Goal: Task Accomplishment & Management: Complete application form

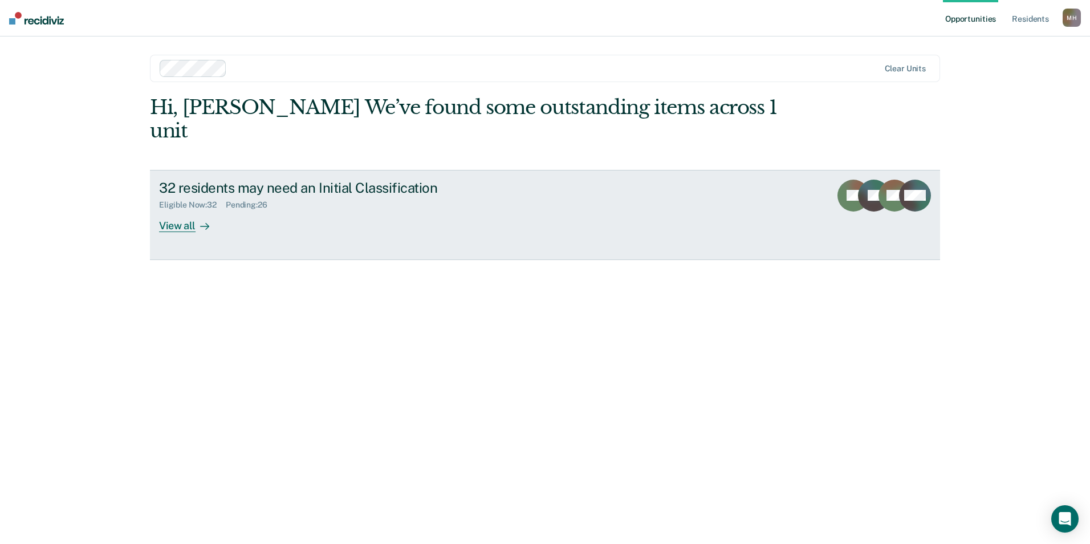
click at [195, 219] on div at bounding box center [202, 225] width 14 height 13
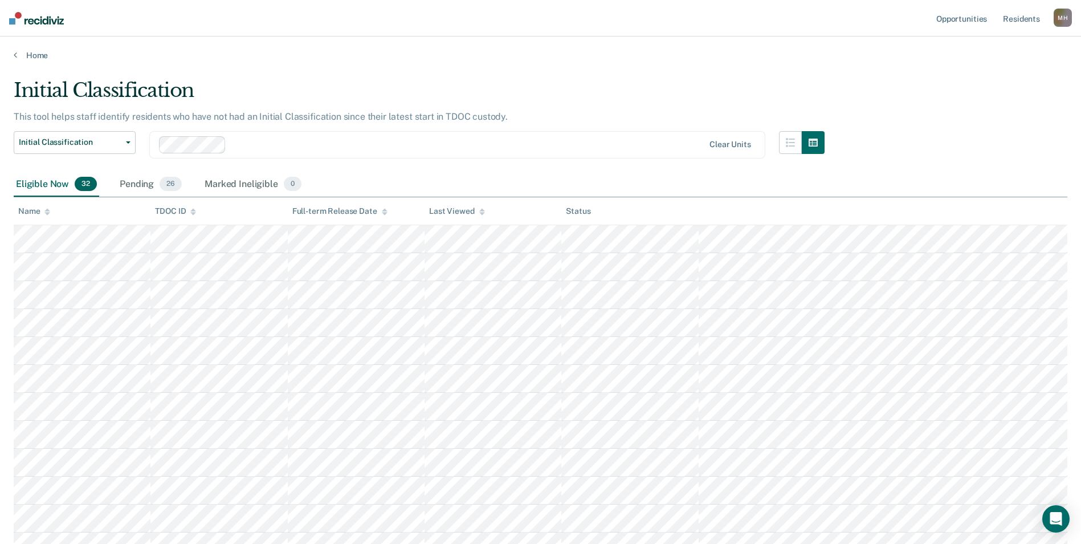
scroll to position [302, 0]
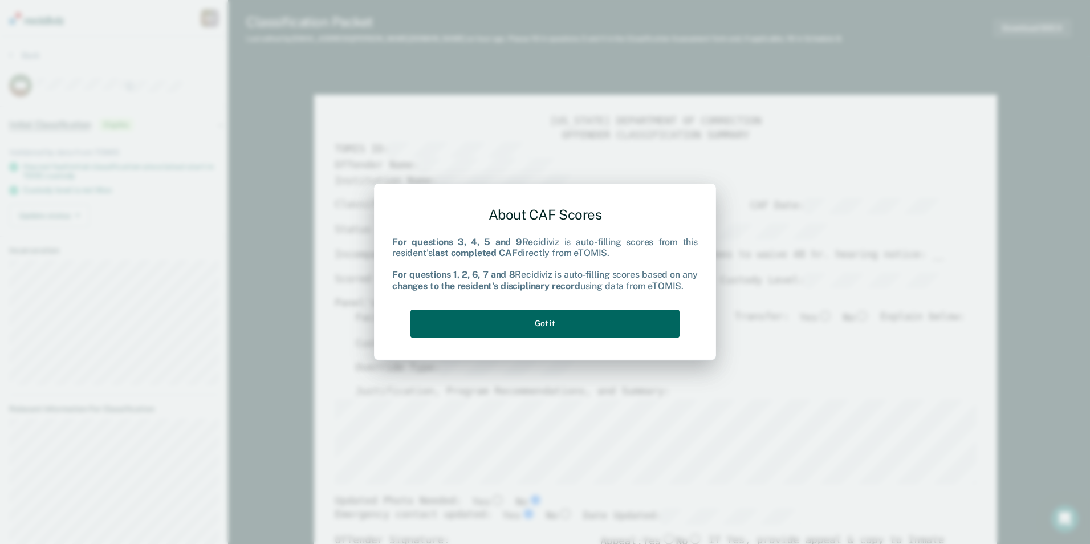
click at [623, 325] on button "Got it" at bounding box center [544, 323] width 269 height 28
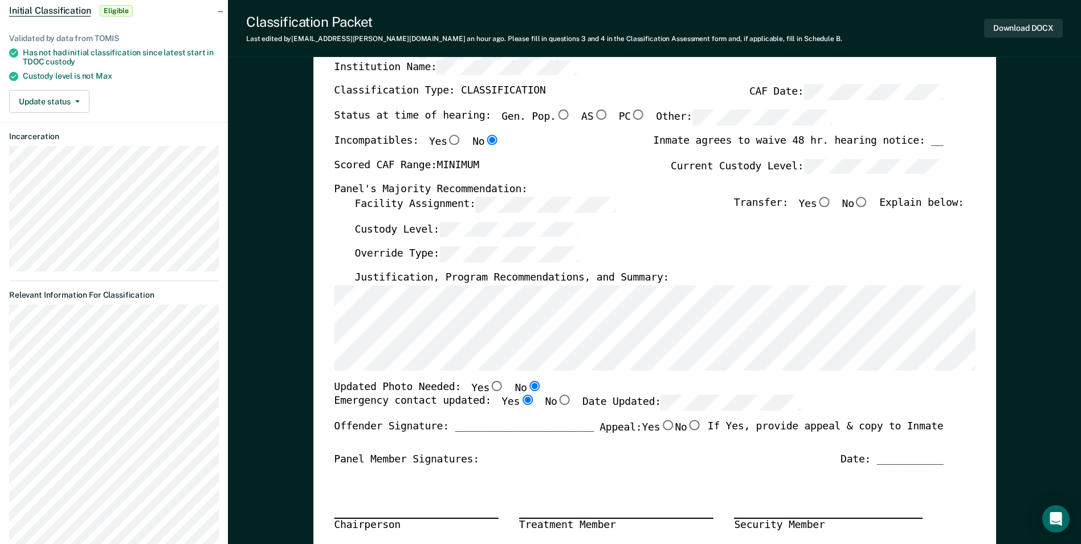
scroll to position [171, 0]
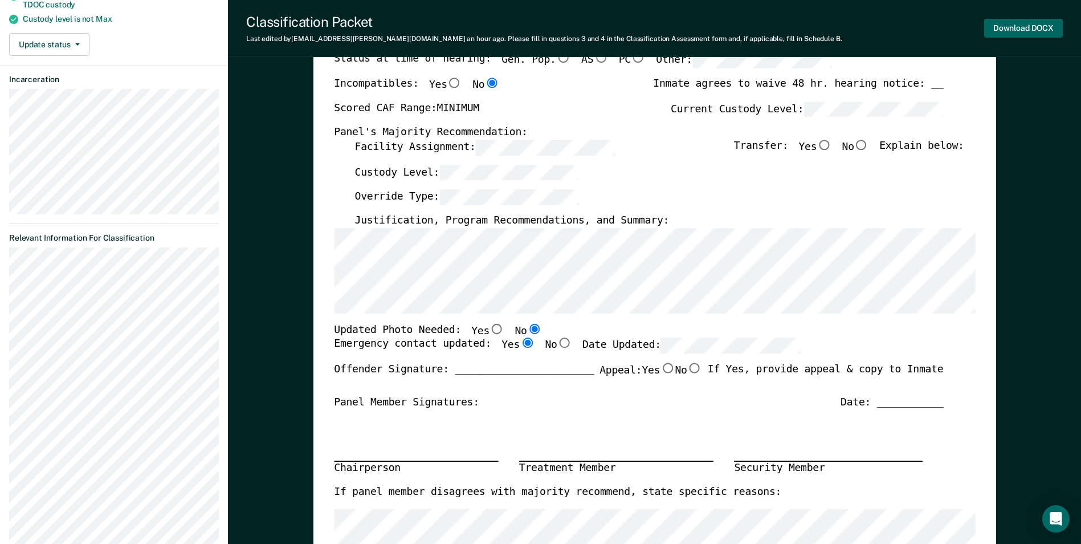
click at [1050, 33] on button "Download DOCX" at bounding box center [1023, 28] width 79 height 19
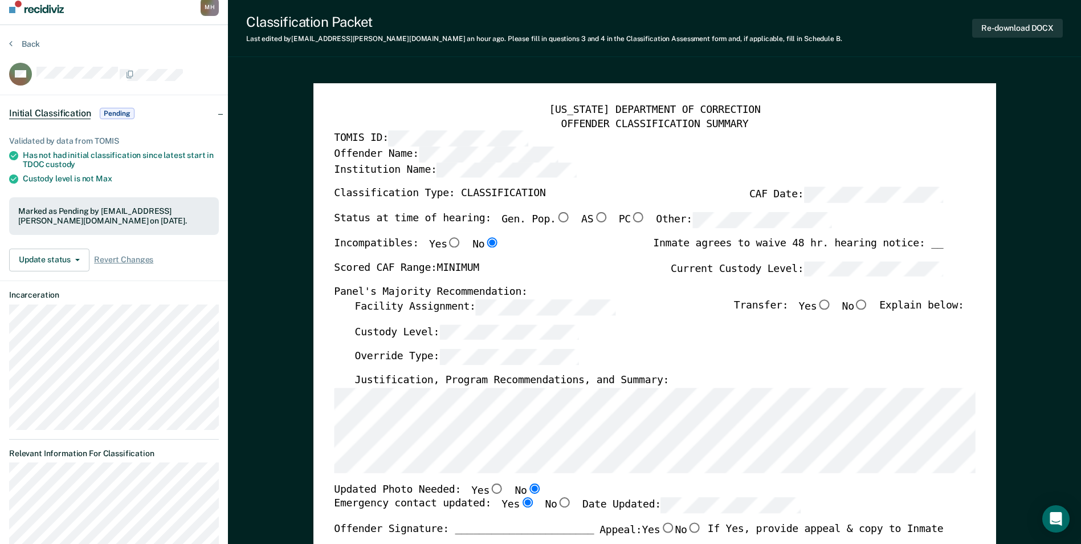
scroll to position [0, 0]
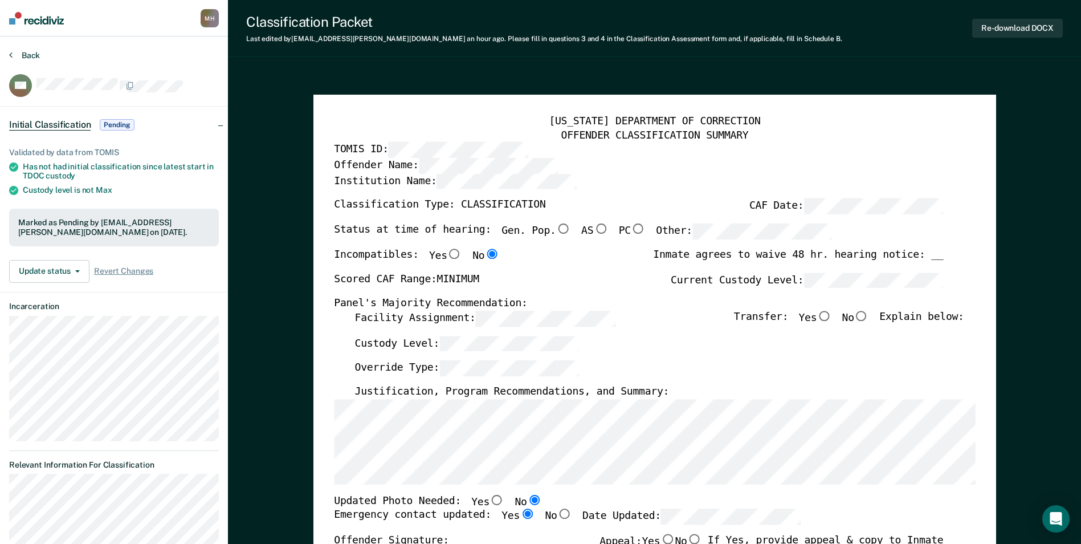
click at [27, 55] on button "Back" at bounding box center [24, 55] width 31 height 10
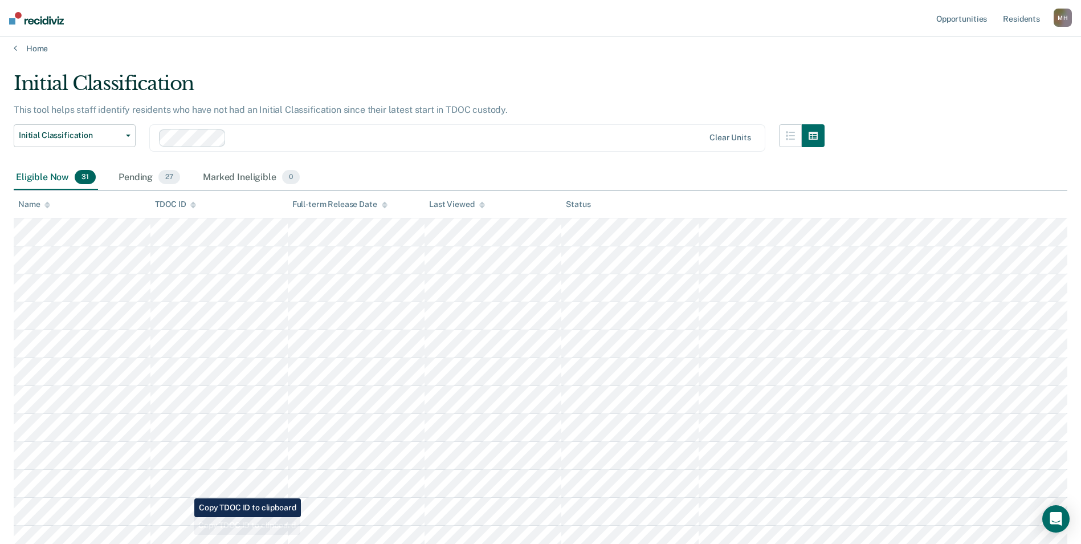
scroll to position [121, 0]
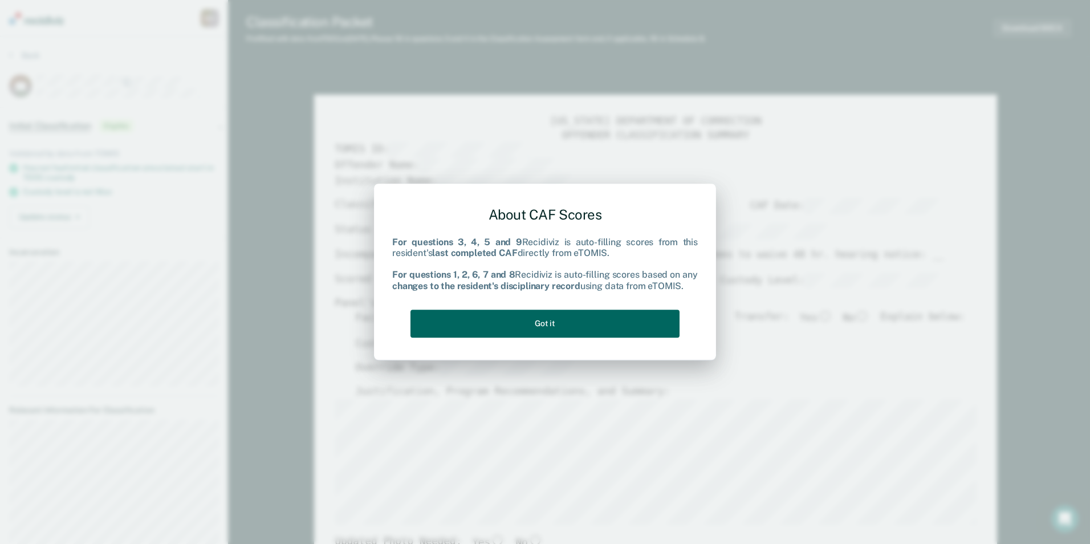
click at [587, 325] on button "Got it" at bounding box center [544, 323] width 269 height 28
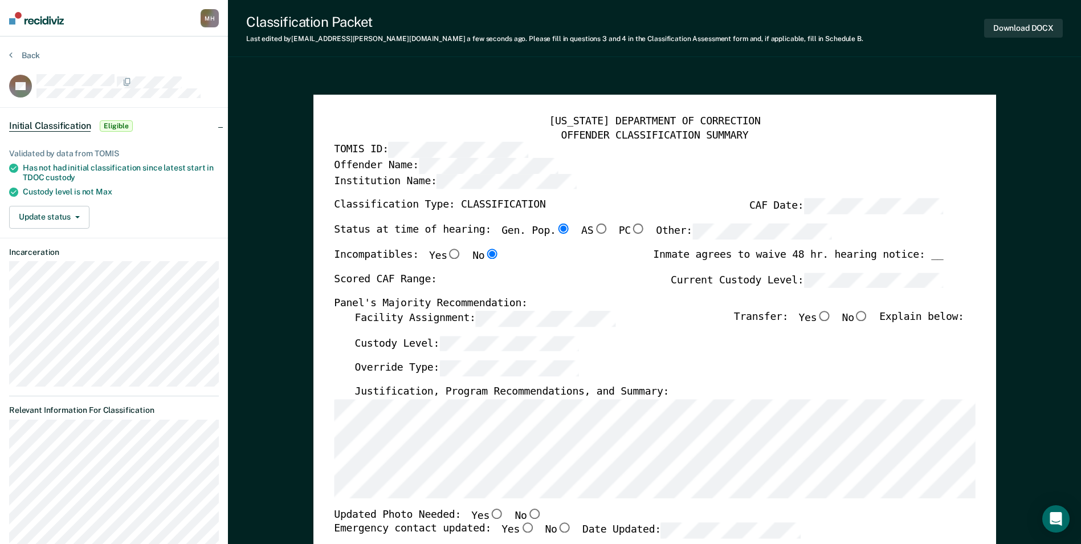
click at [332, 323] on div "[US_STATE] DEPARTMENT OF CORRECTION OFFENDER CLASSIFICATION SUMMARY TOMIS ID: O…" at bounding box center [654, 540] width 683 height 890
click at [527, 513] on input "No" at bounding box center [534, 513] width 15 height 10
type textarea "x"
radio input "true"
click at [520, 529] on input "Yes" at bounding box center [527, 528] width 15 height 10
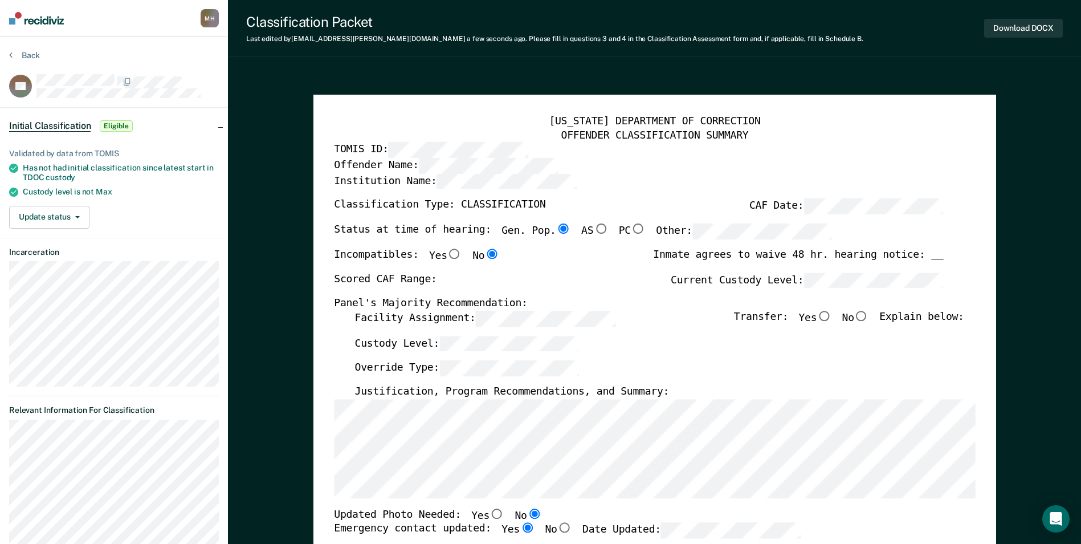
type textarea "x"
radio input "true"
click at [648, 274] on div "Scored CAF Range: Current Custody Level:" at bounding box center [638, 284] width 609 height 25
type textarea "x"
radio input "false"
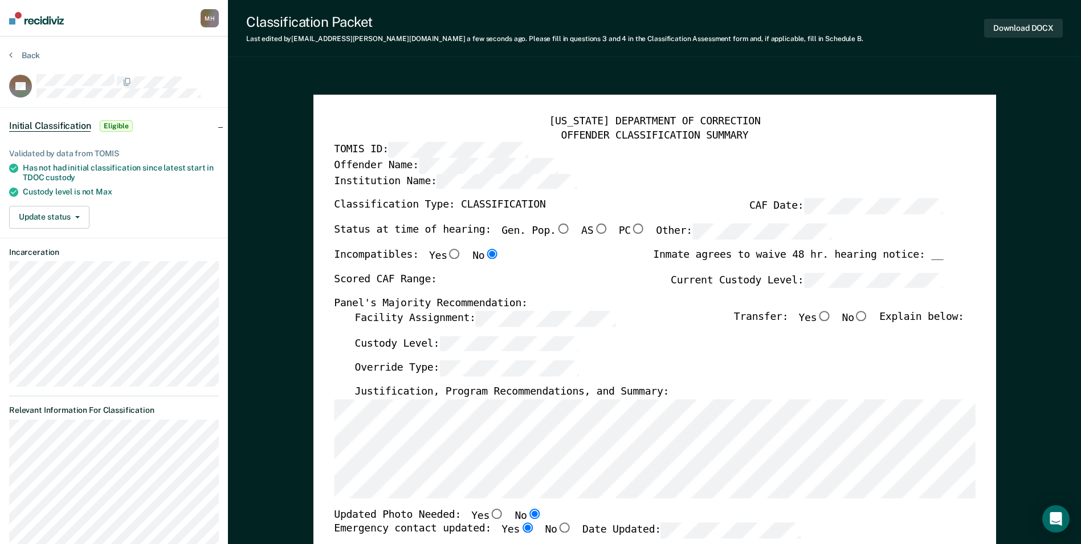
click at [832, 315] on input "Yes" at bounding box center [824, 316] width 15 height 10
type textarea "x"
radio input "true"
click at [802, 365] on div "Override Type:" at bounding box center [658, 373] width 609 height 25
click at [717, 349] on div "Custody Level:" at bounding box center [658, 348] width 609 height 25
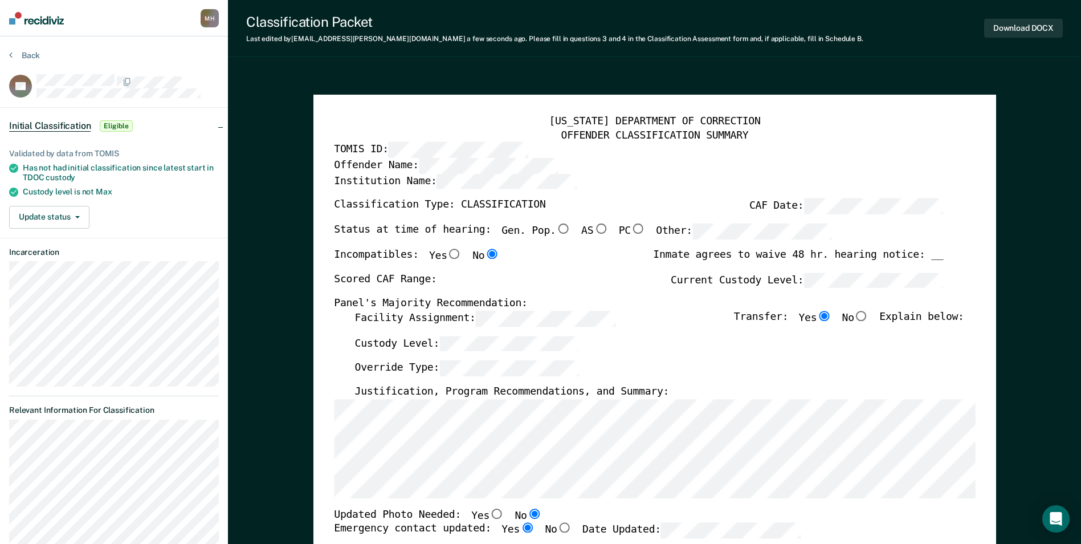
click at [568, 221] on div "[US_STATE] DEPARTMENT OF CORRECTION OFFENDER CLASSIFICATION SUMMARY TOMIS ID: O…" at bounding box center [654, 525] width 641 height 821
click at [626, 233] on div "Status at time of hearing: Gen. Pop. AS PC Other:" at bounding box center [583, 235] width 498 height 25
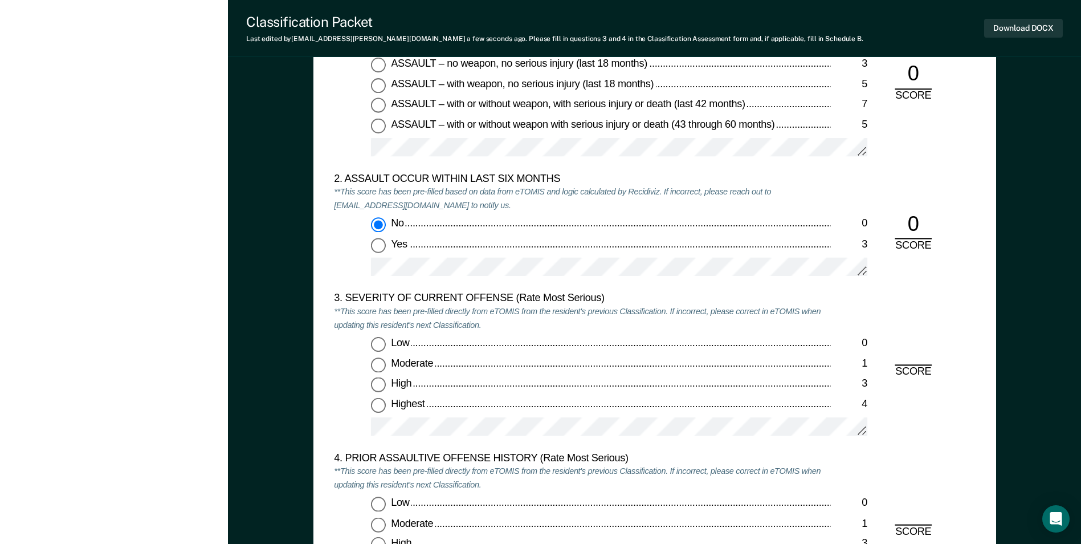
scroll to position [1197, 0]
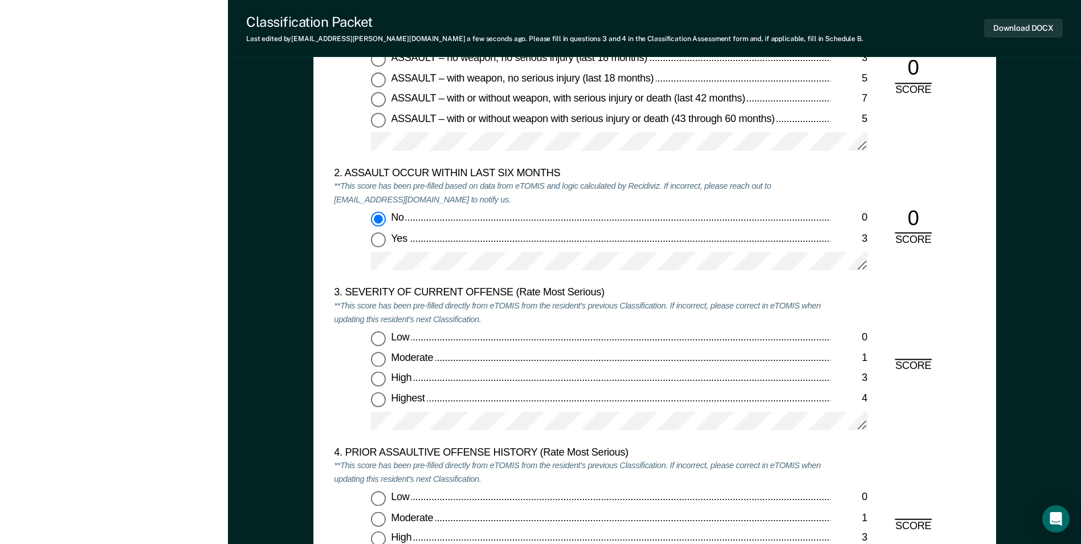
click at [376, 364] on input "Moderate 1" at bounding box center [378, 359] width 15 height 15
type textarea "x"
radio input "true"
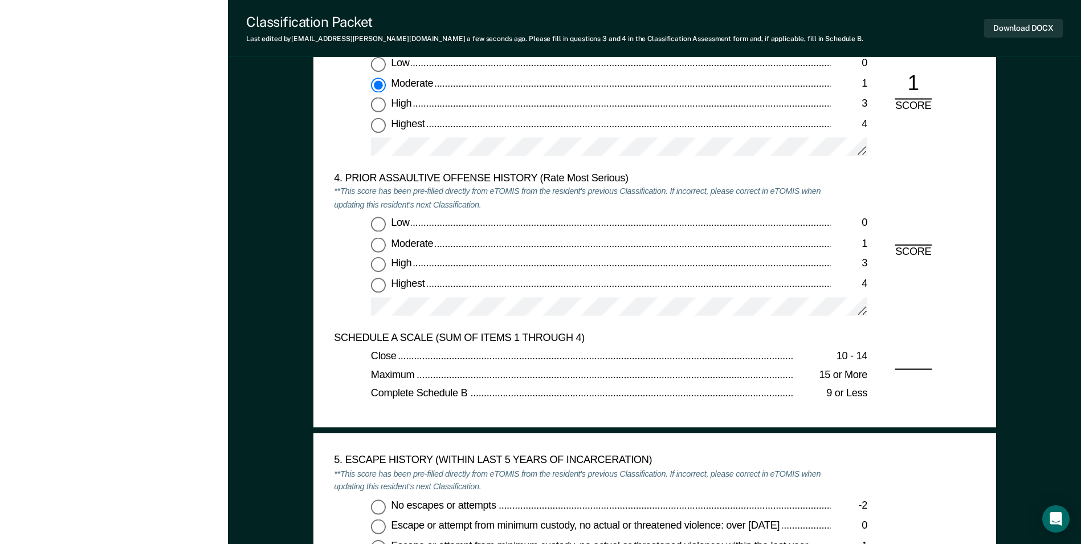
scroll to position [1482, 0]
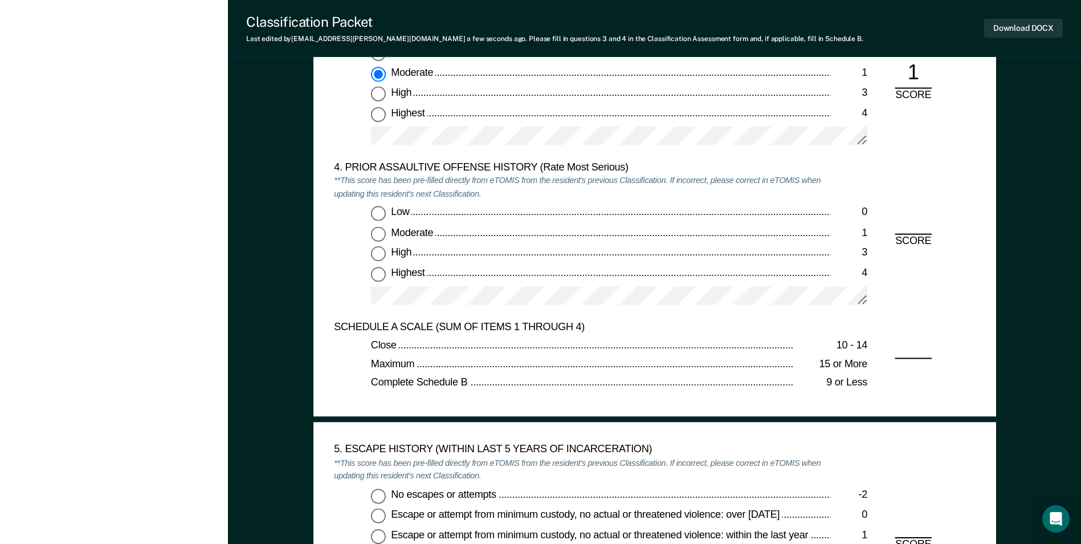
click at [377, 215] on input "Low 0" at bounding box center [378, 213] width 15 height 15
type textarea "x"
radio input "true"
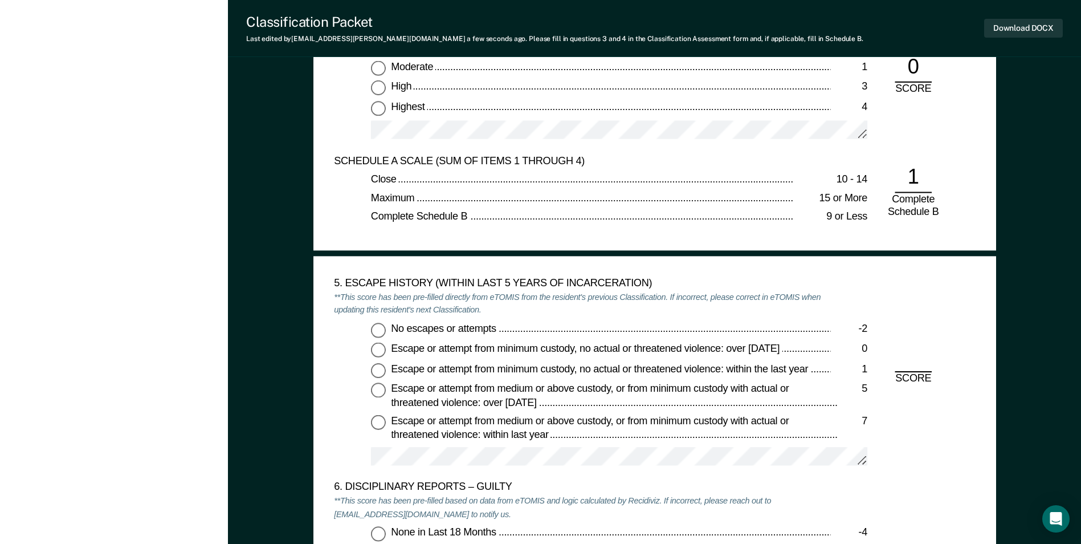
scroll to position [1653, 0]
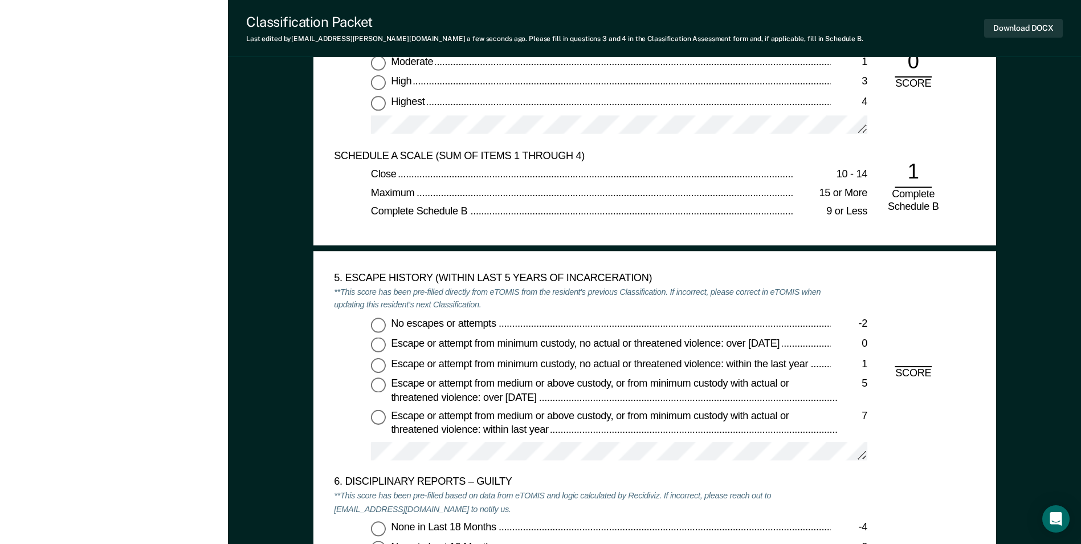
click at [376, 325] on input "No escapes or attempts -2" at bounding box center [378, 324] width 15 height 15
type textarea "x"
radio input "true"
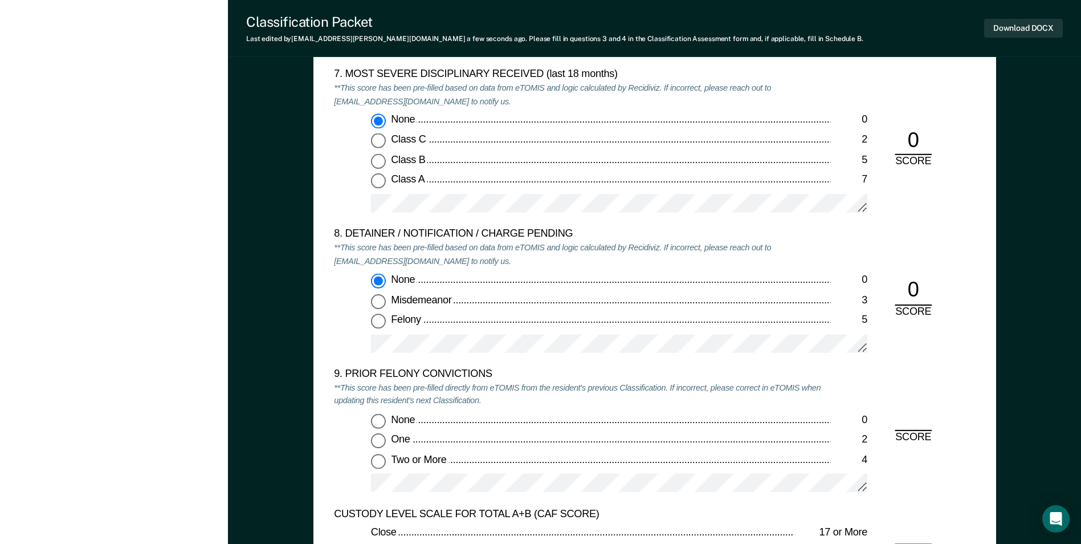
scroll to position [2280, 0]
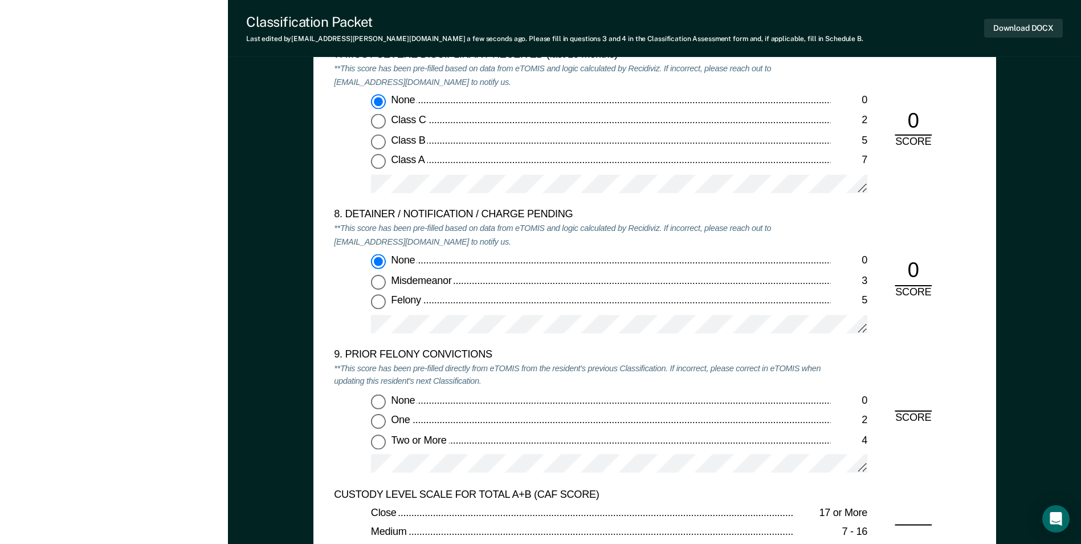
click at [382, 444] on input "Two or More 4" at bounding box center [378, 441] width 15 height 15
type textarea "x"
radio input "true"
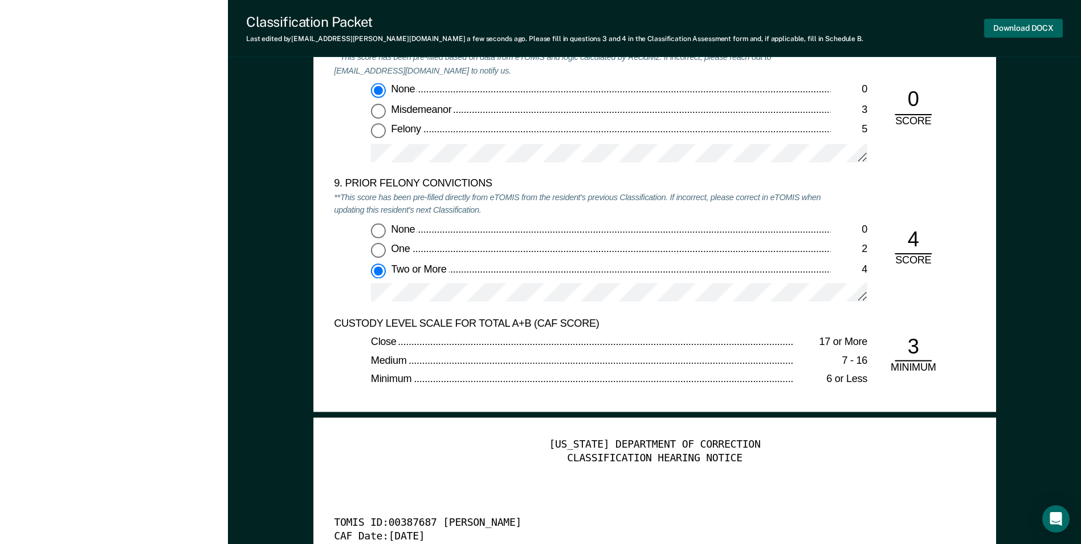
click at [1004, 36] on button "Download DOCX" at bounding box center [1023, 28] width 79 height 19
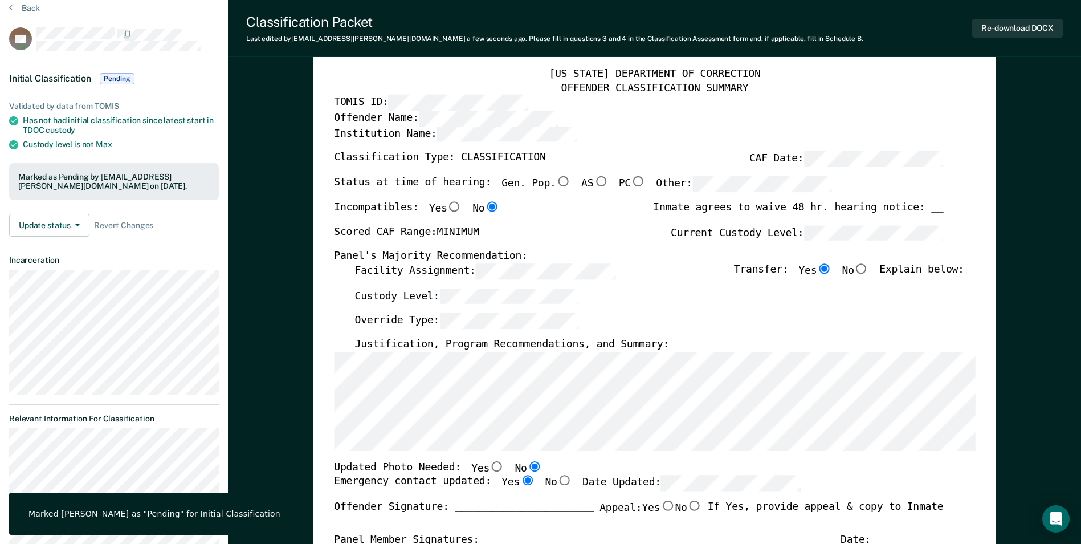
scroll to position [0, 0]
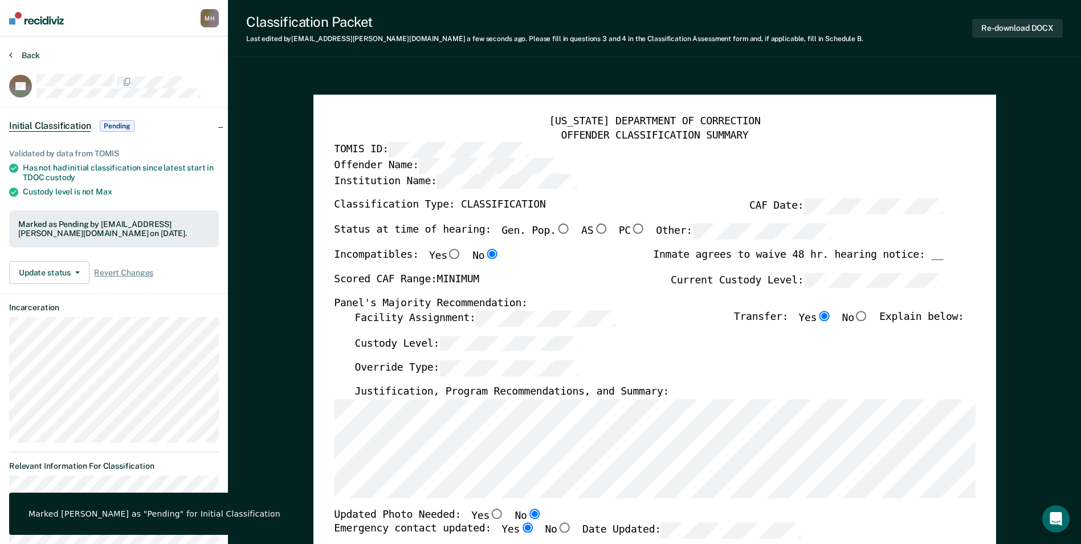
click at [29, 52] on button "Back" at bounding box center [24, 55] width 31 height 10
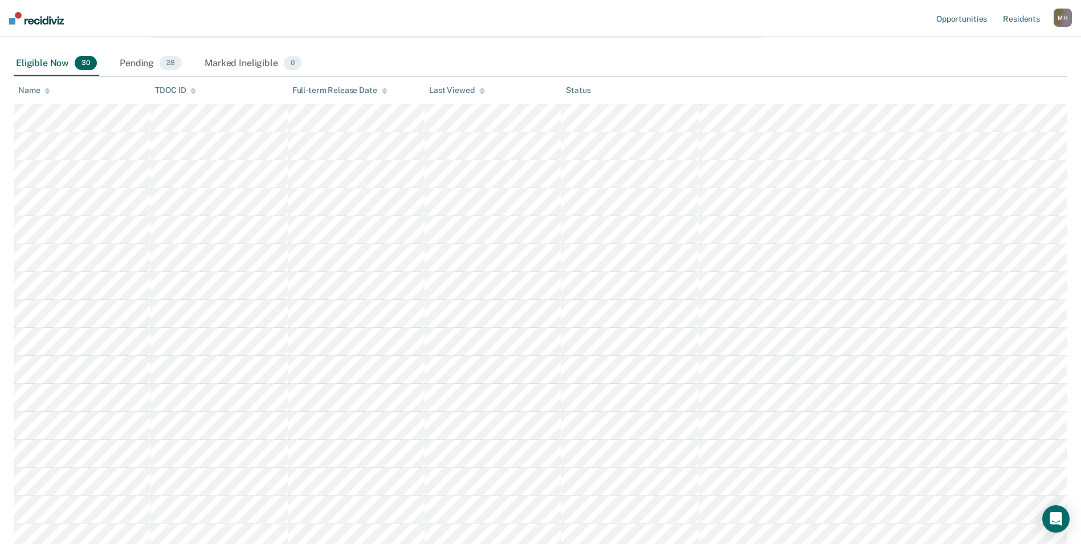
scroll to position [553, 0]
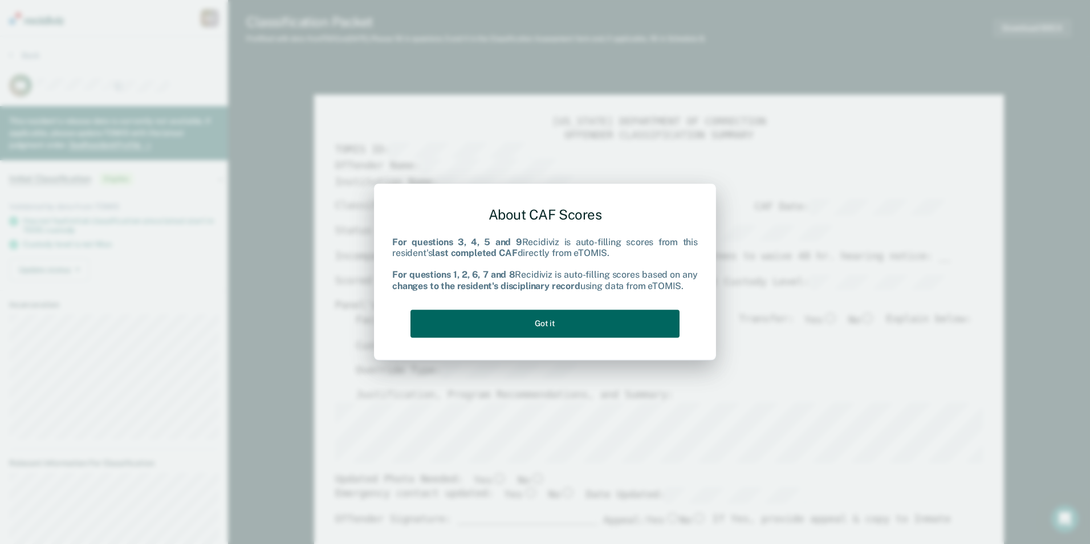
click at [560, 332] on button "Got it" at bounding box center [544, 323] width 269 height 28
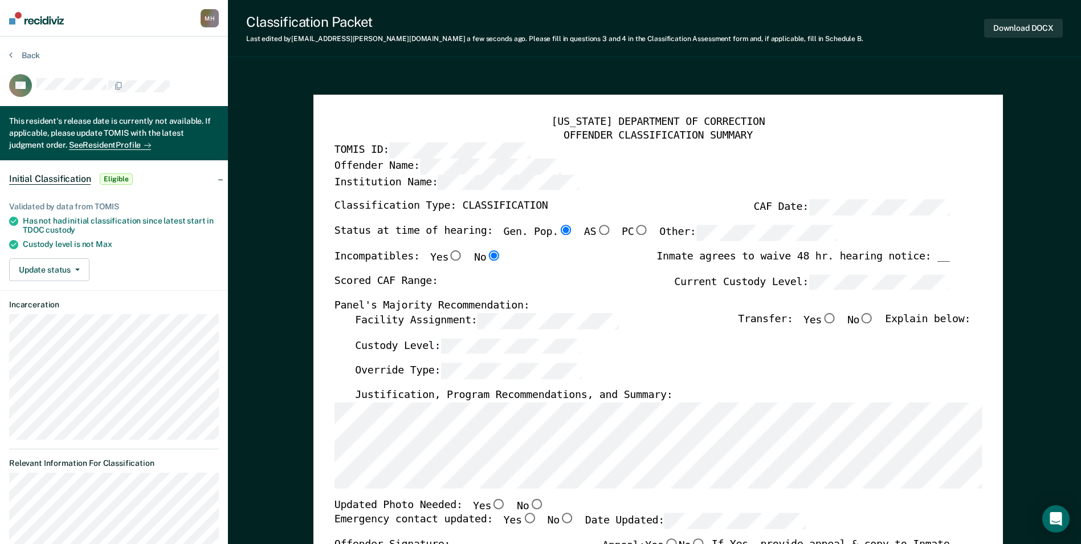
click at [422, 325] on label "Facility Assignment:" at bounding box center [486, 321] width 263 height 16
click at [698, 243] on div "Status at time of hearing: Gen. Pop. AS PC Other:" at bounding box center [585, 237] width 503 height 25
type textarea "x"
radio input "false"
click at [549, 299] on div "[US_STATE] DEPARTMENT OF CORRECTION OFFENDER CLASSIFICATION SUMMARY TOMIS ID: O…" at bounding box center [658, 523] width 648 height 815
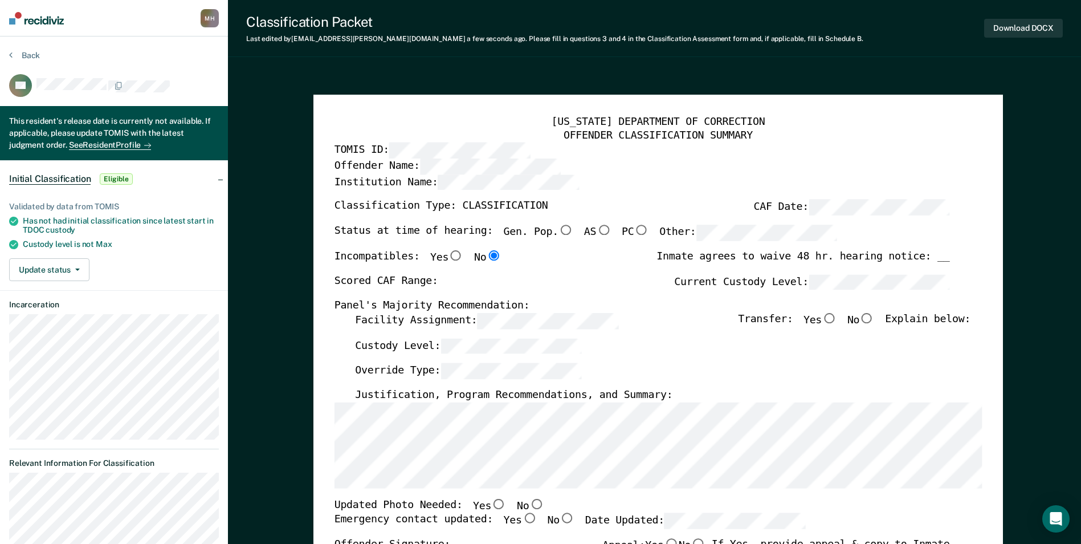
click at [835, 320] on input "Yes" at bounding box center [829, 318] width 15 height 10
type textarea "x"
radio input "true"
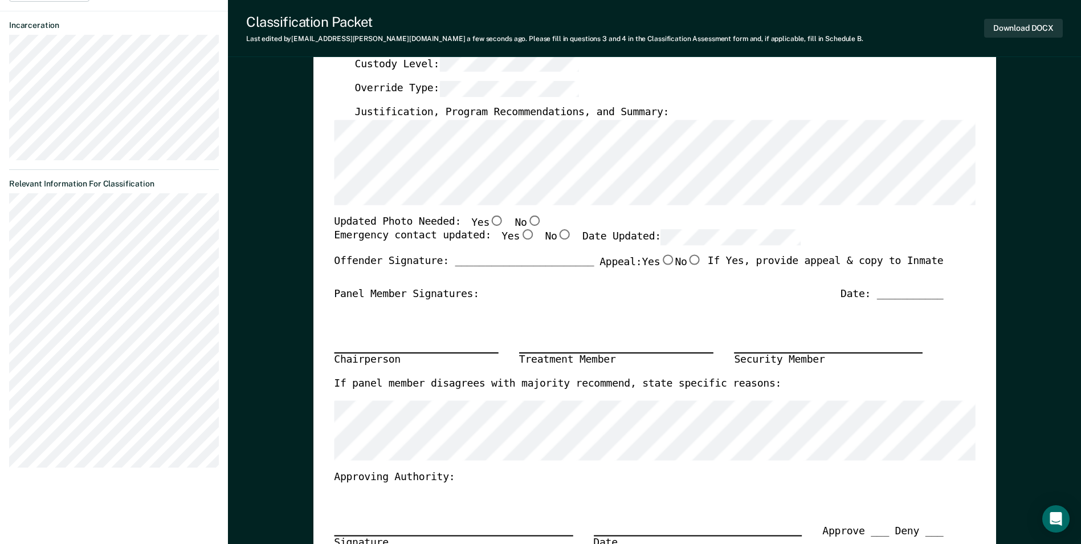
scroll to position [285, 0]
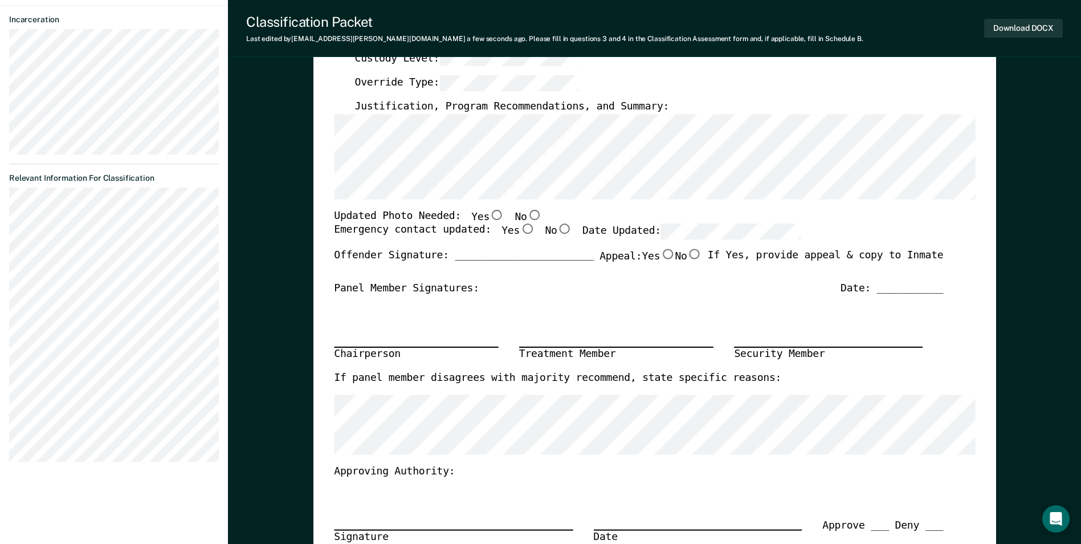
click at [527, 213] on input "No" at bounding box center [534, 214] width 15 height 10
type textarea "x"
radio input "true"
click at [520, 225] on input "Yes" at bounding box center [527, 229] width 15 height 10
type textarea "x"
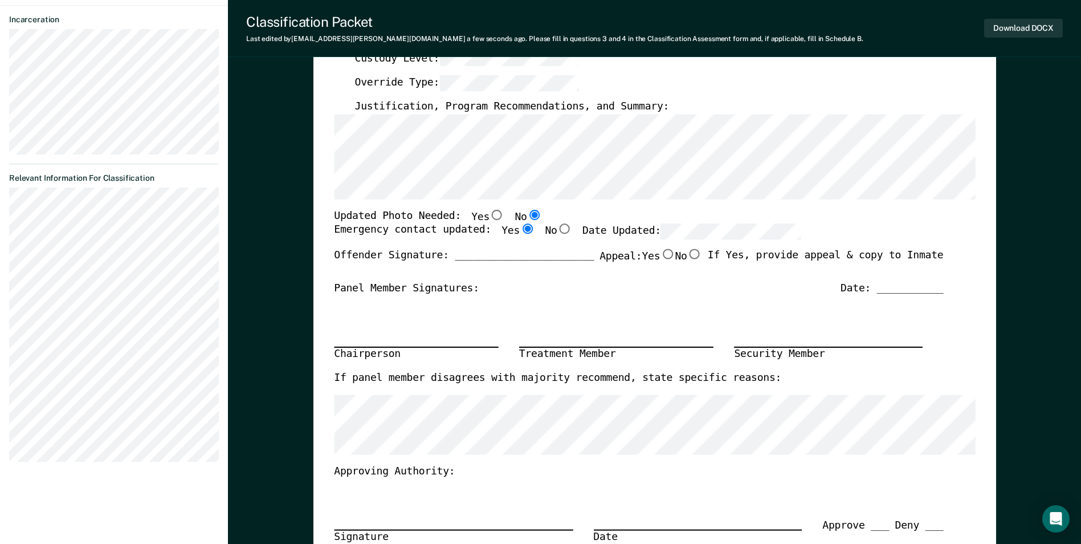
radio input "true"
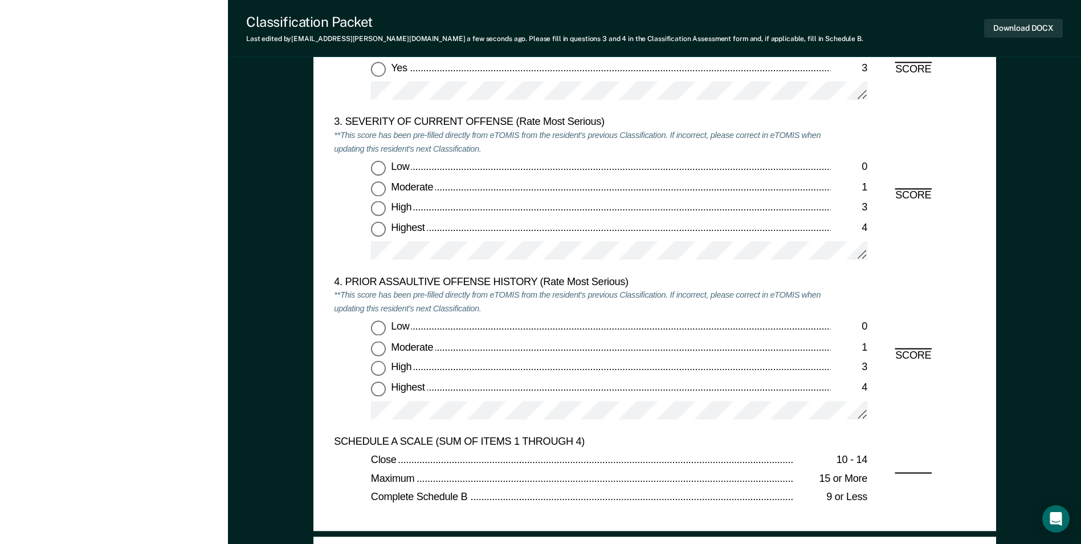
scroll to position [1368, 0]
click at [382, 183] on input "Moderate 1" at bounding box center [378, 188] width 15 height 15
type textarea "x"
radio input "true"
click at [382, 329] on input "Low 0" at bounding box center [378, 327] width 15 height 15
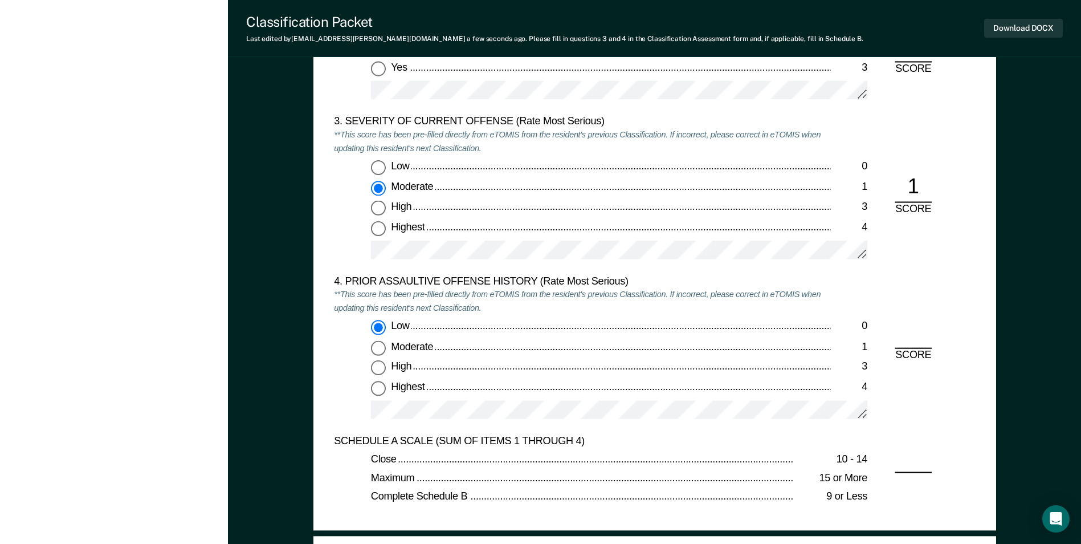
type textarea "x"
radio input "true"
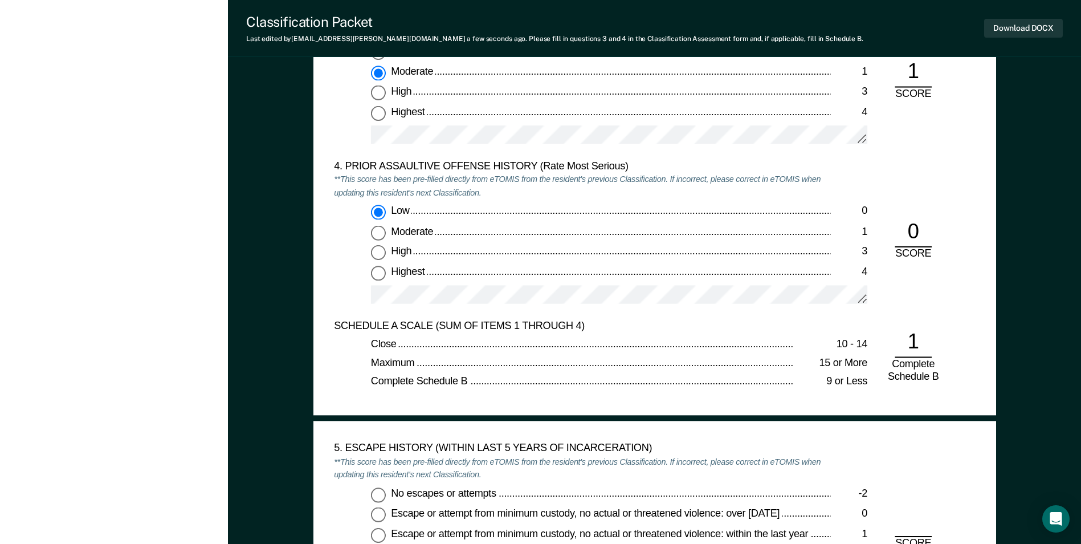
scroll to position [1653, 0]
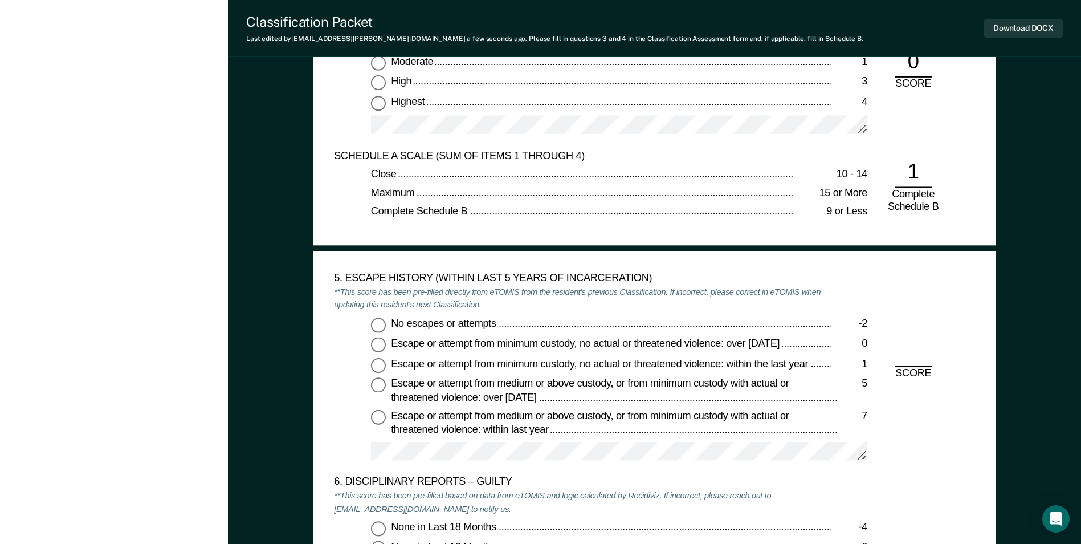
click at [374, 328] on input "No escapes or attempts -2" at bounding box center [378, 324] width 15 height 15
type textarea "x"
radio input "true"
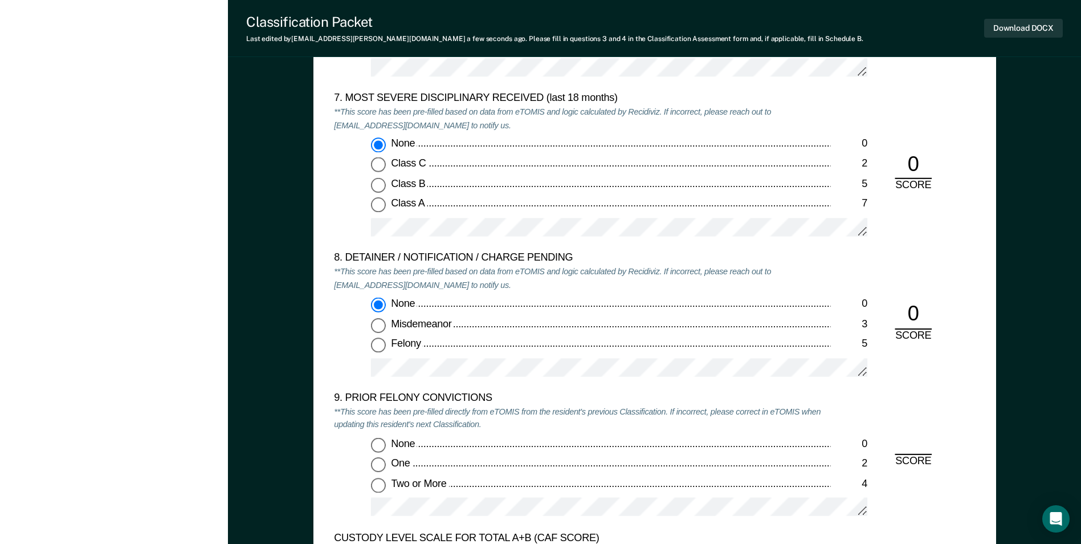
scroll to position [2280, 0]
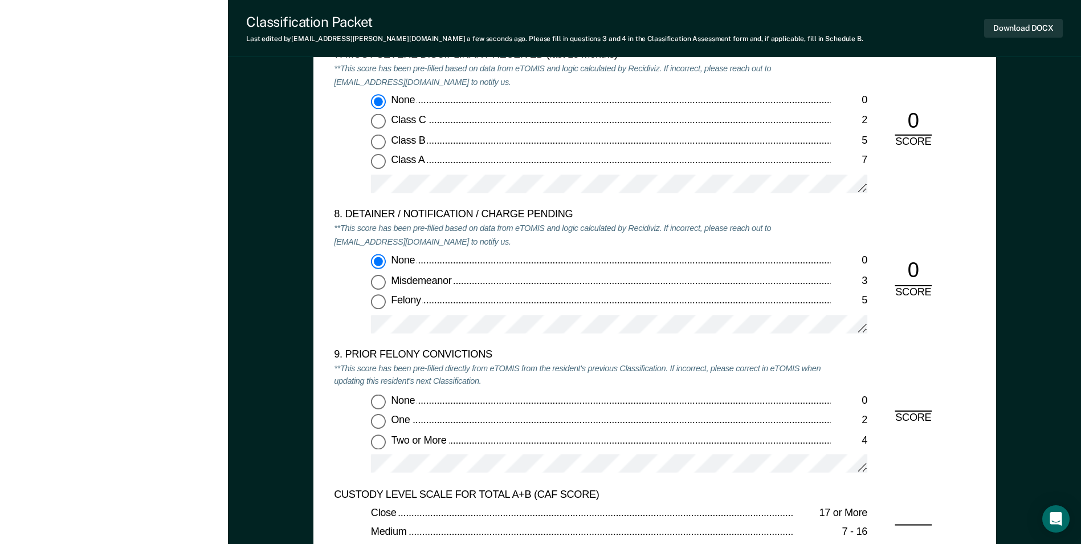
click at [378, 443] on input "Two or More 4" at bounding box center [378, 441] width 15 height 15
type textarea "x"
radio input "true"
click at [1005, 14] on div "Download DOCX" at bounding box center [1023, 28] width 79 height 29
click at [1005, 29] on button "Download DOCX" at bounding box center [1023, 28] width 79 height 19
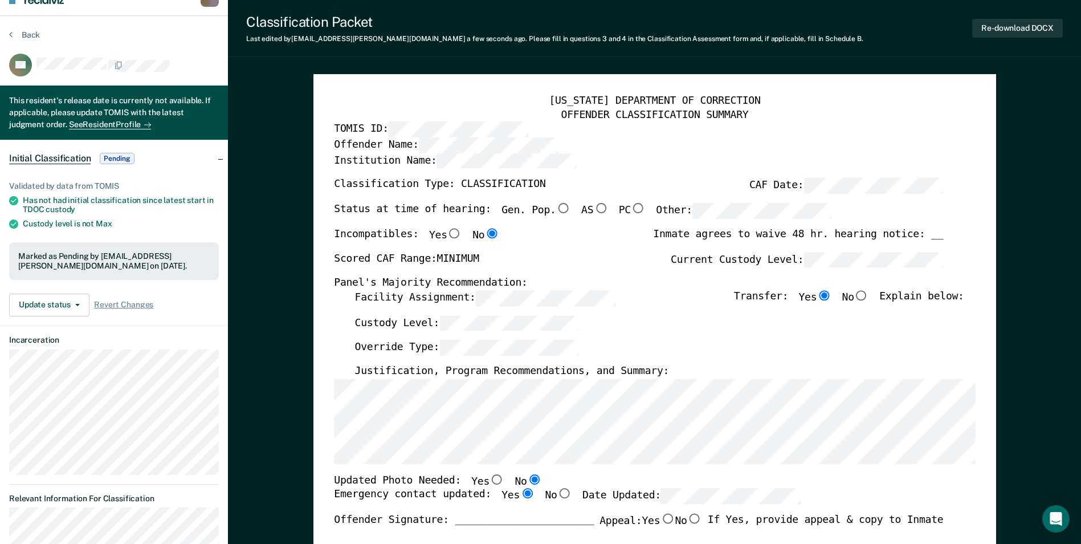
scroll to position [0, 0]
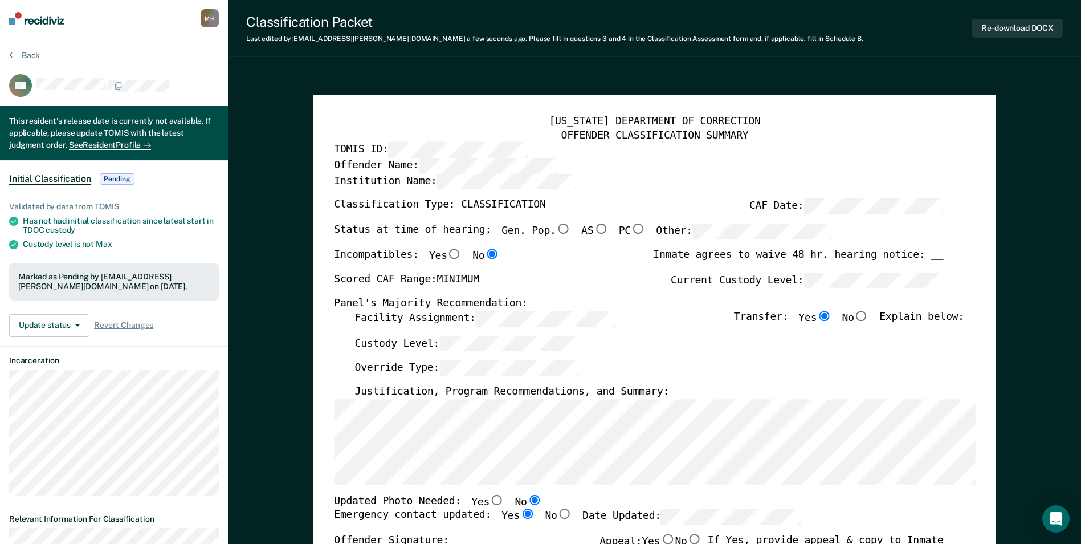
click at [41, 55] on div "Back" at bounding box center [114, 62] width 210 height 24
click at [39, 54] on div "Back" at bounding box center [114, 62] width 210 height 24
click at [27, 58] on button "Back" at bounding box center [24, 55] width 31 height 10
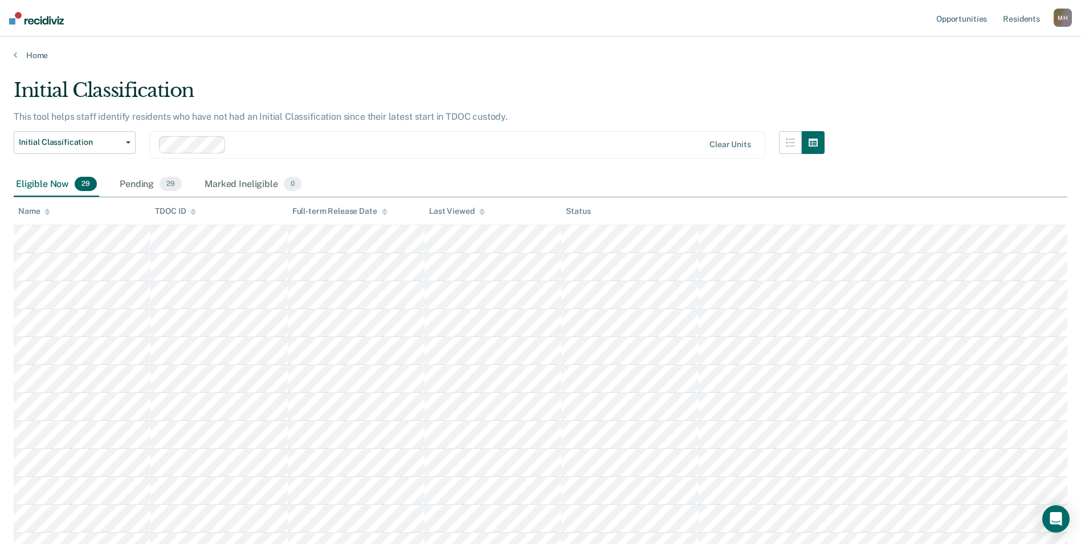
scroll to position [553, 0]
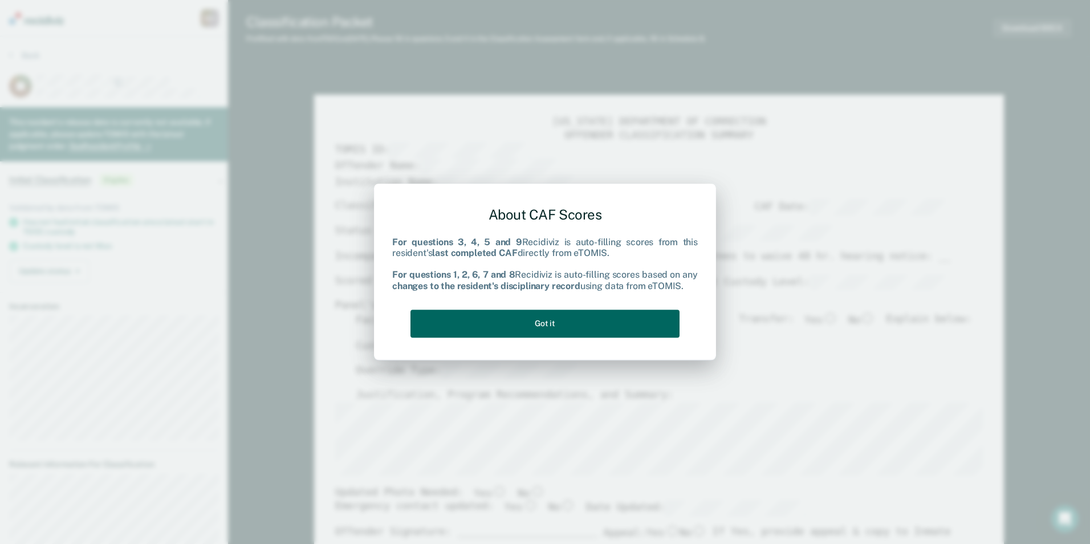
click at [601, 329] on button "Got it" at bounding box center [544, 323] width 269 height 28
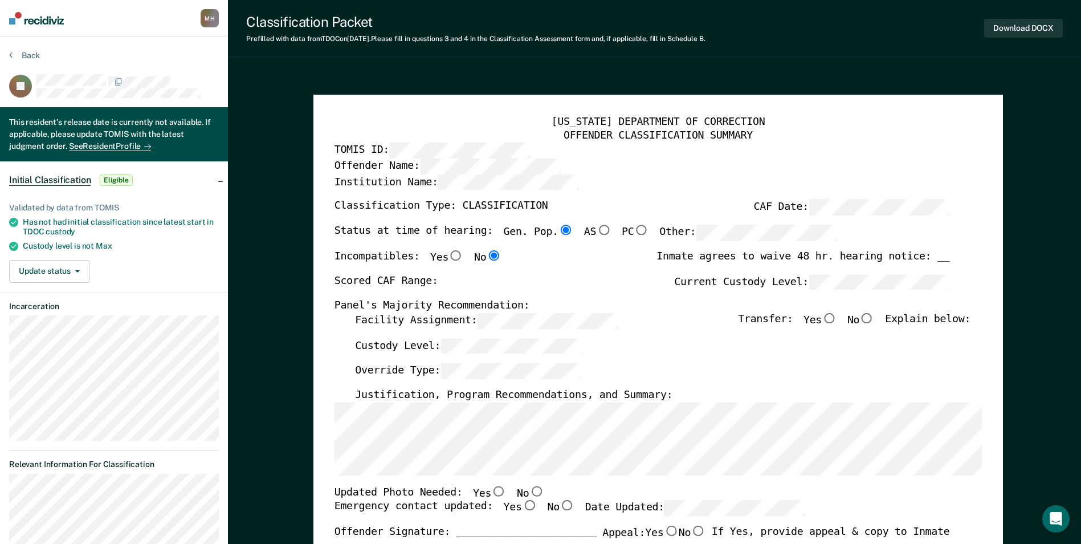
click at [695, 242] on div "Status at time of hearing: Gen. Pop. AS PC Other:" at bounding box center [585, 237] width 503 height 25
type textarea "x"
radio input "false"
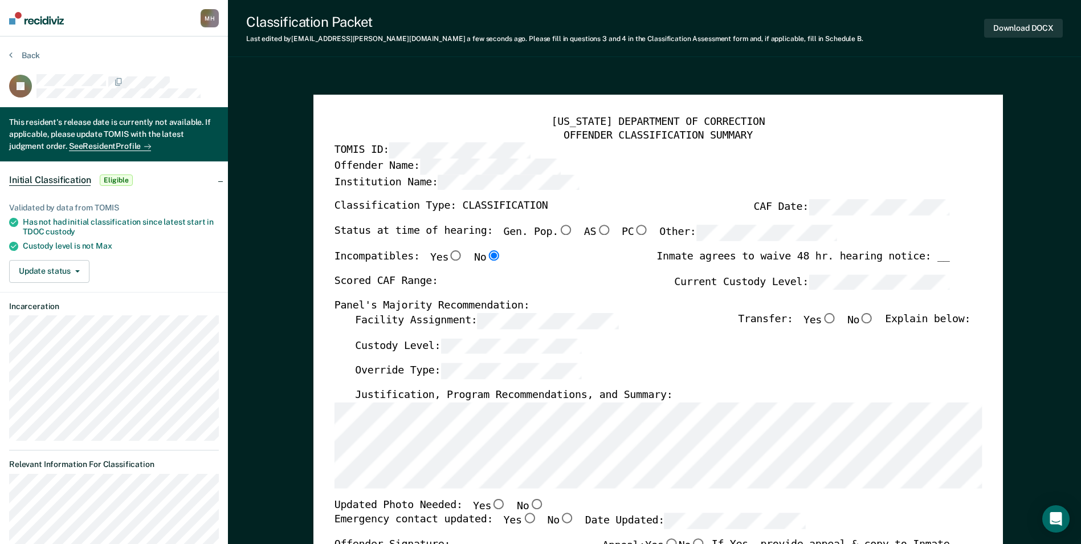
click at [777, 282] on label "Current Custody Level:" at bounding box center [811, 282] width 275 height 16
click at [873, 318] on input "No" at bounding box center [866, 318] width 15 height 10
type textarea "x"
radio input "true"
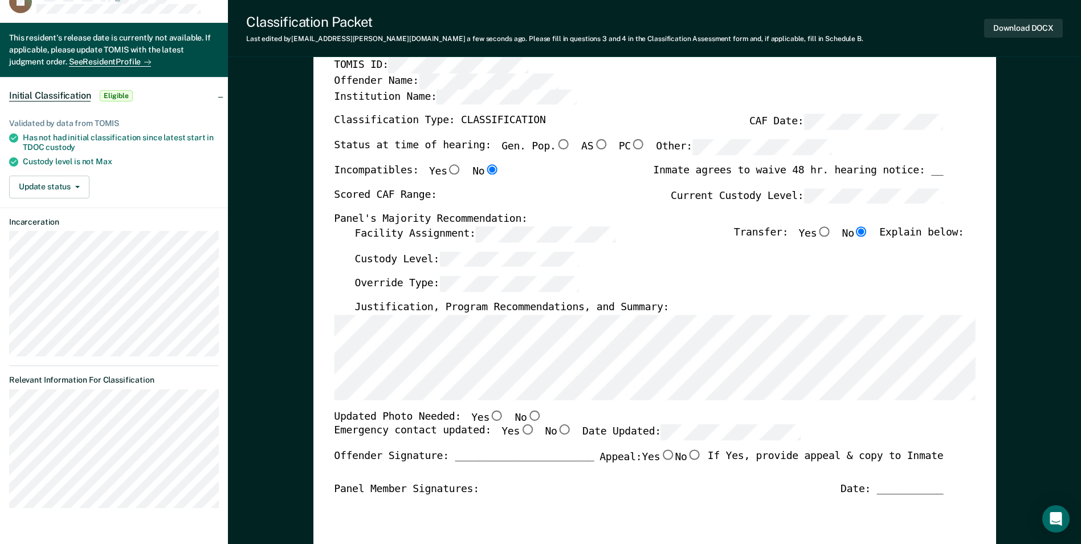
scroll to position [171, 0]
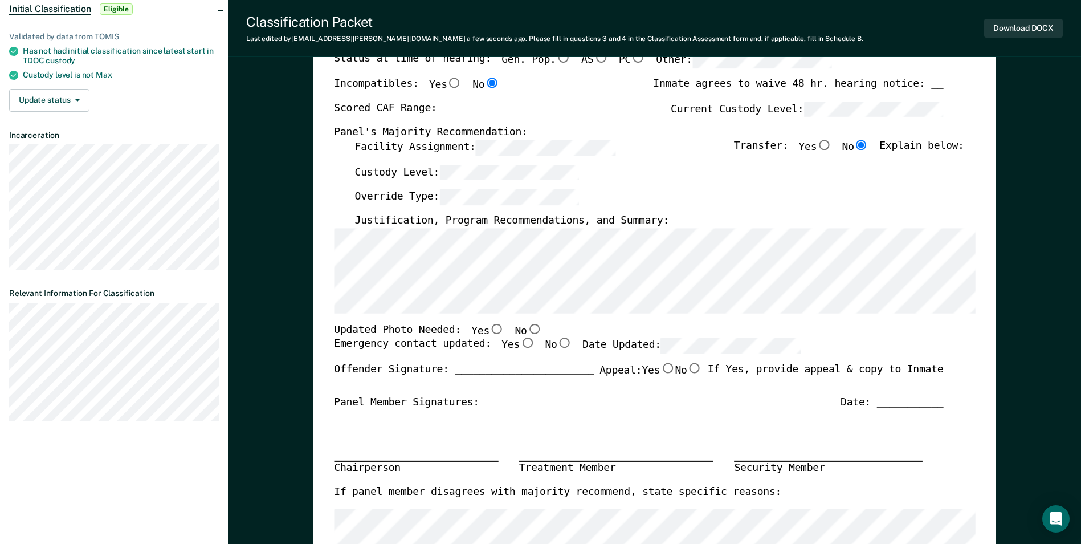
click at [527, 332] on input "No" at bounding box center [534, 328] width 15 height 10
type textarea "x"
radio input "true"
click at [520, 344] on input "Yes" at bounding box center [527, 343] width 15 height 10
type textarea "x"
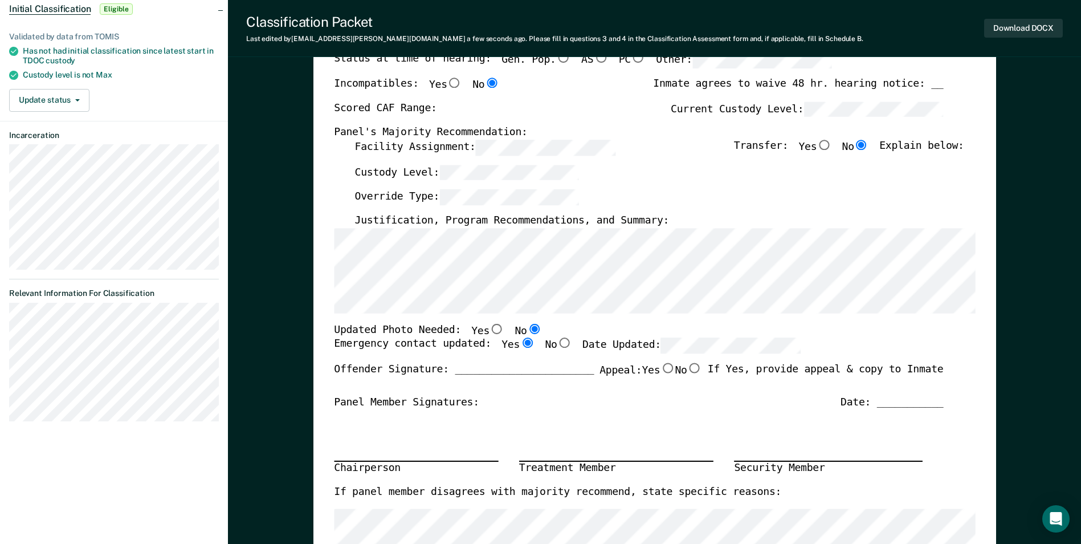
radio input "true"
click at [744, 335] on div "Updated Photo Needed: Yes No" at bounding box center [638, 330] width 609 height 15
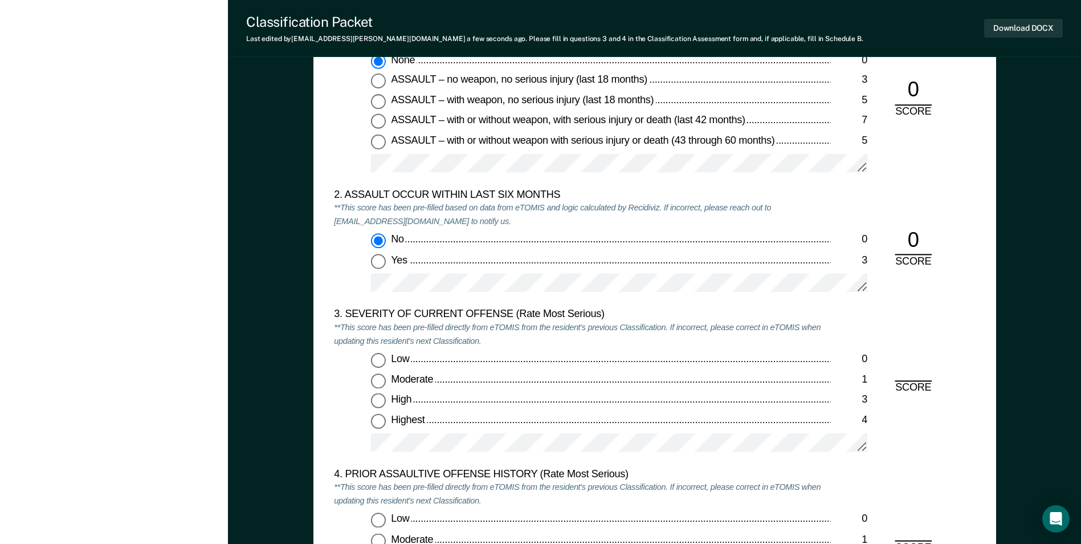
scroll to position [1311, 0]
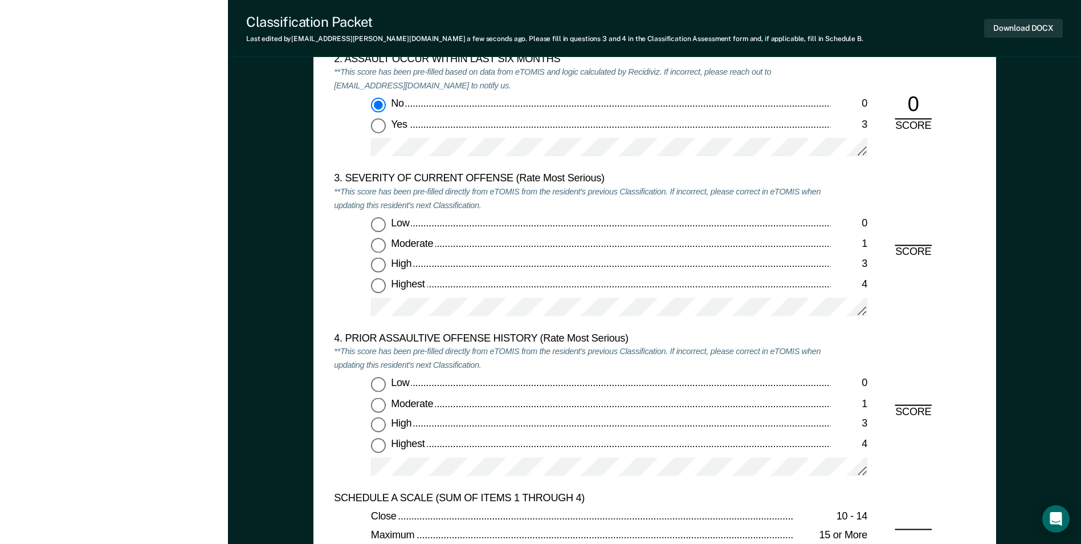
click at [377, 244] on input "Moderate 1" at bounding box center [378, 245] width 15 height 15
type textarea "x"
radio input "true"
click at [382, 385] on input "Low 0" at bounding box center [378, 384] width 15 height 15
type textarea "x"
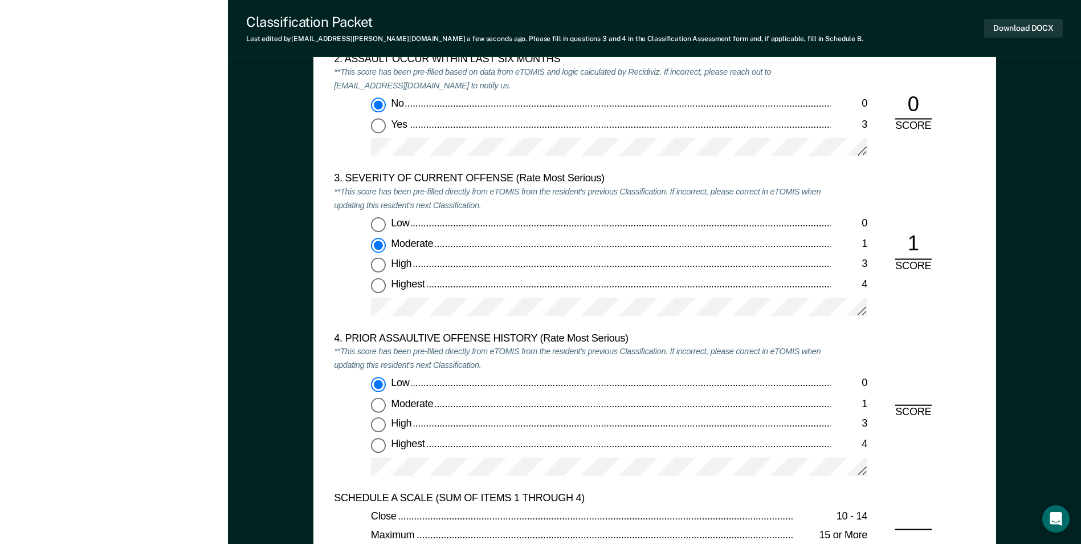
radio input "true"
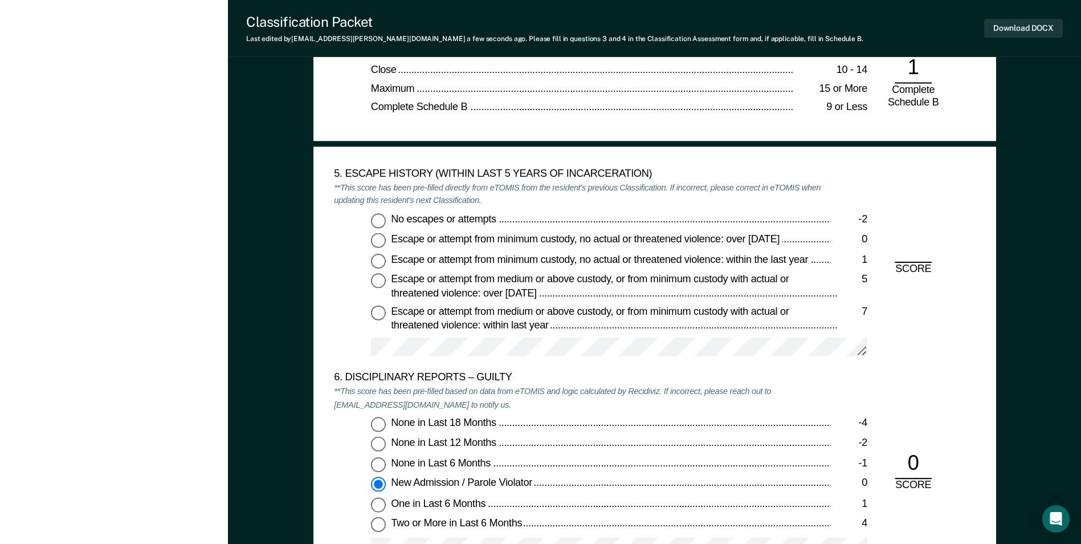
scroll to position [1767, 0]
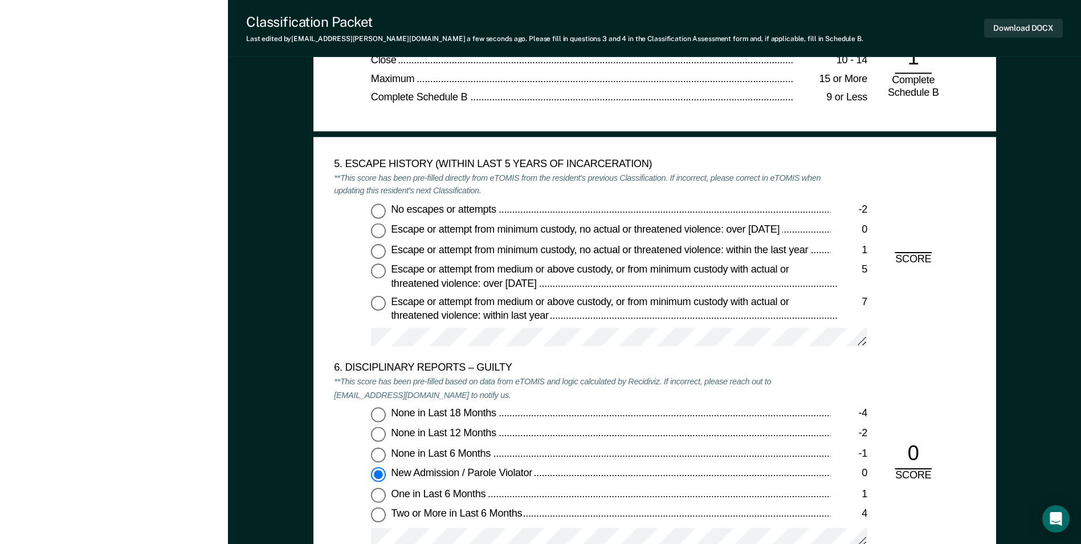
click at [377, 213] on input "No escapes or attempts -2" at bounding box center [378, 210] width 15 height 15
type textarea "x"
radio input "true"
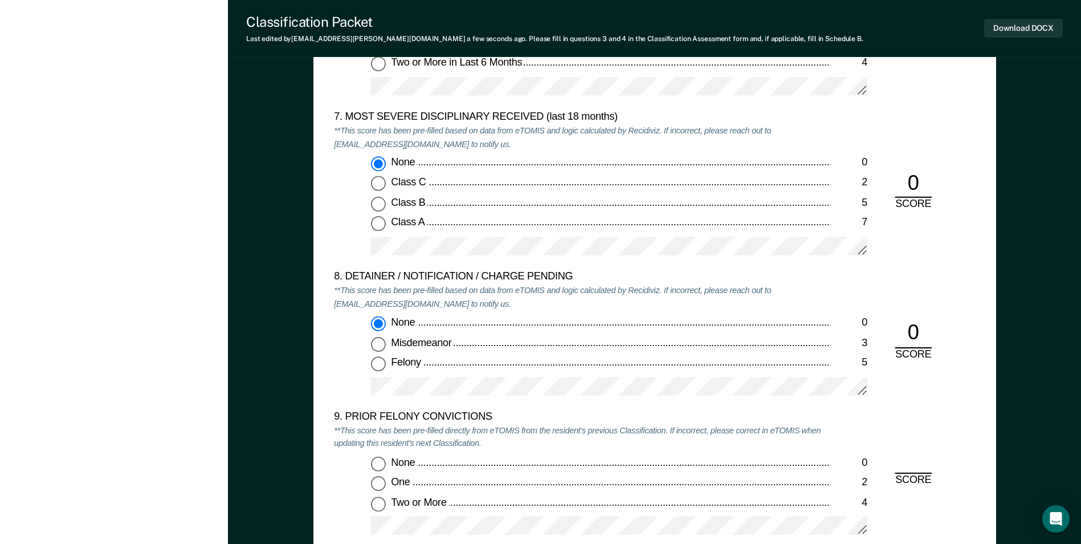
scroll to position [2280, 0]
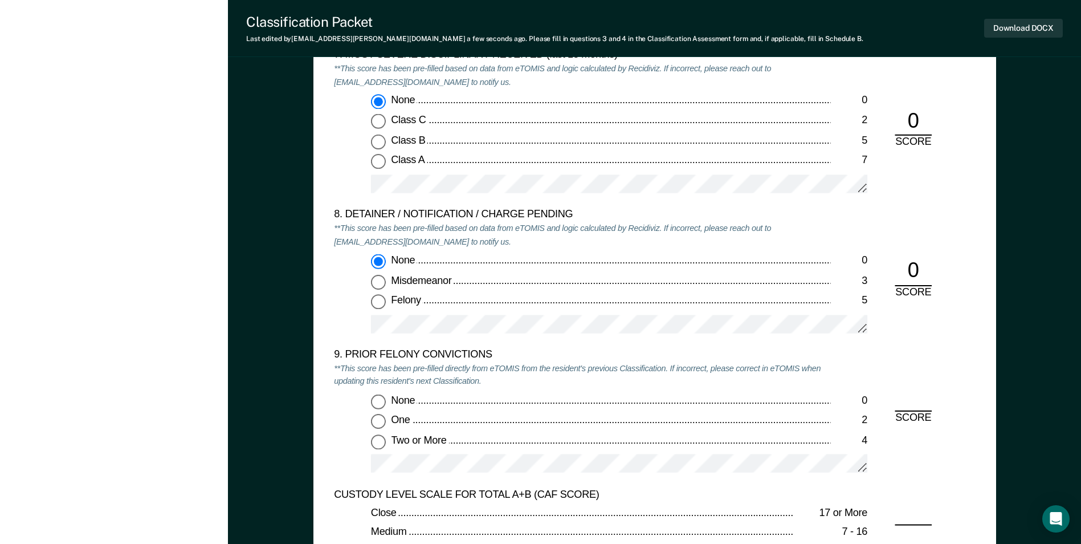
click at [376, 402] on input "None 0" at bounding box center [378, 400] width 15 height 15
type textarea "x"
radio input "true"
click at [1009, 24] on button "Download DOCX" at bounding box center [1023, 28] width 79 height 19
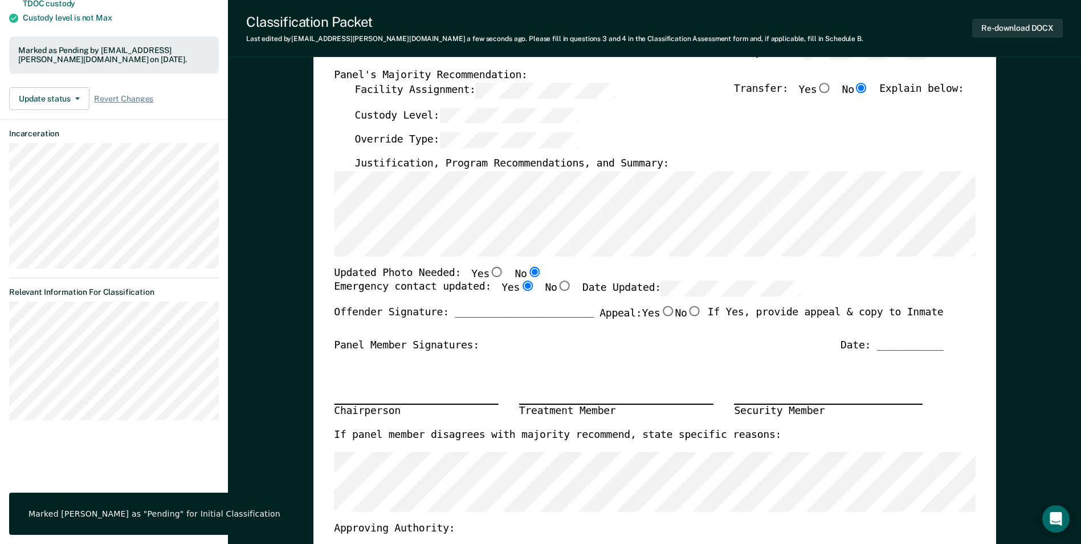
scroll to position [0, 0]
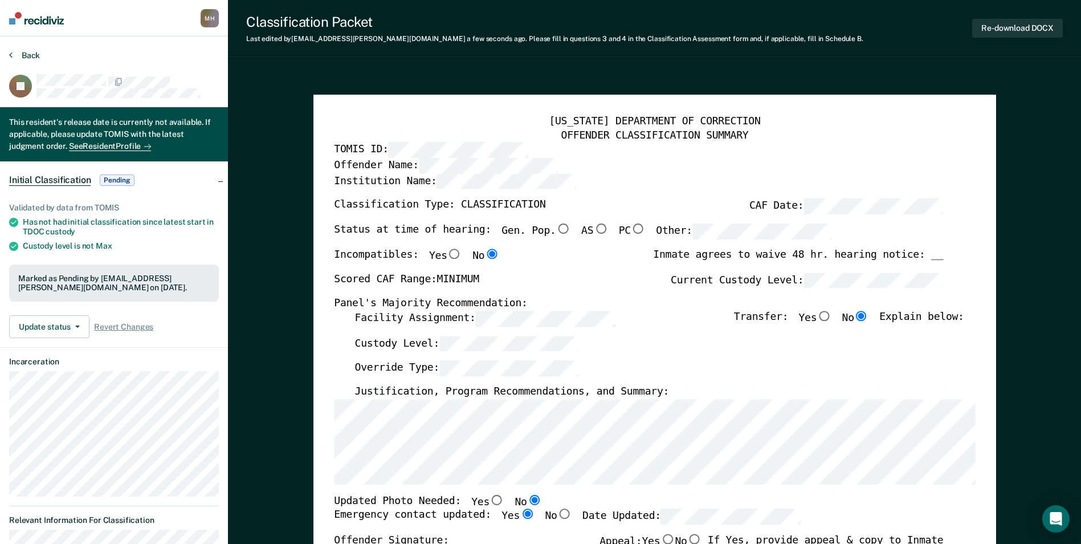
click at [39, 56] on button "Back" at bounding box center [24, 55] width 31 height 10
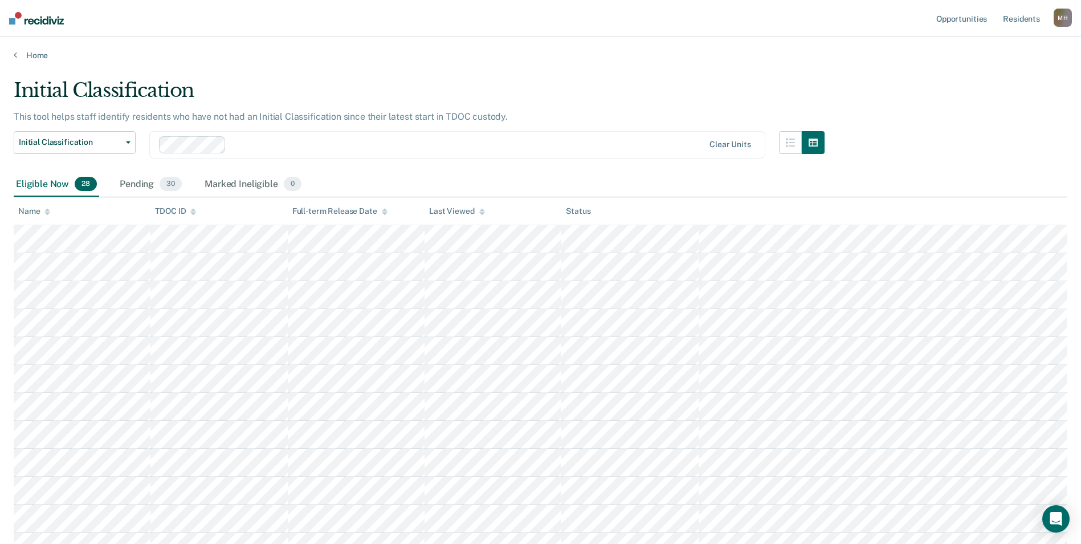
scroll to position [545, 0]
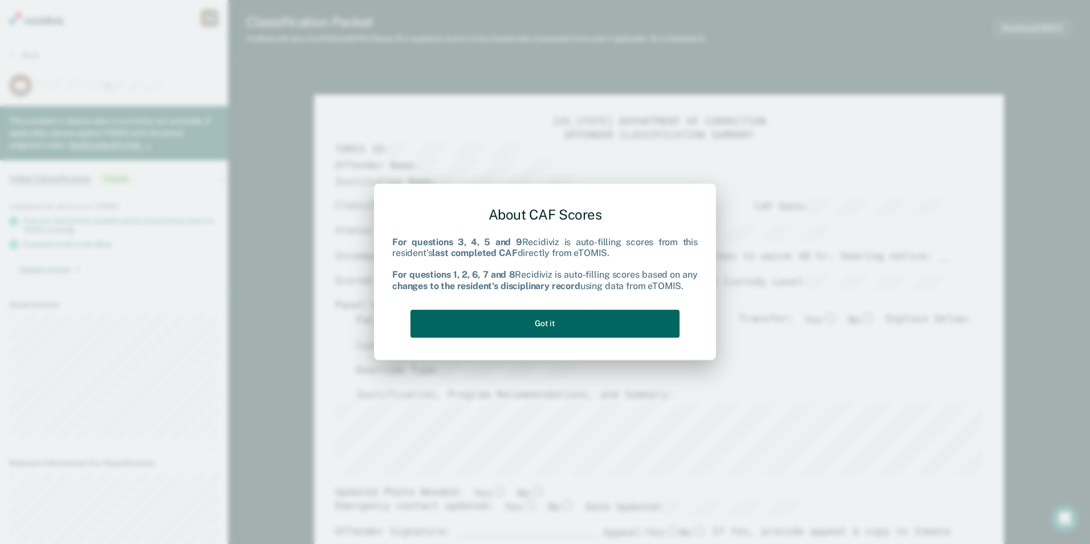
click at [542, 334] on button "Got it" at bounding box center [544, 323] width 269 height 28
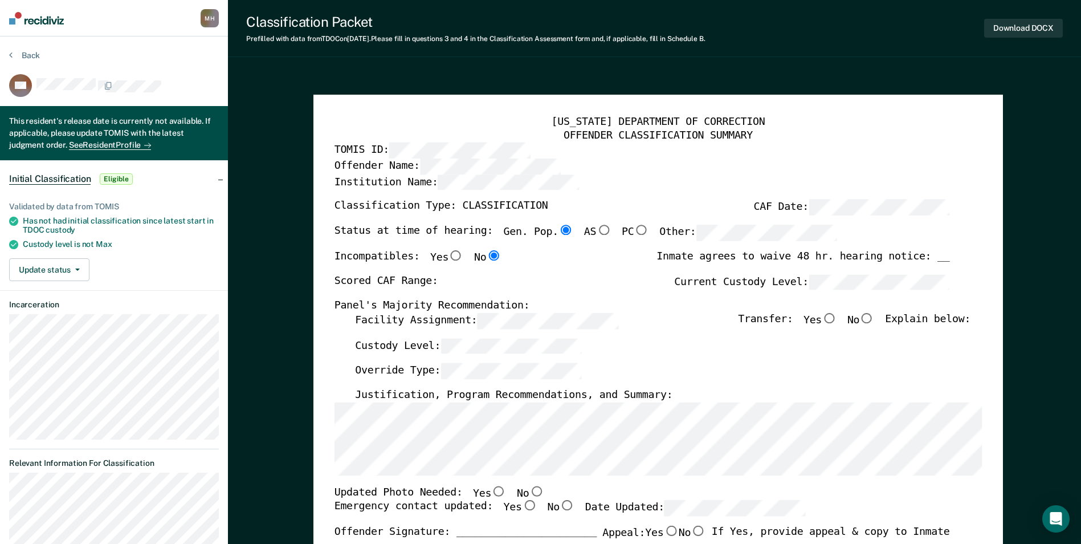
click at [328, 392] on div "[US_STATE] DEPARTMENT OF CORRECTION OFFENDER CLASSIFICATION SUMMARY TOMIS ID: O…" at bounding box center [658, 544] width 690 height 899
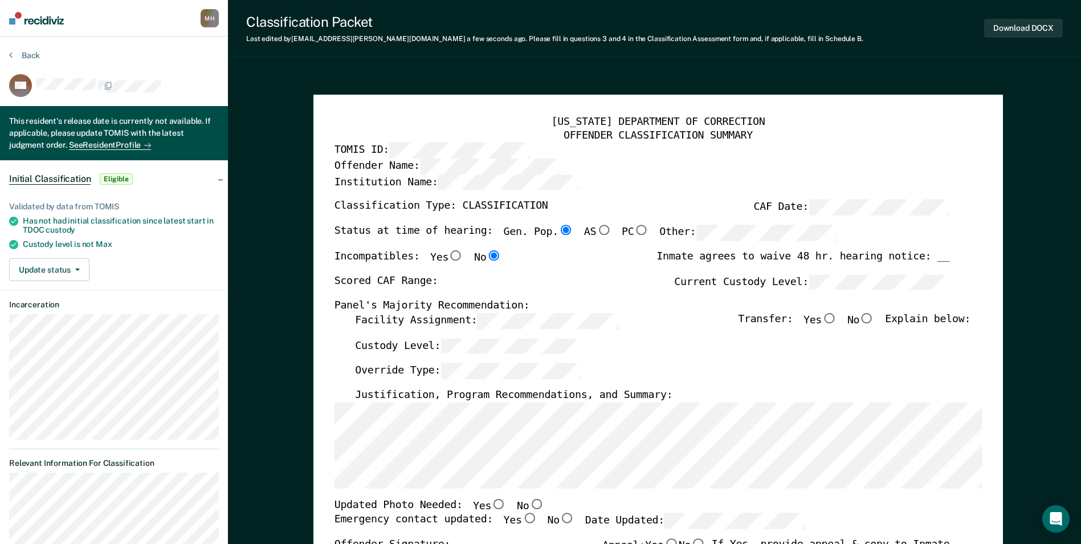
click at [321, 459] on div "[US_STATE] DEPARTMENT OF CORRECTION OFFENDER CLASSIFICATION SUMMARY TOMIS ID: O…" at bounding box center [658, 544] width 690 height 899
click at [594, 280] on div "Scored CAF Range: Current Custody Level:" at bounding box center [642, 286] width 616 height 25
type textarea "x"
radio input "false"
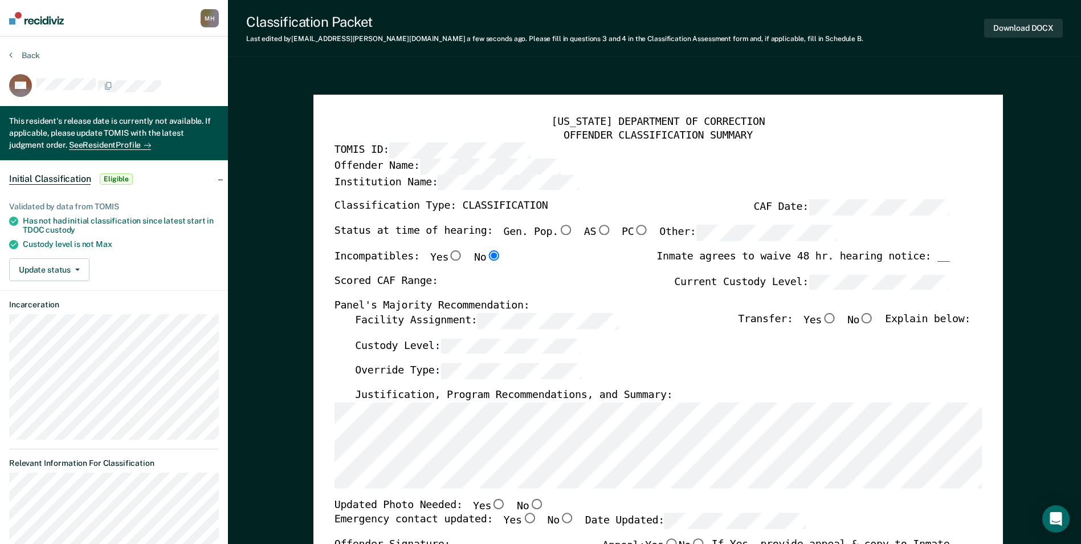
click at [835, 319] on input "Yes" at bounding box center [829, 318] width 15 height 10
type textarea "x"
radio input "true"
click at [529, 505] on input "No" at bounding box center [536, 503] width 15 height 10
type textarea "x"
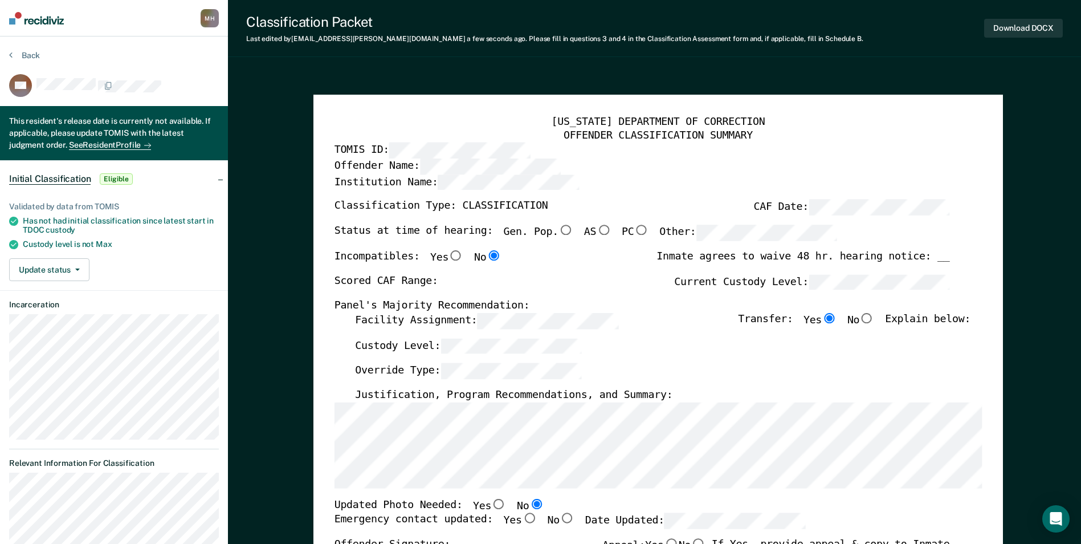
radio input "true"
click at [521, 517] on input "Yes" at bounding box center [528, 518] width 15 height 10
type textarea "x"
radio input "true"
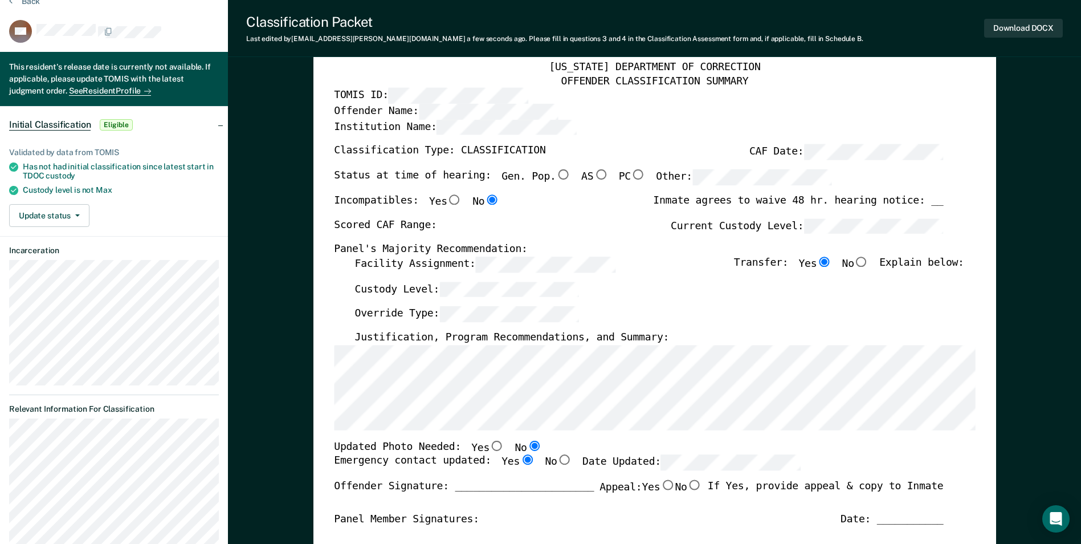
scroll to position [285, 0]
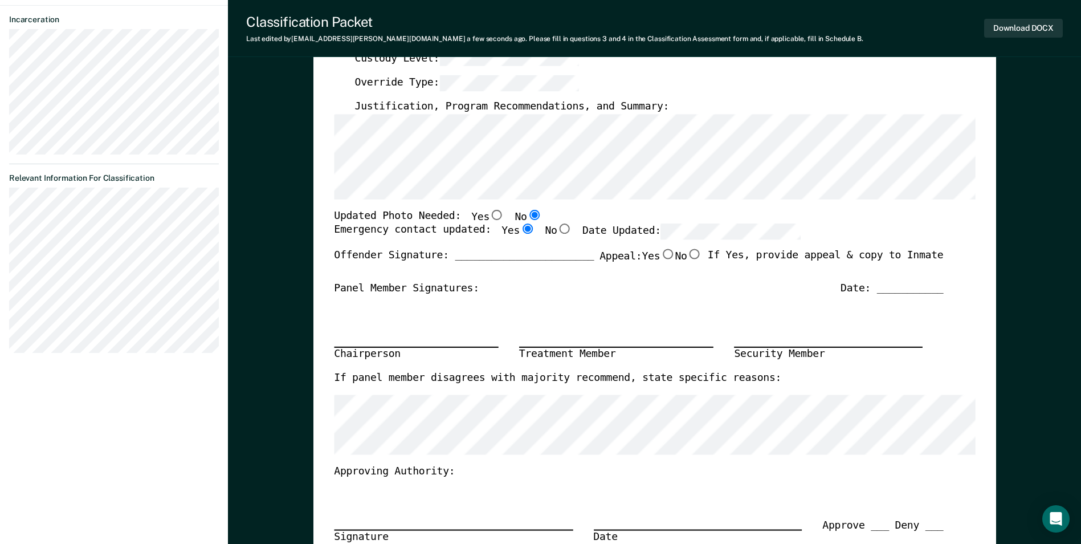
click at [647, 286] on div "Panel Member Signatures: Date: ___________" at bounding box center [638, 289] width 609 height 14
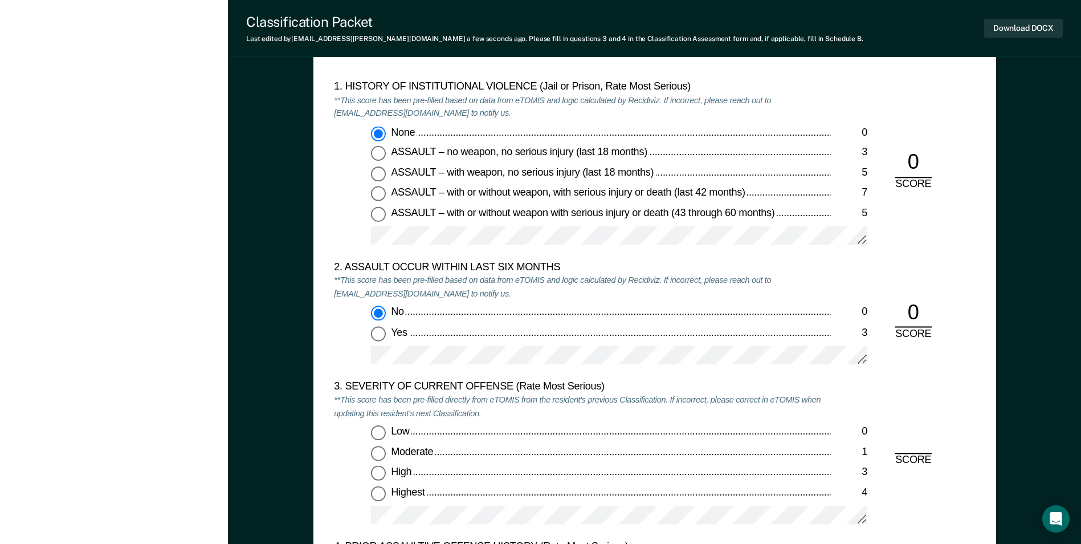
scroll to position [1197, 0]
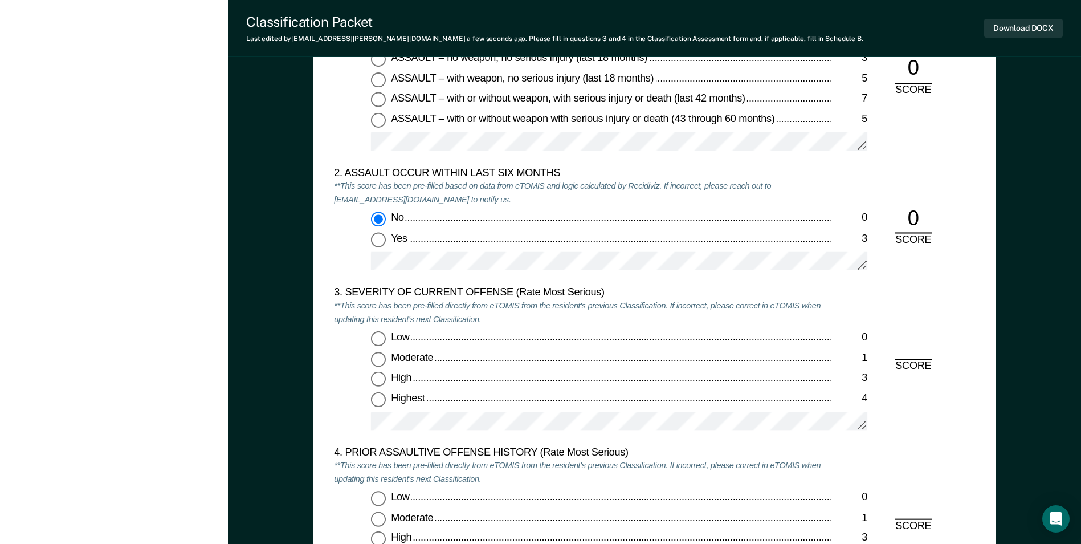
click at [380, 360] on input "Moderate 1" at bounding box center [378, 359] width 15 height 15
type textarea "x"
radio input "true"
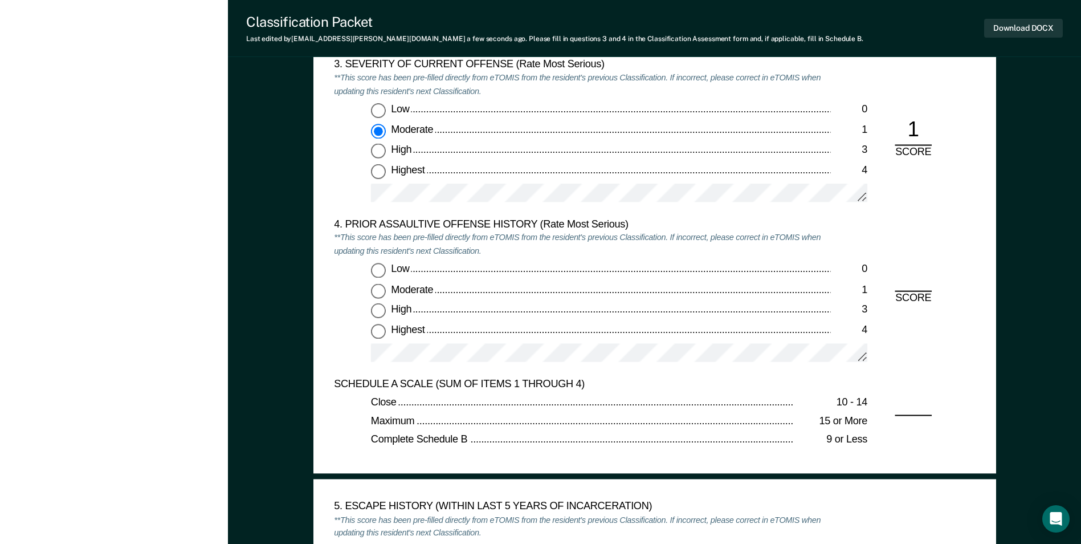
click at [380, 272] on input "Low 0" at bounding box center [378, 270] width 15 height 15
type textarea "x"
radio input "true"
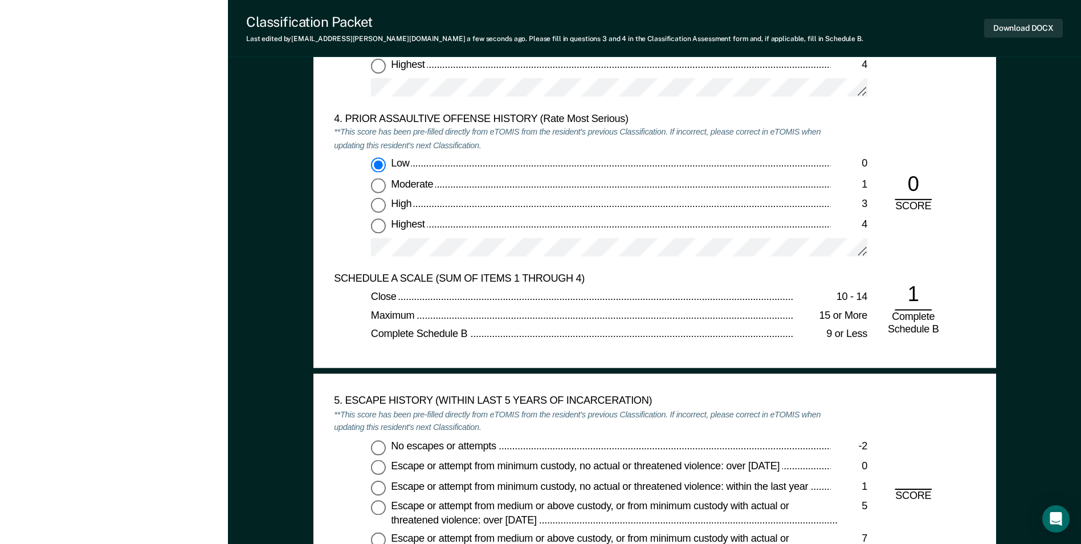
scroll to position [1710, 0]
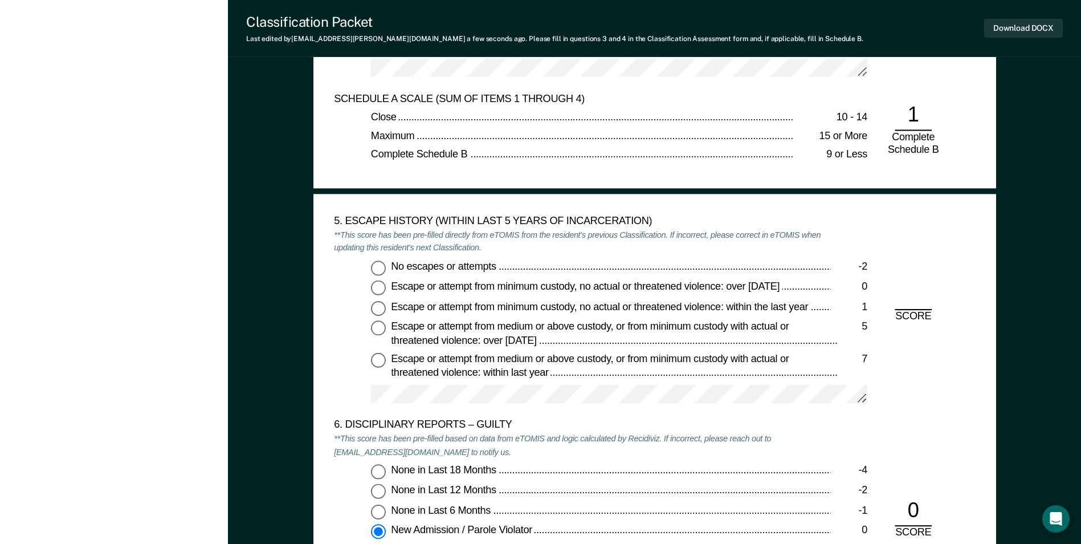
click at [382, 270] on input "No escapes or attempts -2" at bounding box center [378, 267] width 15 height 15
type textarea "x"
radio input "true"
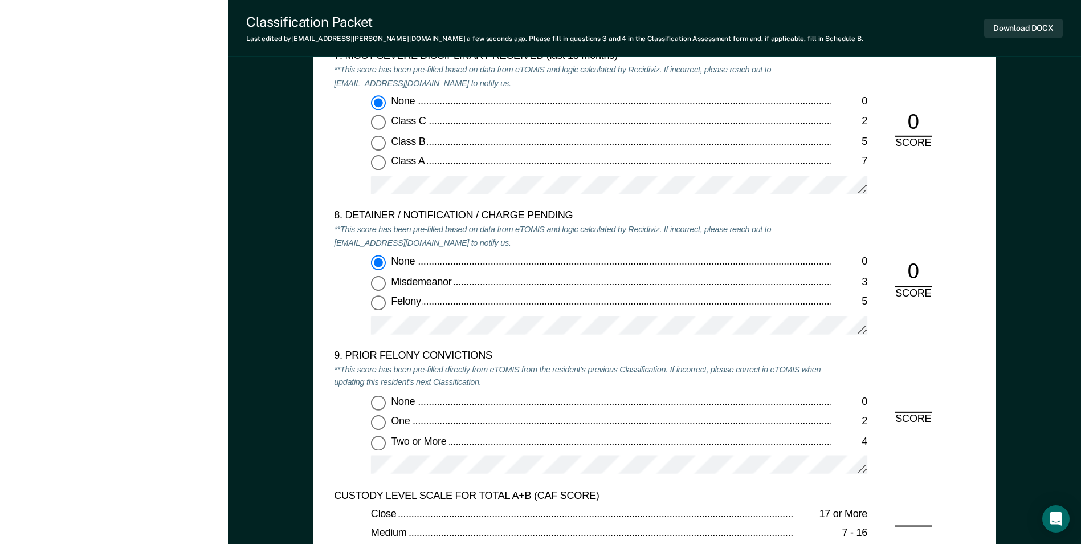
scroll to position [2337, 0]
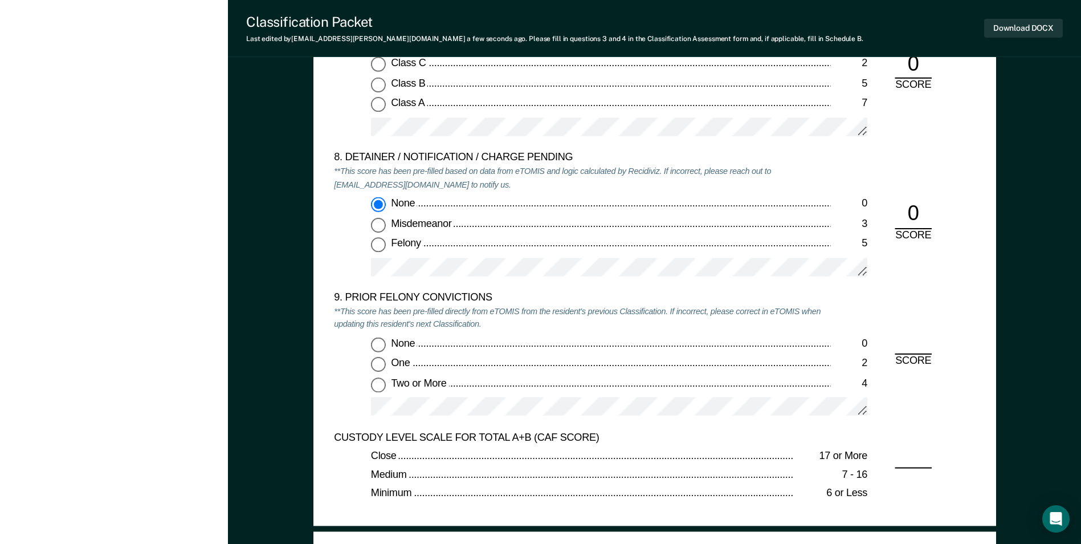
click at [381, 383] on input "Two or More 4" at bounding box center [378, 384] width 15 height 15
type textarea "x"
radio input "true"
click at [1006, 36] on button "Download DOCX" at bounding box center [1023, 28] width 79 height 19
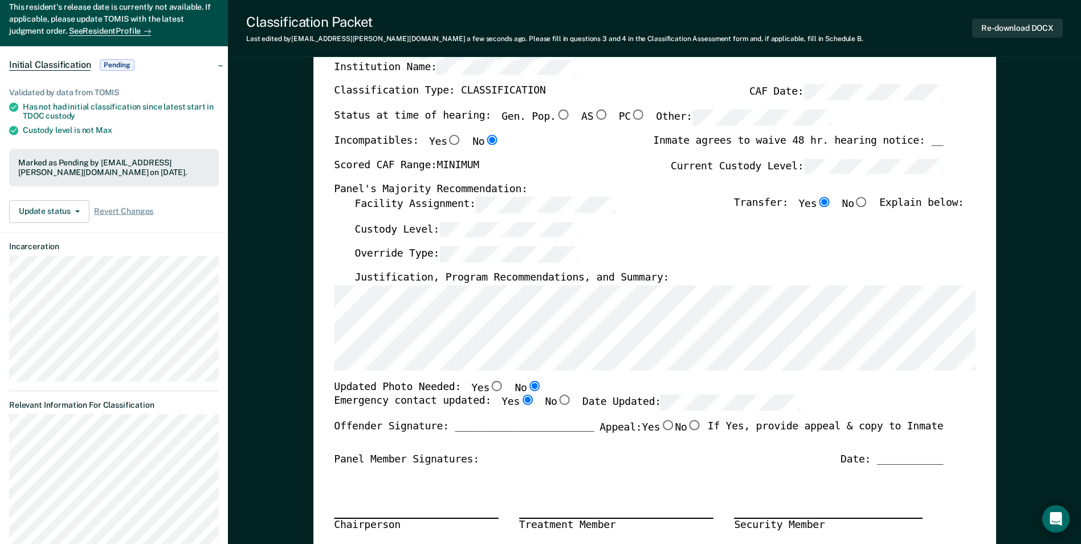
scroll to position [0, 0]
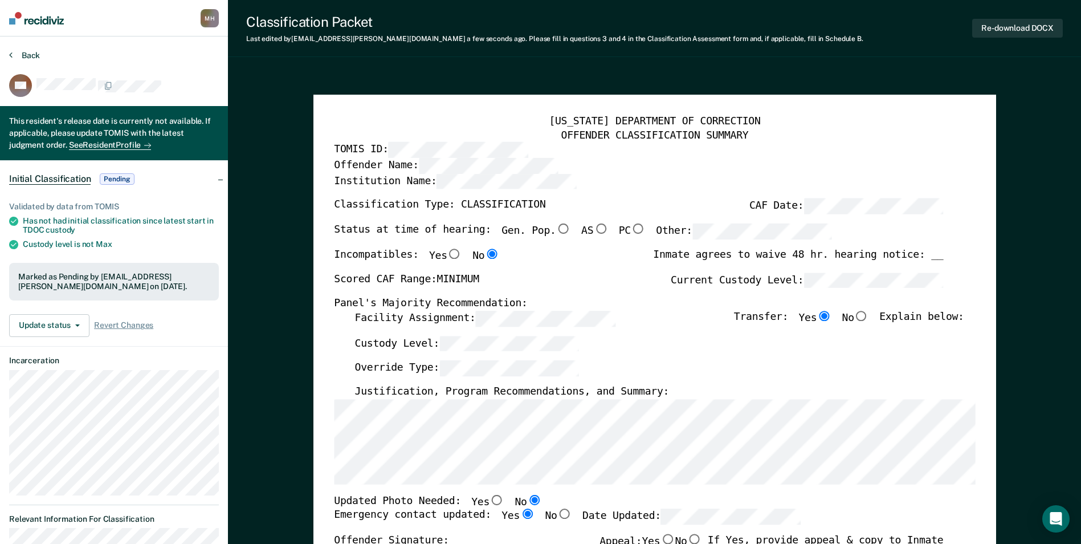
click at [32, 59] on button "Back" at bounding box center [24, 55] width 31 height 10
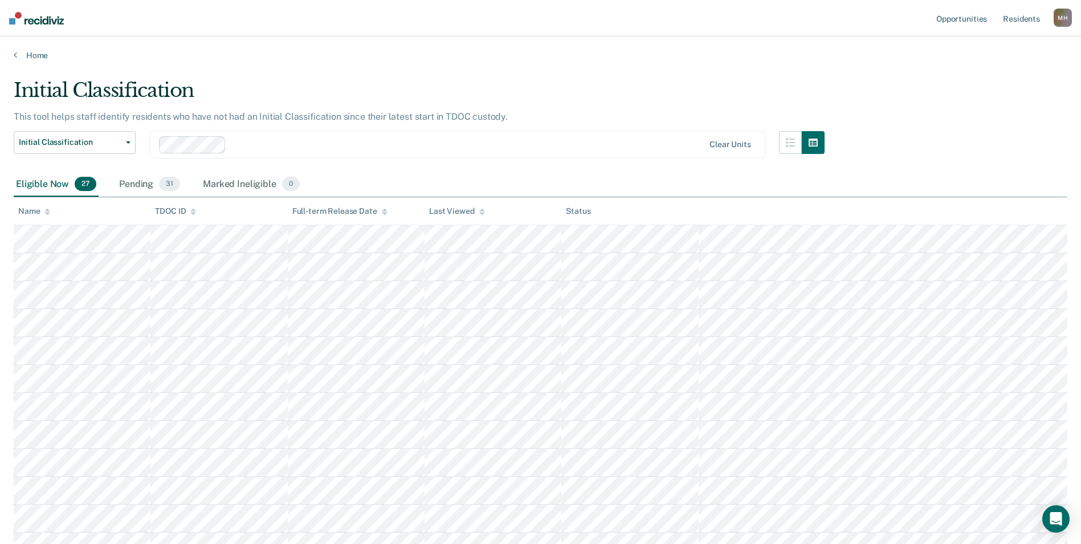
scroll to position [517, 0]
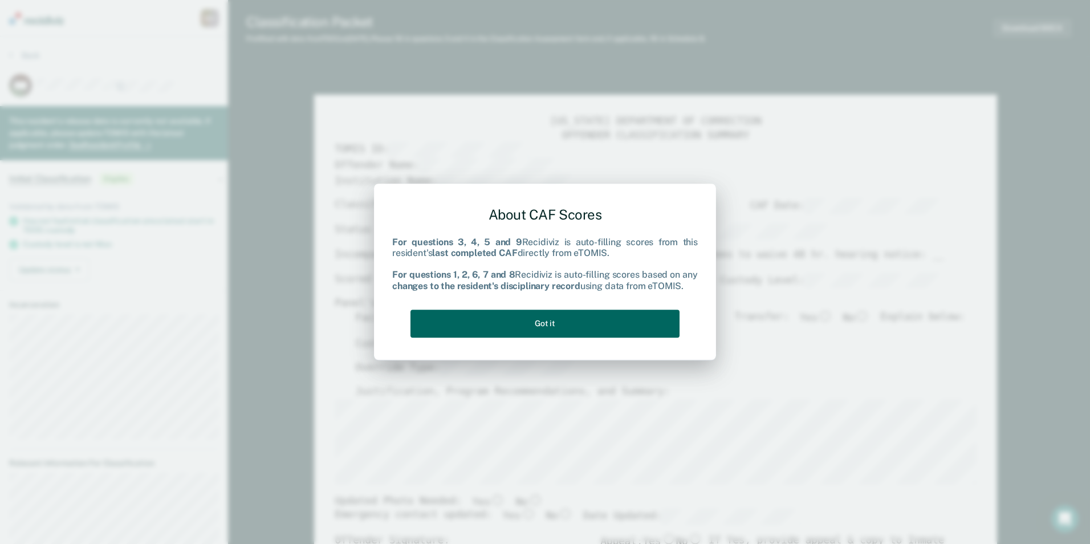
click at [557, 321] on button "Got it" at bounding box center [544, 323] width 269 height 28
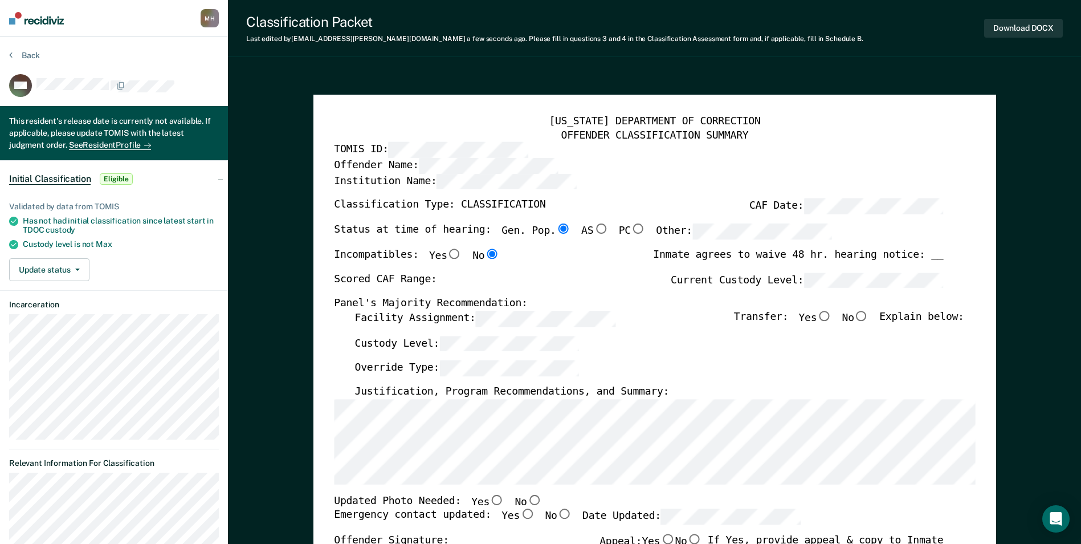
click at [527, 502] on input "No" at bounding box center [534, 499] width 15 height 10
type textarea "x"
radio input "true"
click at [520, 512] on input "Yes" at bounding box center [527, 514] width 15 height 10
type textarea "x"
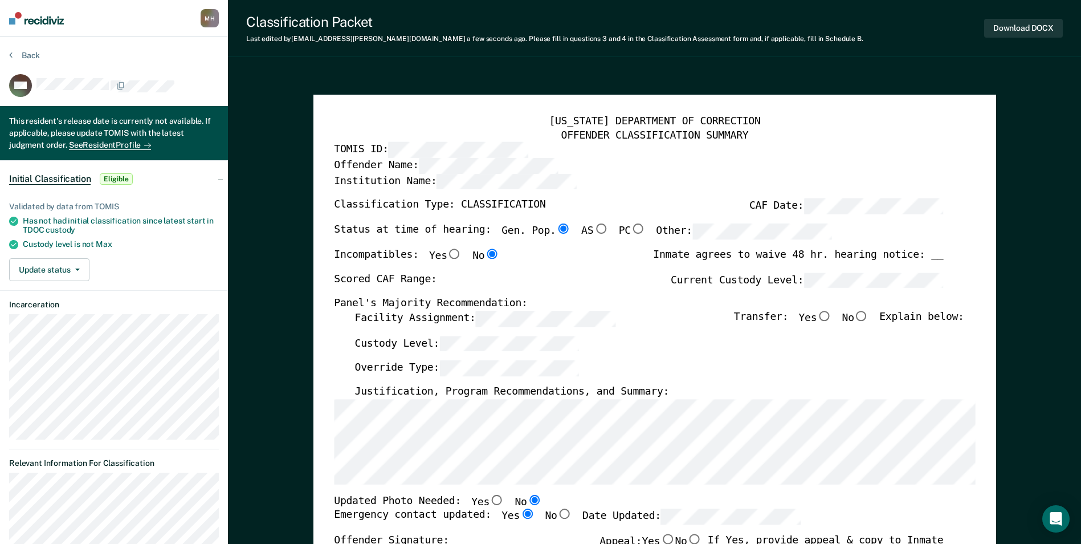
radio input "true"
click at [337, 312] on div "[US_STATE] DEPARTMENT OF CORRECTION OFFENDER CLASSIFICATION SUMMARY TOMIS ID: O…" at bounding box center [654, 518] width 641 height 806
type textarea "x"
radio input "false"
click at [832, 316] on input "Yes" at bounding box center [824, 316] width 15 height 10
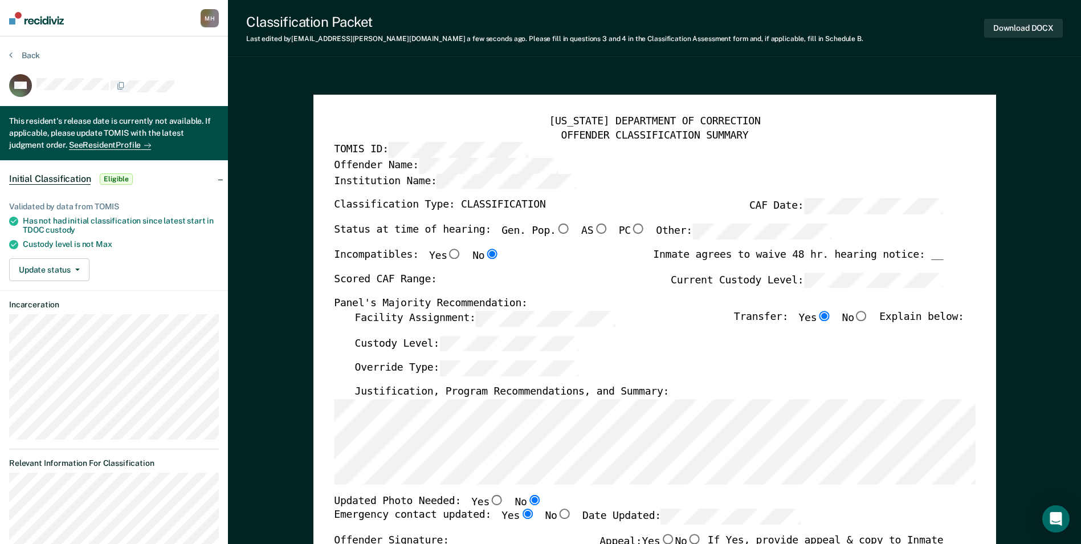
type textarea "x"
radio input "true"
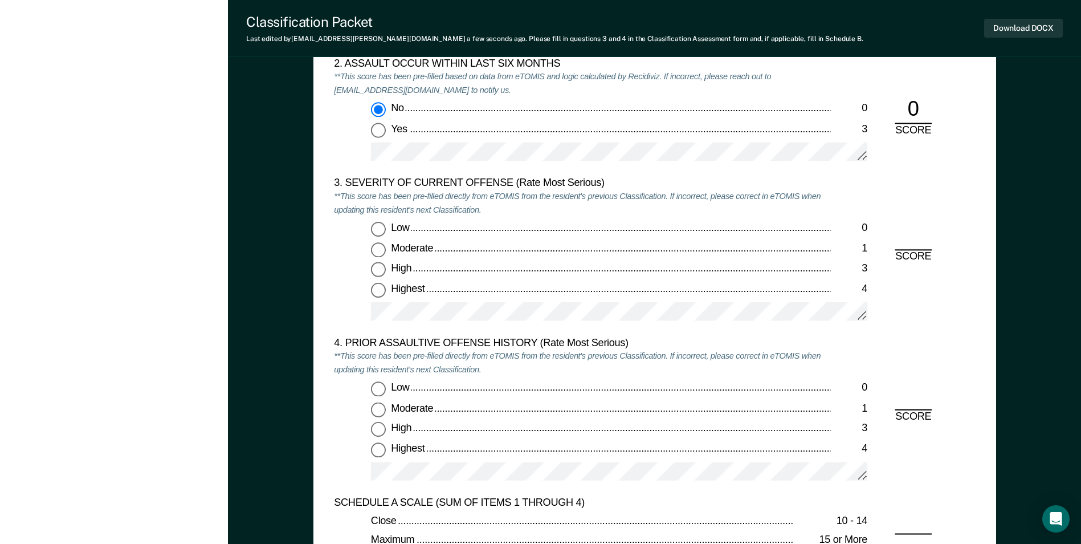
scroll to position [1311, 0]
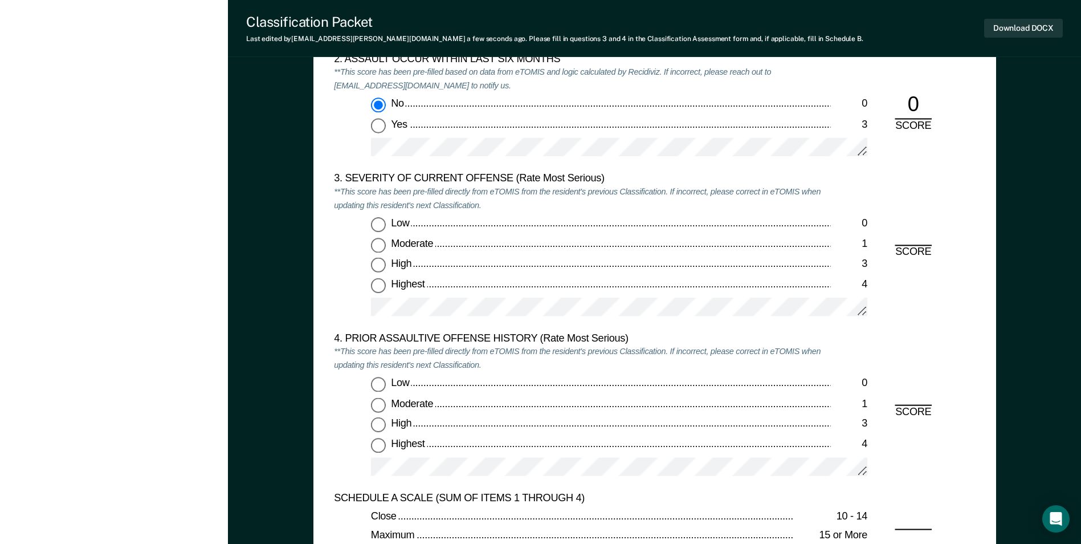
click at [379, 249] on input "Moderate 1" at bounding box center [378, 245] width 15 height 15
type textarea "x"
radio input "true"
click at [386, 382] on label "Low 0" at bounding box center [619, 384] width 496 height 15
click at [386, 382] on input "Low 0" at bounding box center [378, 384] width 15 height 15
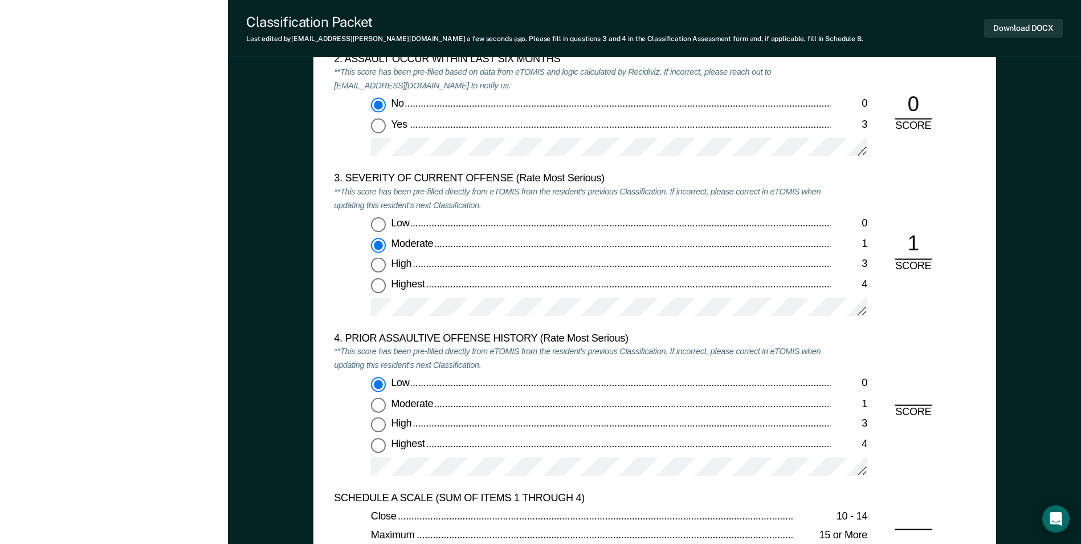
type textarea "x"
radio input "true"
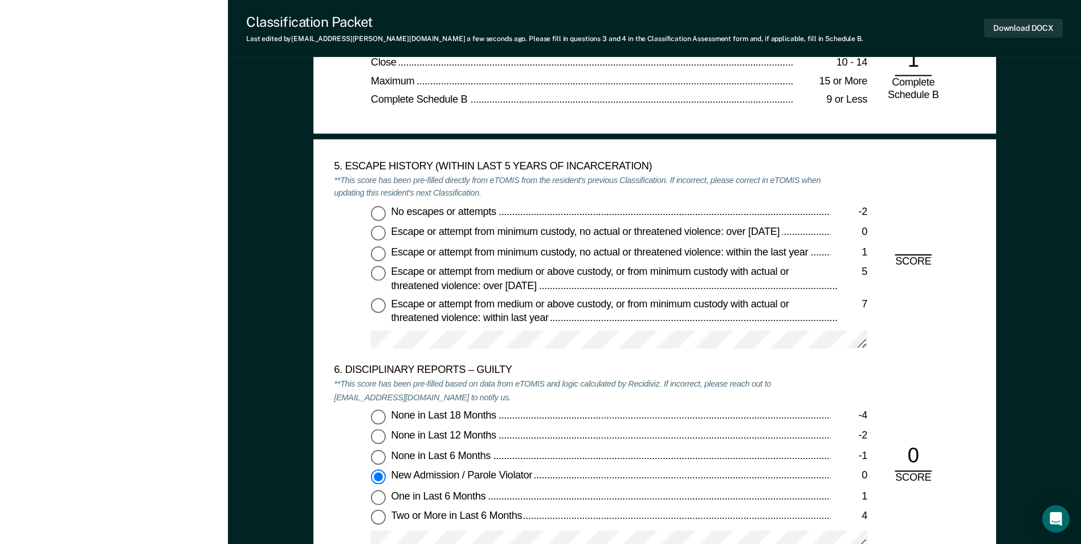
scroll to position [1881, 0]
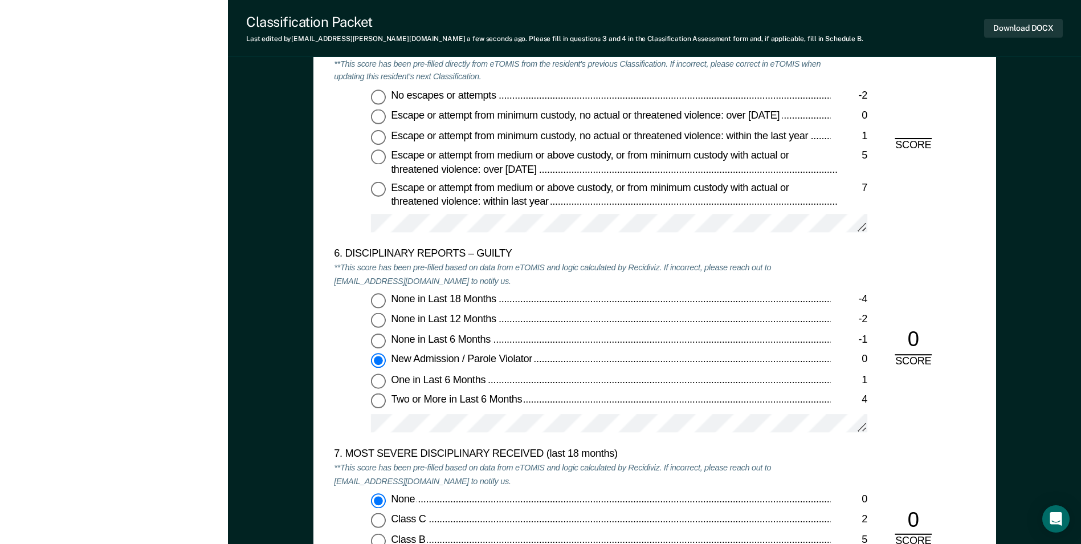
click at [382, 105] on div "No escapes or attempts -2 Escape or attempt from minimum custody, no actual or …" at bounding box center [582, 165] width 496 height 153
click at [382, 100] on input "No escapes or attempts -2" at bounding box center [378, 96] width 15 height 15
type textarea "x"
radio input "true"
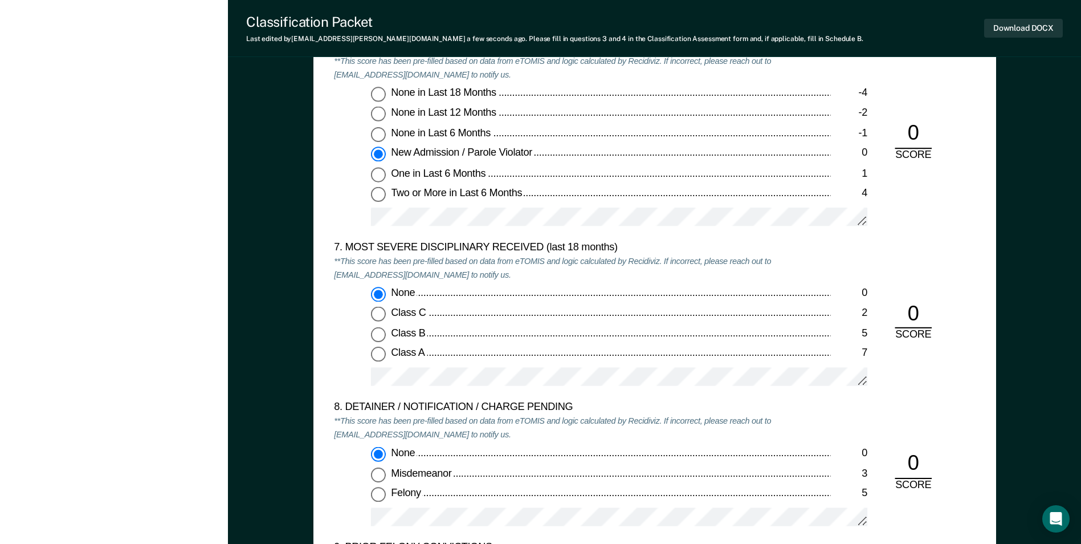
scroll to position [2280, 0]
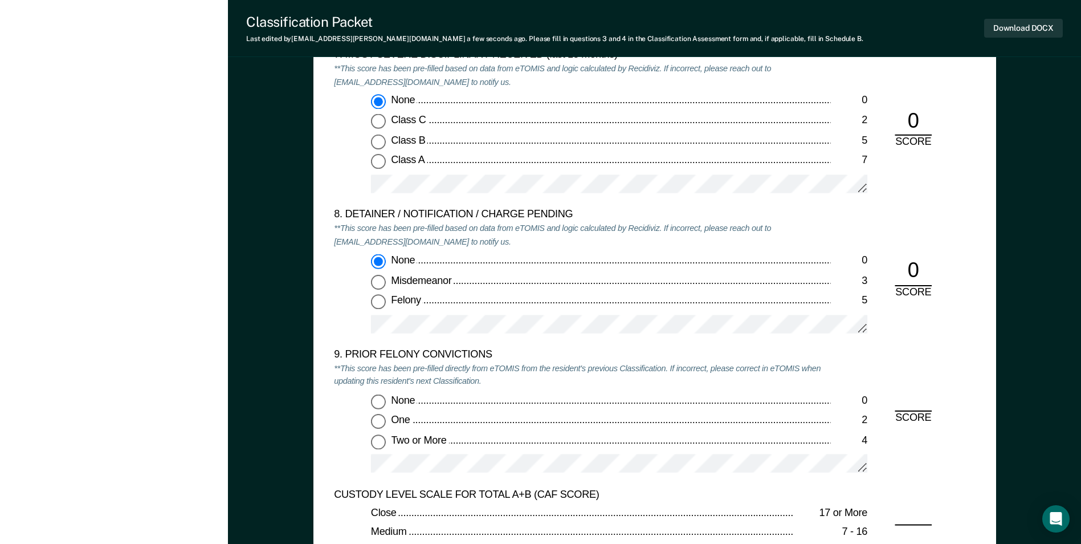
click at [377, 401] on input "None 0" at bounding box center [378, 400] width 15 height 15
type textarea "x"
radio input "true"
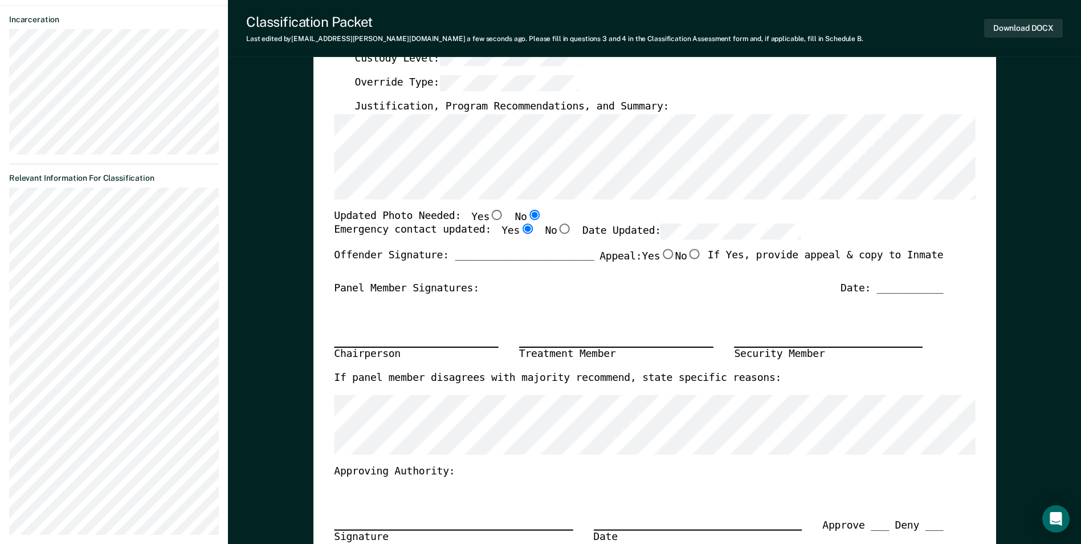
scroll to position [0, 0]
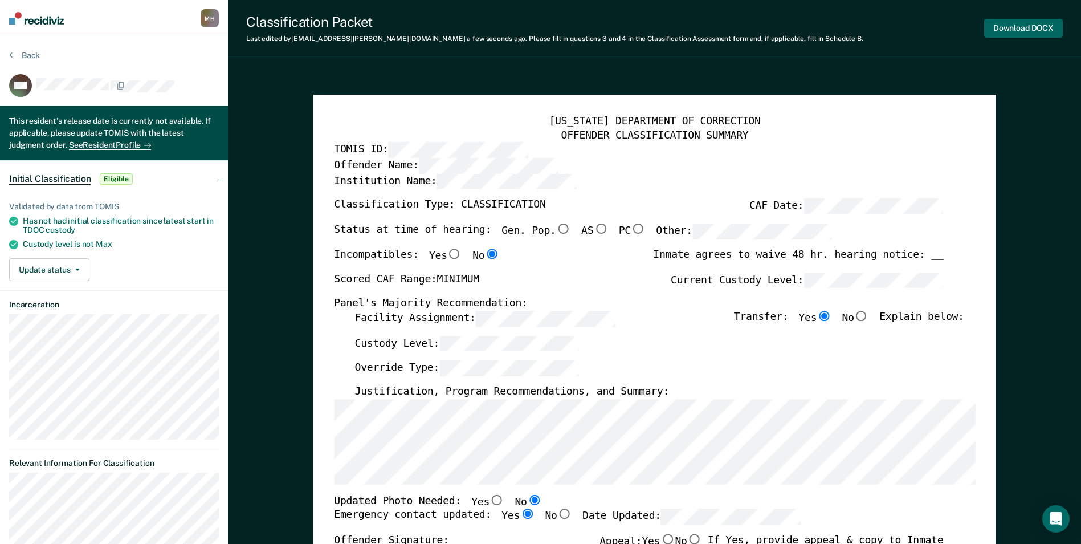
click at [1006, 26] on button "Download DOCX" at bounding box center [1023, 28] width 79 height 19
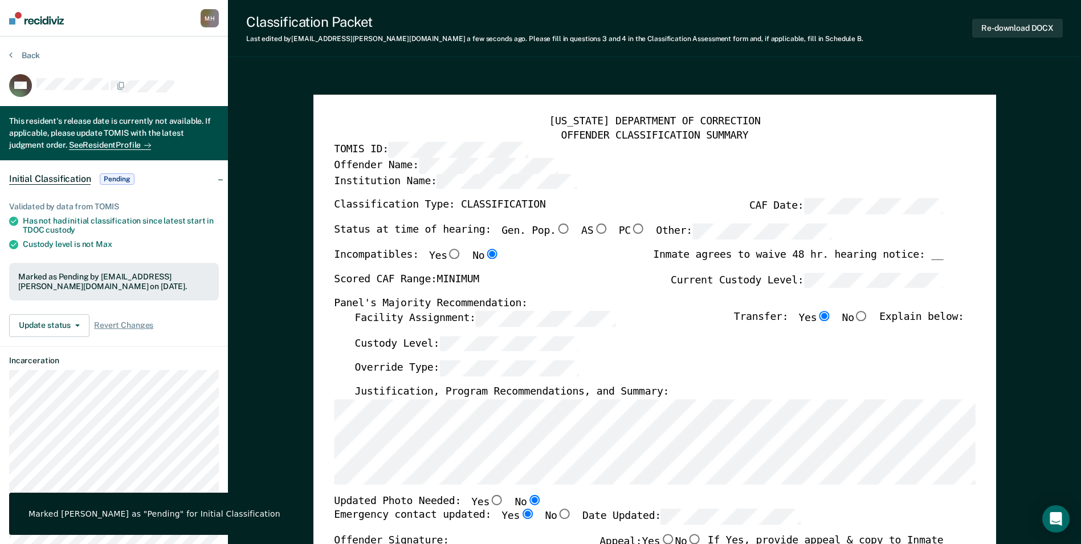
click at [40, 55] on div "Back" at bounding box center [114, 62] width 210 height 24
click at [29, 56] on button "Back" at bounding box center [24, 55] width 31 height 10
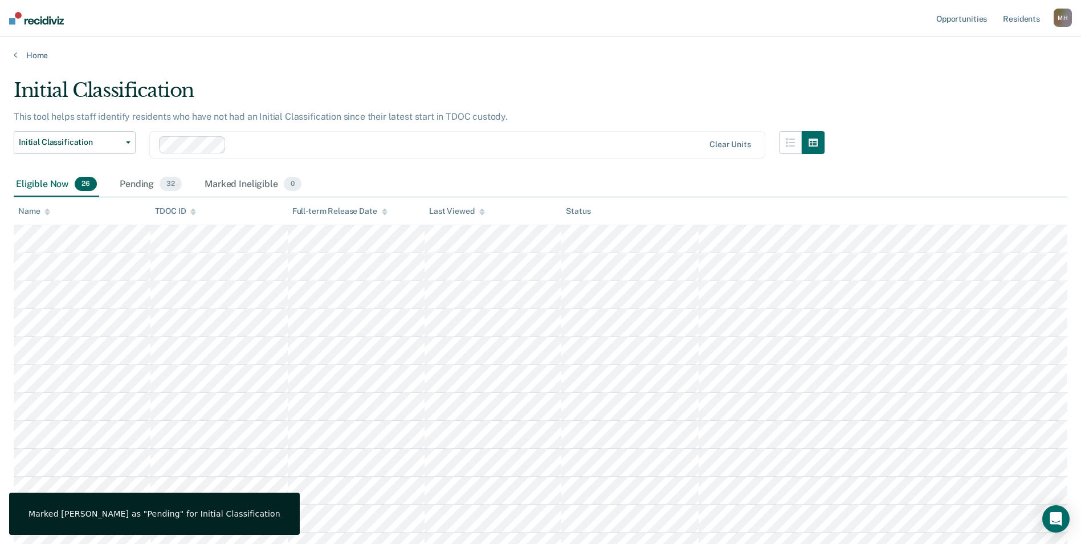
scroll to position [490, 0]
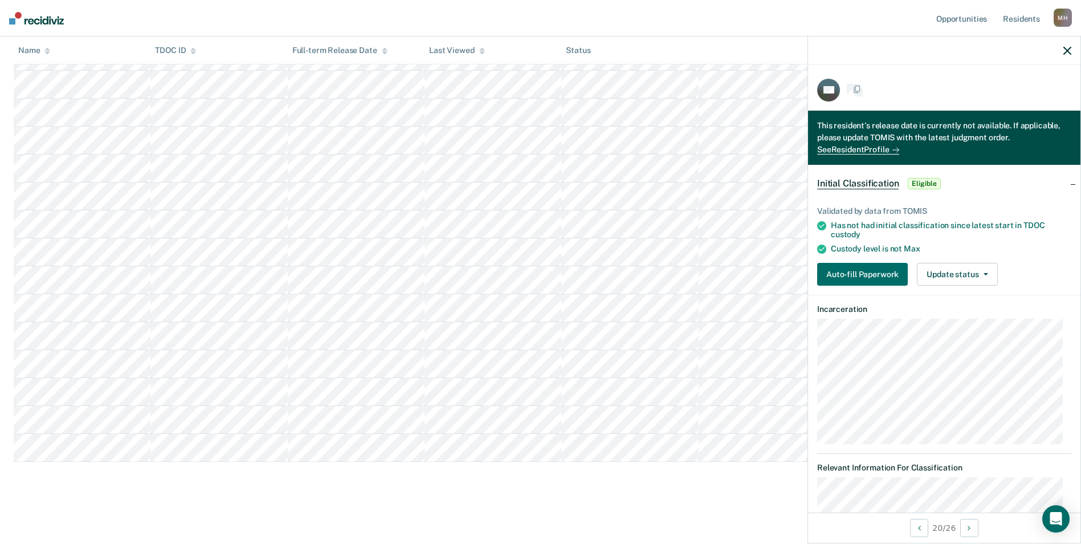
click at [1026, 278] on div "Auto-fill Paperwork Update status [PERSON_NAME] Mark Ineligible" at bounding box center [944, 274] width 254 height 23
click at [837, 274] on button "Auto-fill Paperwork" at bounding box center [862, 274] width 91 height 23
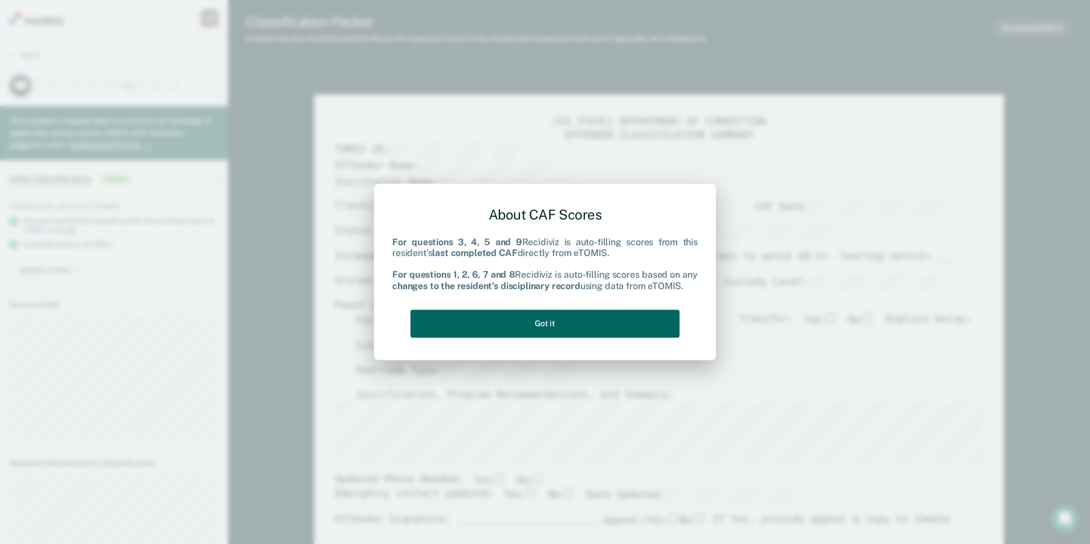
click at [610, 319] on button "Got it" at bounding box center [544, 323] width 269 height 28
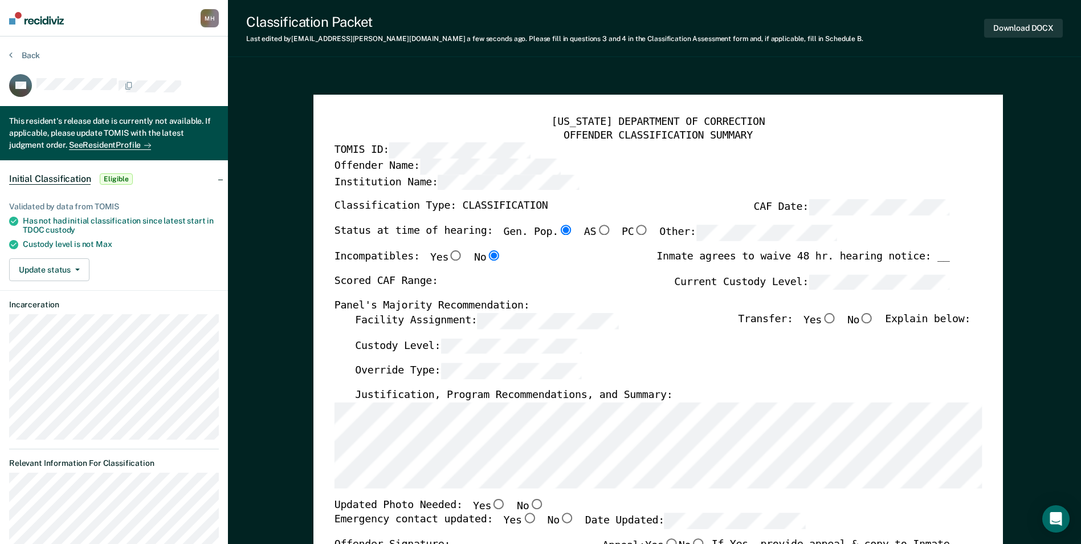
click at [316, 339] on div "[US_STATE] DEPARTMENT OF CORRECTION OFFENDER CLASSIFICATION SUMMARY TOMIS ID: O…" at bounding box center [658, 544] width 690 height 899
click at [653, 284] on div "Scored CAF Range: Current Custody Level:" at bounding box center [642, 286] width 616 height 25
type textarea "x"
radio input "false"
click at [837, 319] on input "Yes" at bounding box center [829, 318] width 15 height 10
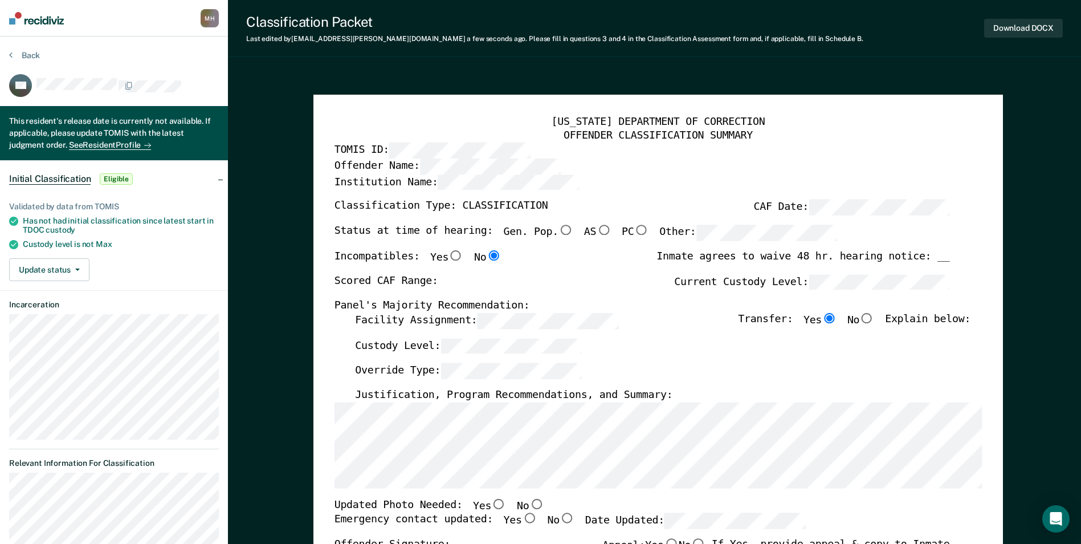
type textarea "x"
radio input "true"
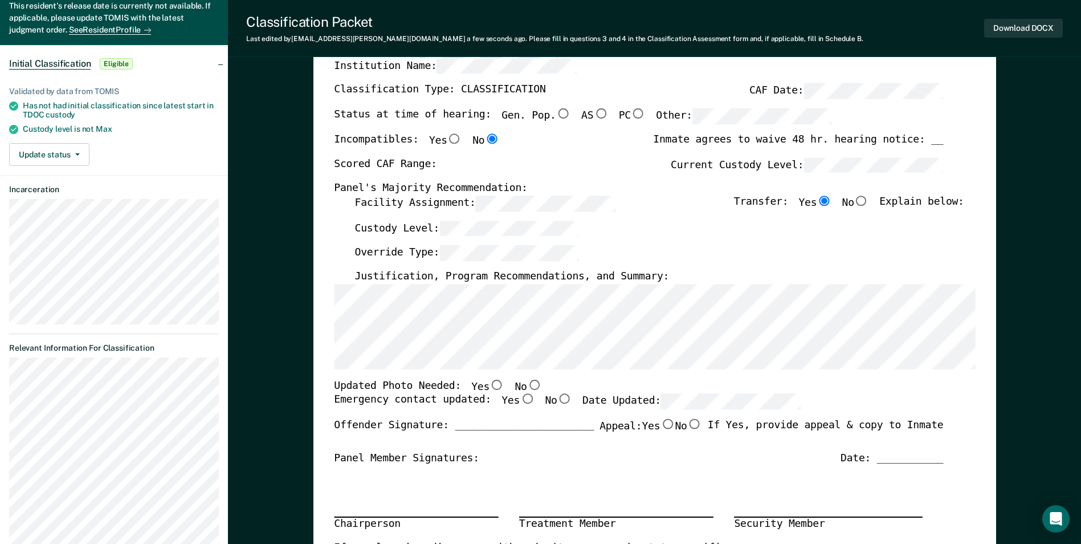
scroll to position [228, 0]
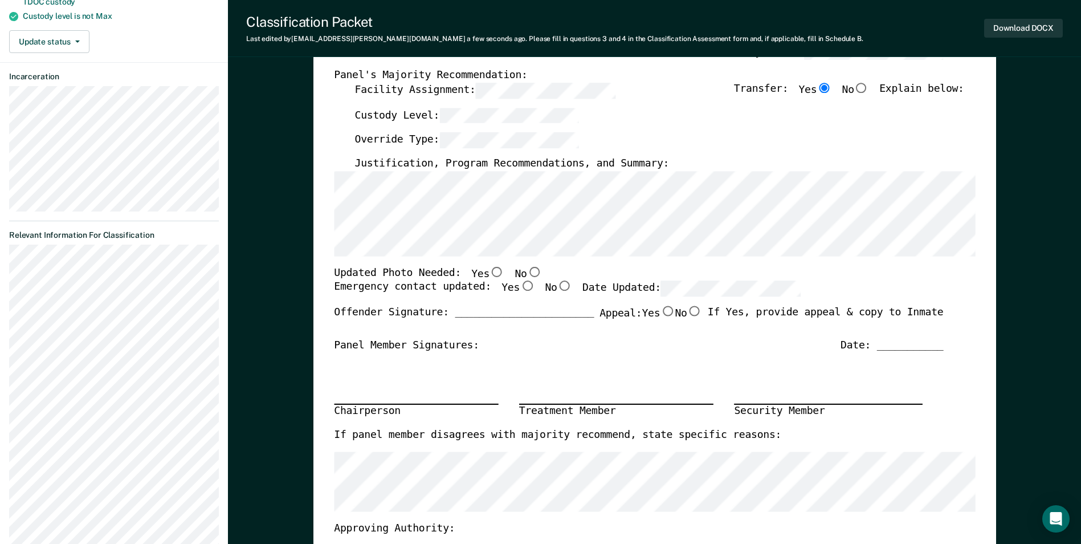
click at [527, 271] on input "No" at bounding box center [534, 271] width 15 height 10
type textarea "x"
radio input "true"
click at [520, 282] on input "Yes" at bounding box center [527, 286] width 15 height 10
type textarea "x"
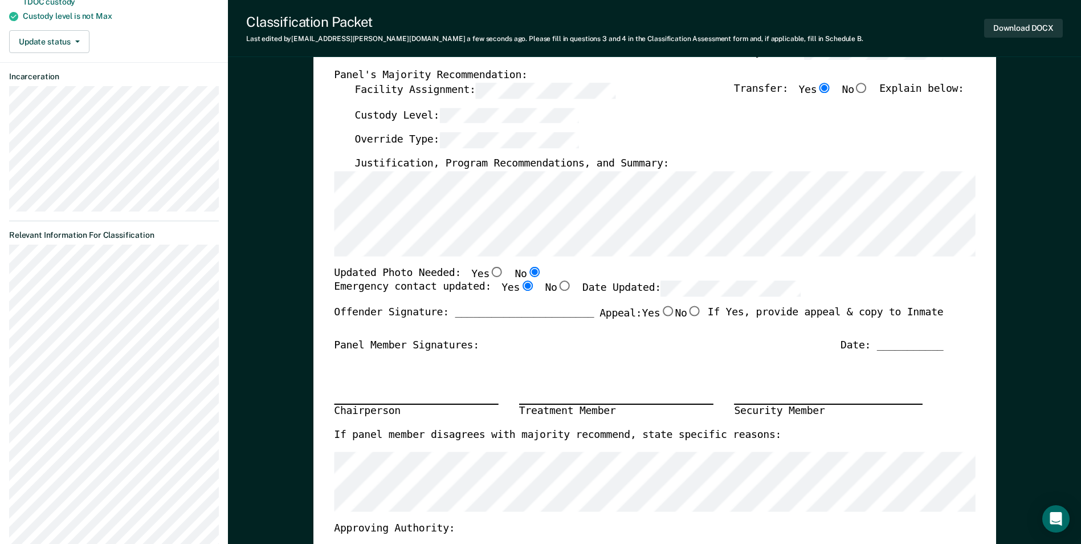
radio input "true"
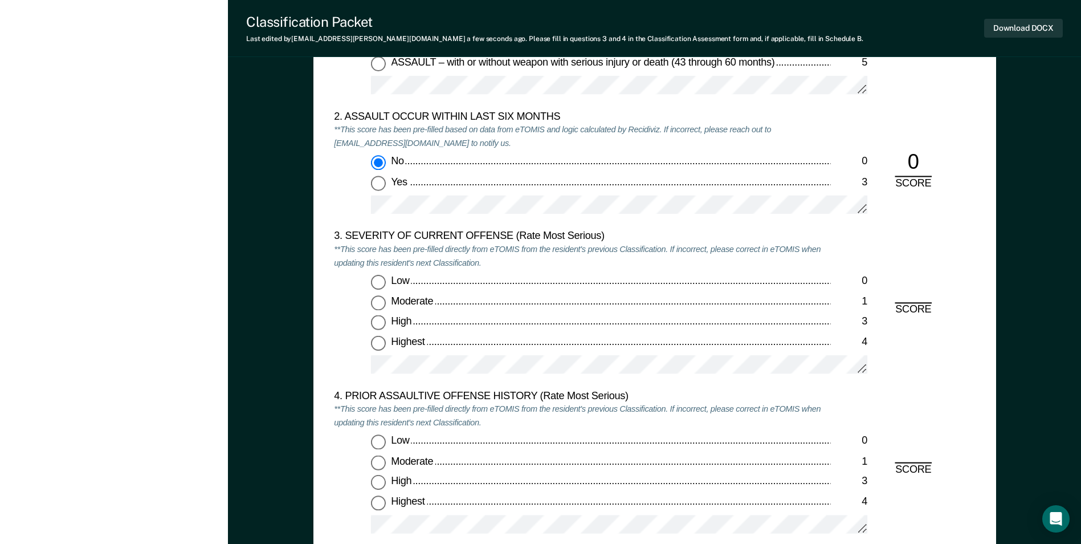
scroll to position [1254, 0]
click at [376, 311] on div "Low 0 Moderate 1 High 3 Highest 4" at bounding box center [582, 329] width 496 height 109
click at [380, 304] on input "Moderate 1" at bounding box center [378, 302] width 15 height 15
type textarea "x"
radio input "true"
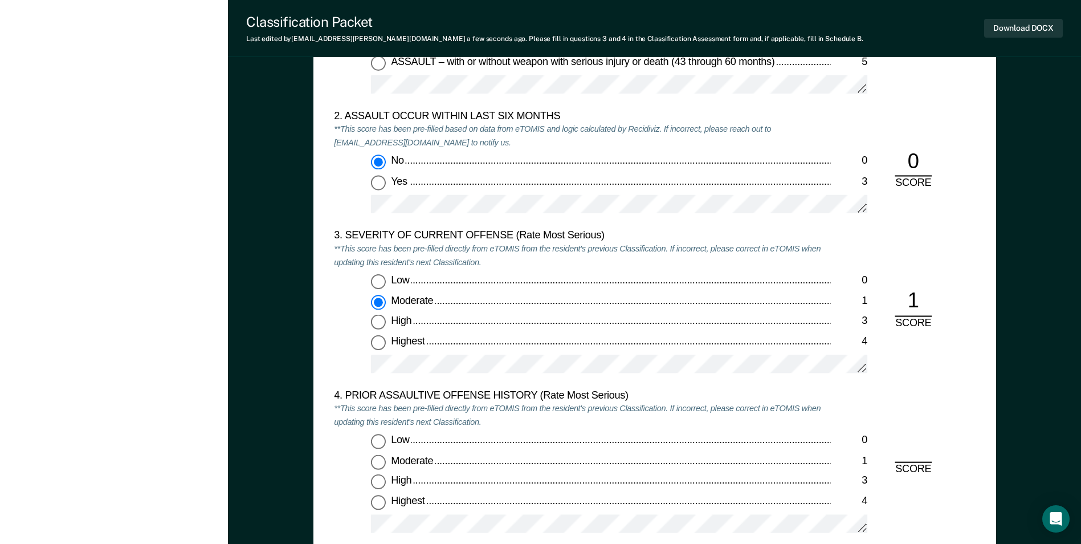
scroll to position [1539, 0]
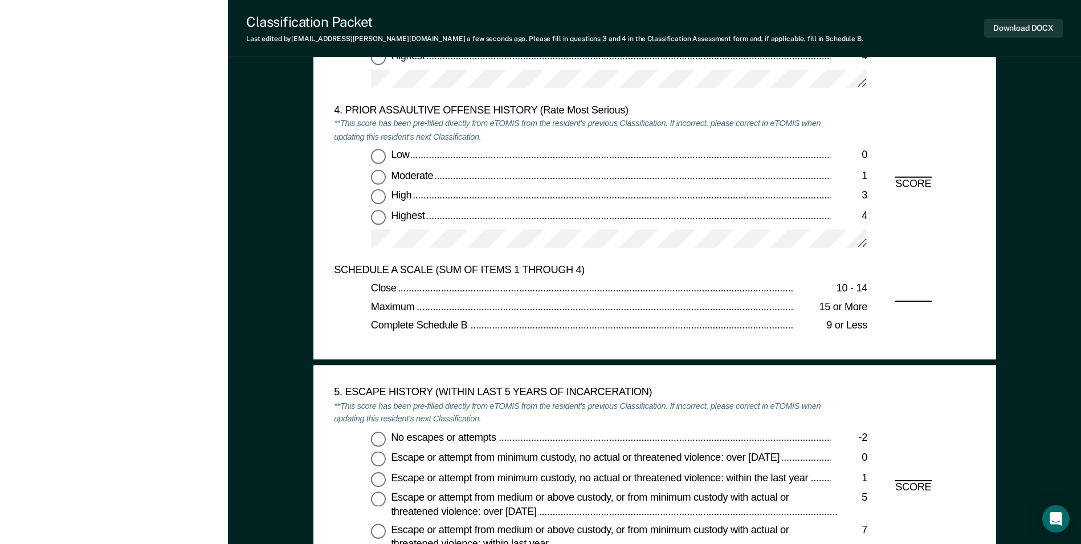
click at [373, 157] on input "Low 0" at bounding box center [378, 156] width 15 height 15
type textarea "x"
radio input "true"
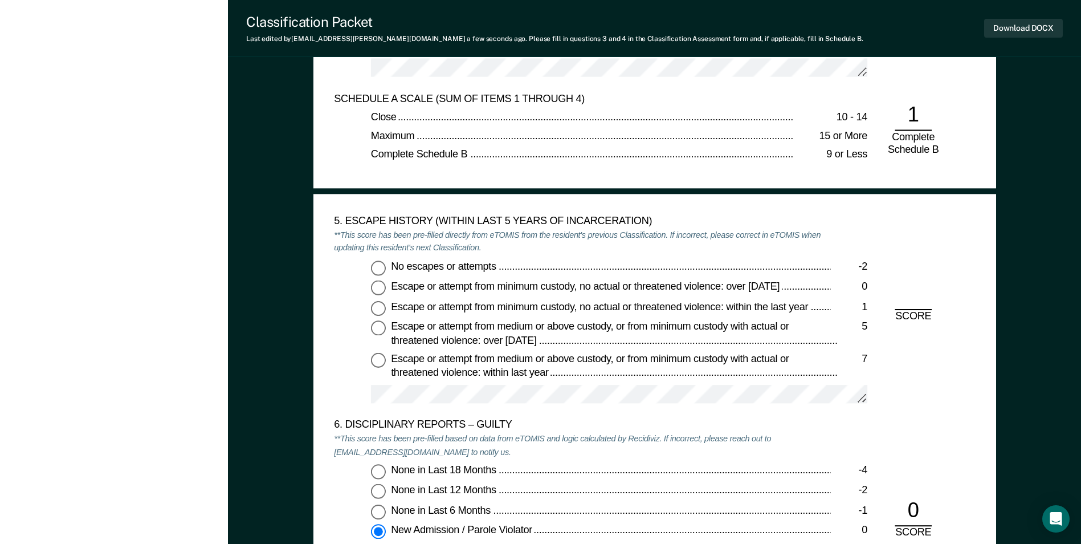
click at [376, 267] on input "No escapes or attempts -2" at bounding box center [378, 267] width 15 height 15
type textarea "x"
radio input "true"
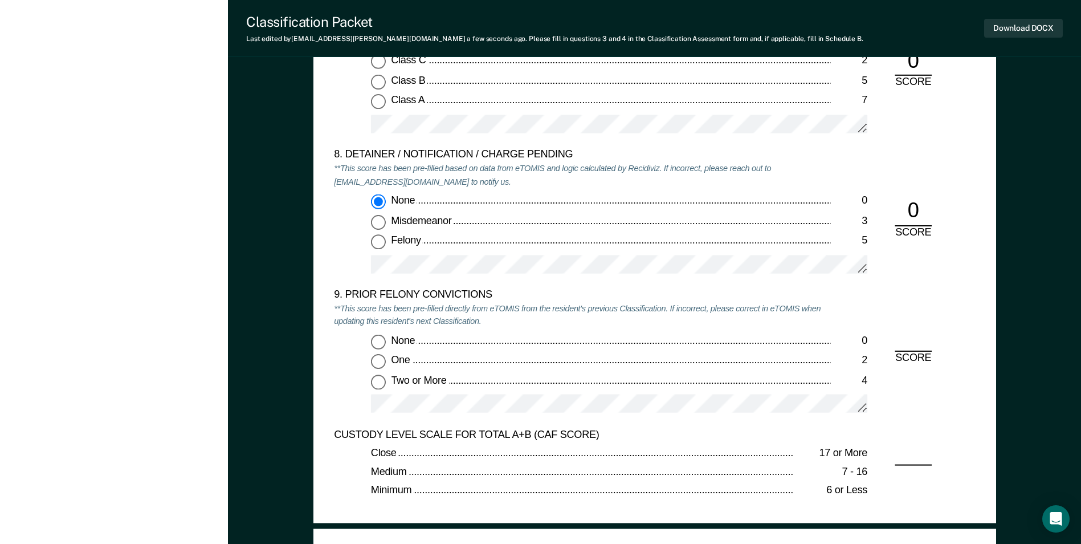
scroll to position [2394, 0]
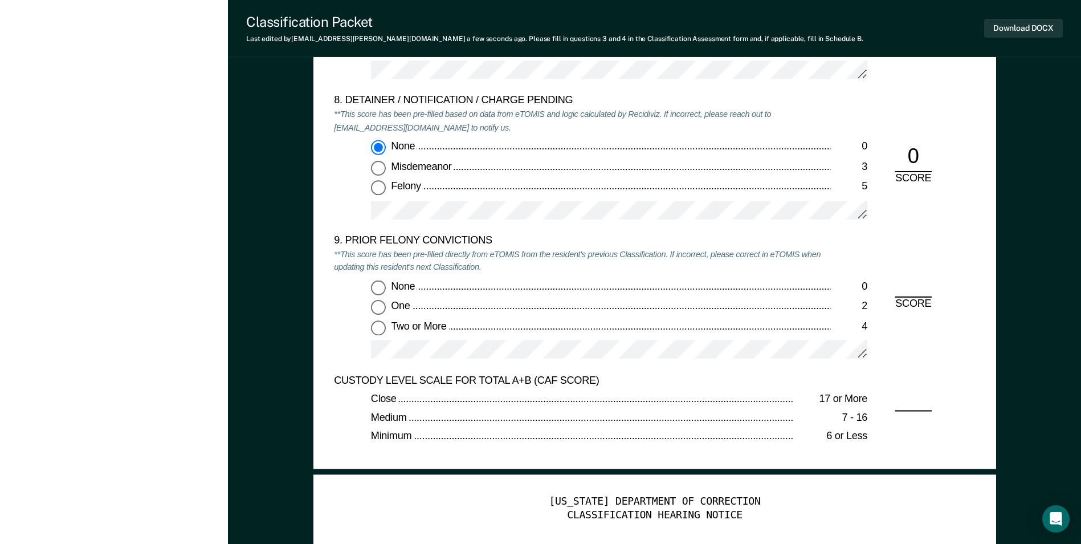
click at [376, 286] on input "None 0" at bounding box center [378, 286] width 15 height 15
type textarea "x"
radio input "true"
click at [1018, 31] on button "Download DOCX" at bounding box center [1023, 28] width 79 height 19
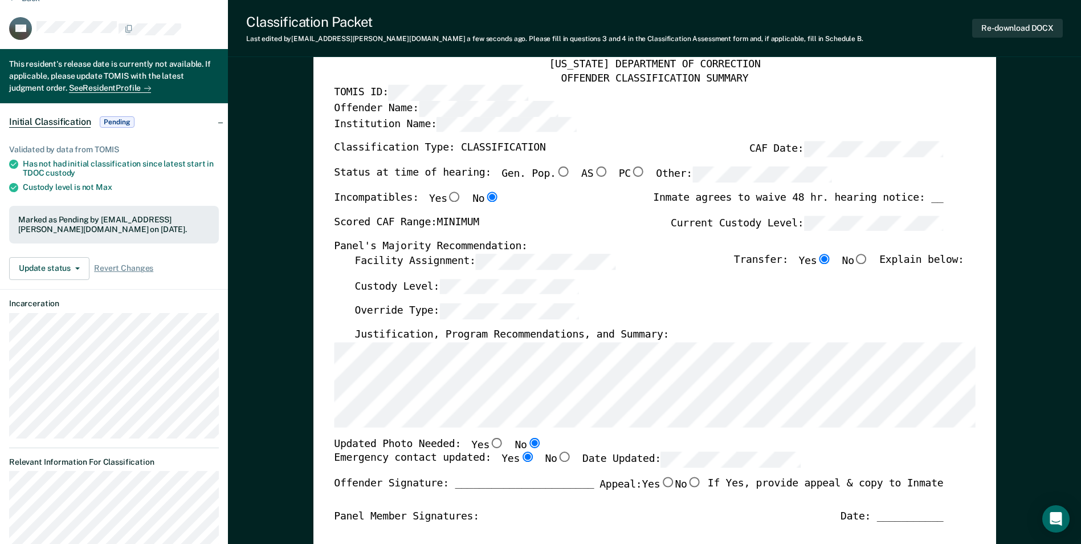
scroll to position [0, 0]
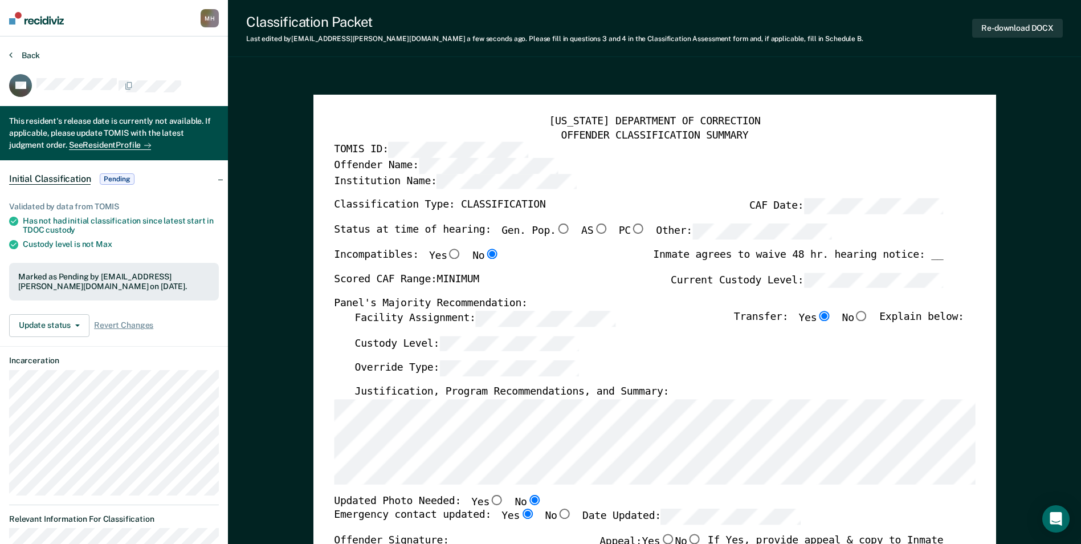
click at [22, 51] on button "Back" at bounding box center [24, 55] width 31 height 10
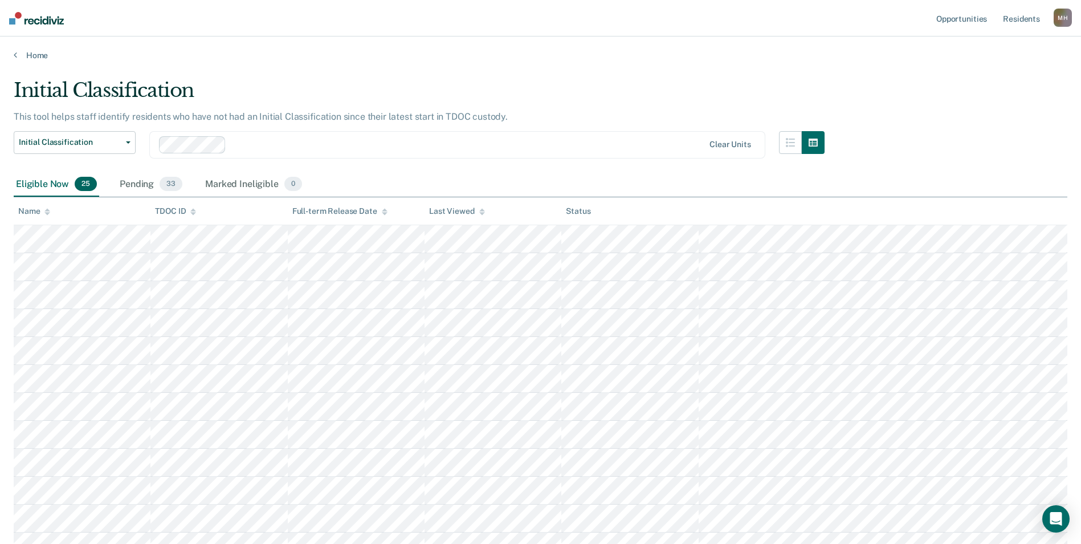
scroll to position [462, 0]
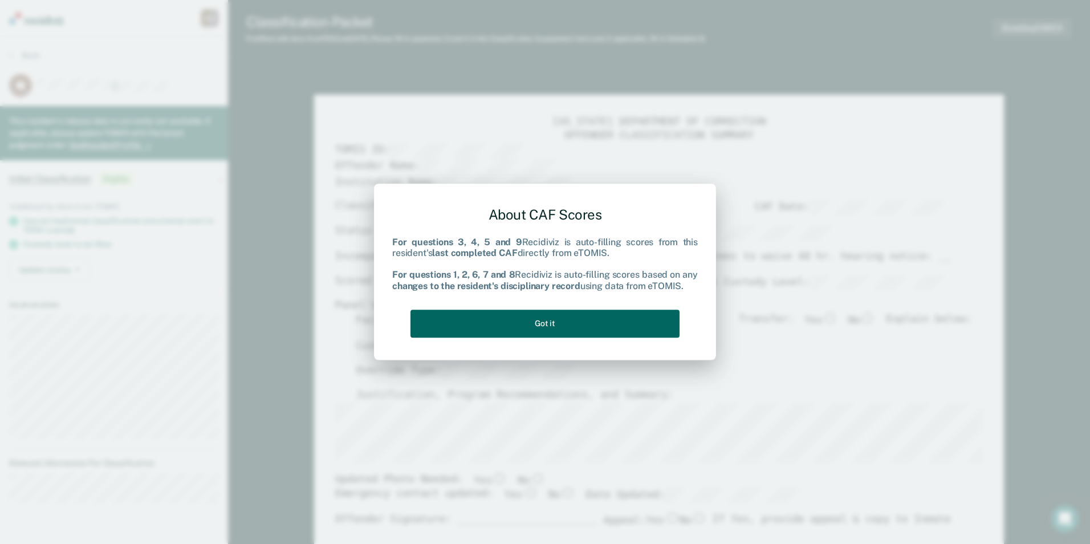
click at [536, 326] on button "Got it" at bounding box center [544, 323] width 269 height 28
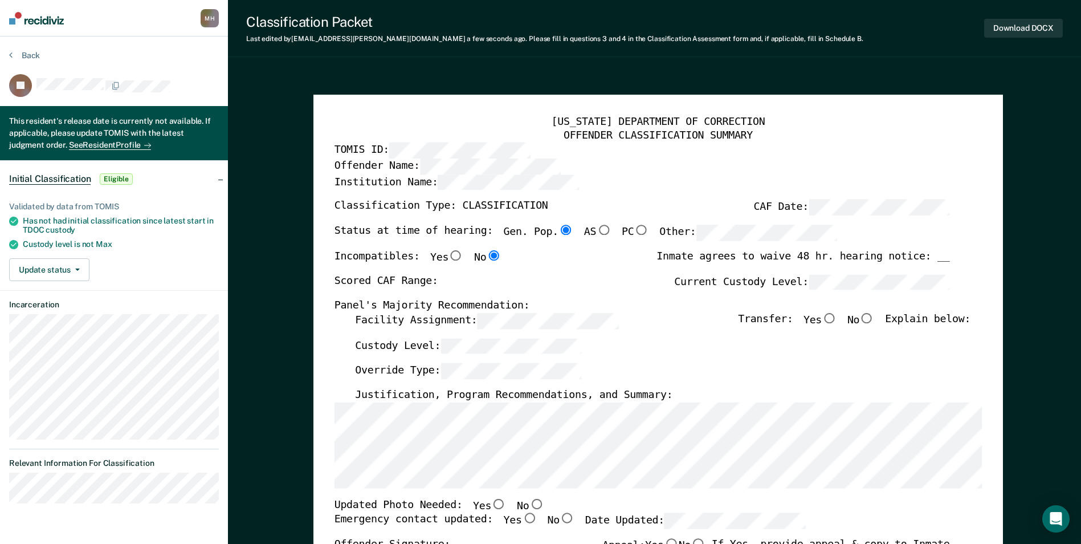
click at [529, 502] on input "No" at bounding box center [536, 503] width 15 height 10
type textarea "x"
radio input "true"
click at [521, 513] on input "Yes" at bounding box center [528, 518] width 15 height 10
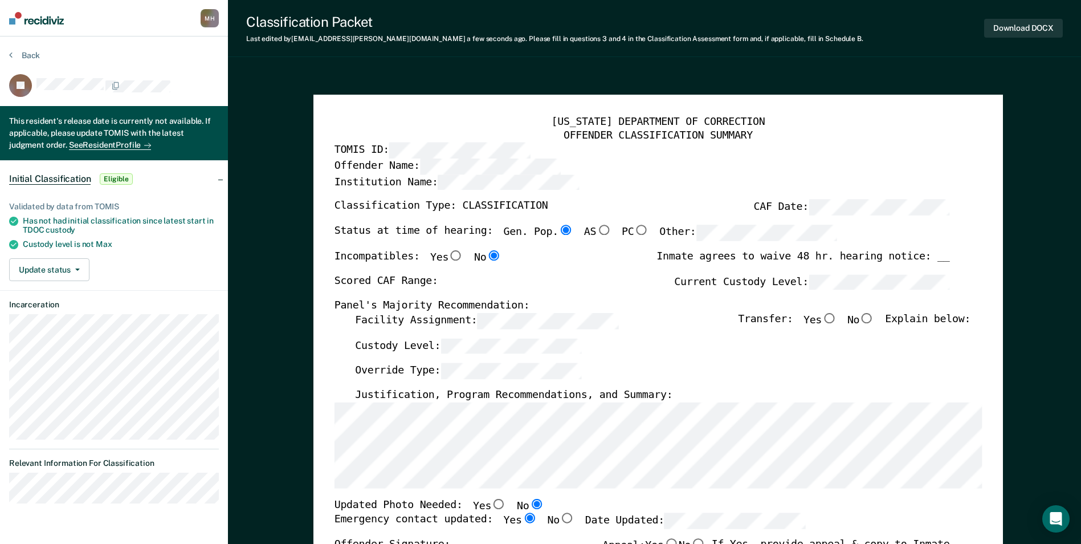
type textarea "x"
radio input "true"
click at [787, 283] on label "Current Custody Level:" at bounding box center [811, 282] width 275 height 16
type textarea "x"
radio input "false"
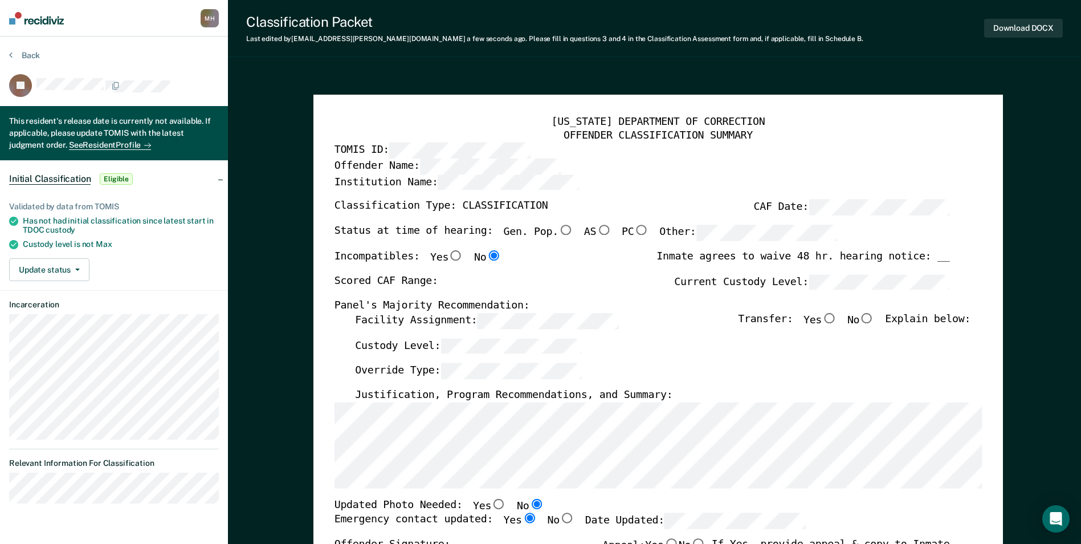
click at [836, 317] on input "Yes" at bounding box center [829, 318] width 15 height 10
type textarea "x"
radio input "true"
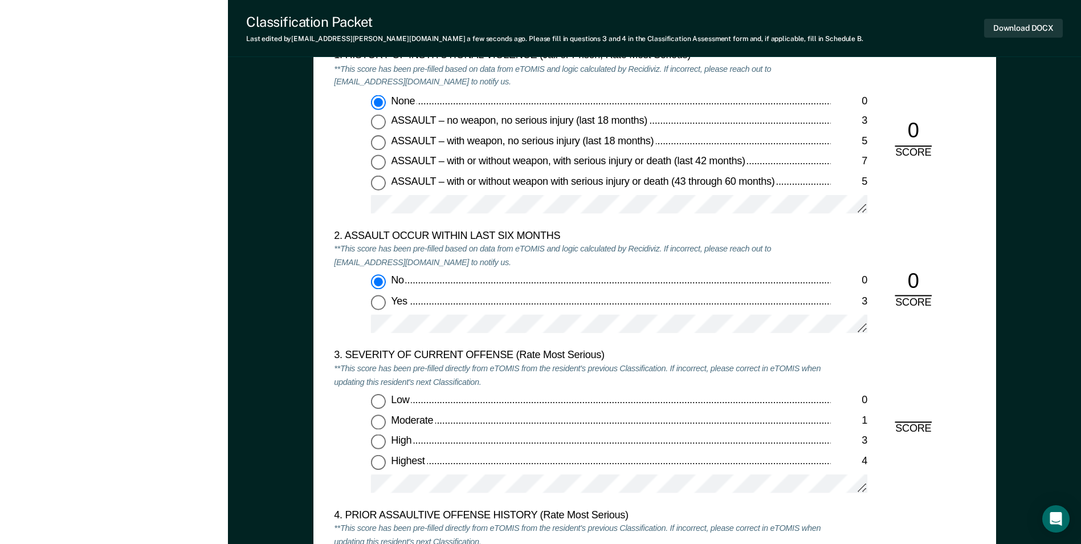
scroll to position [1254, 0]
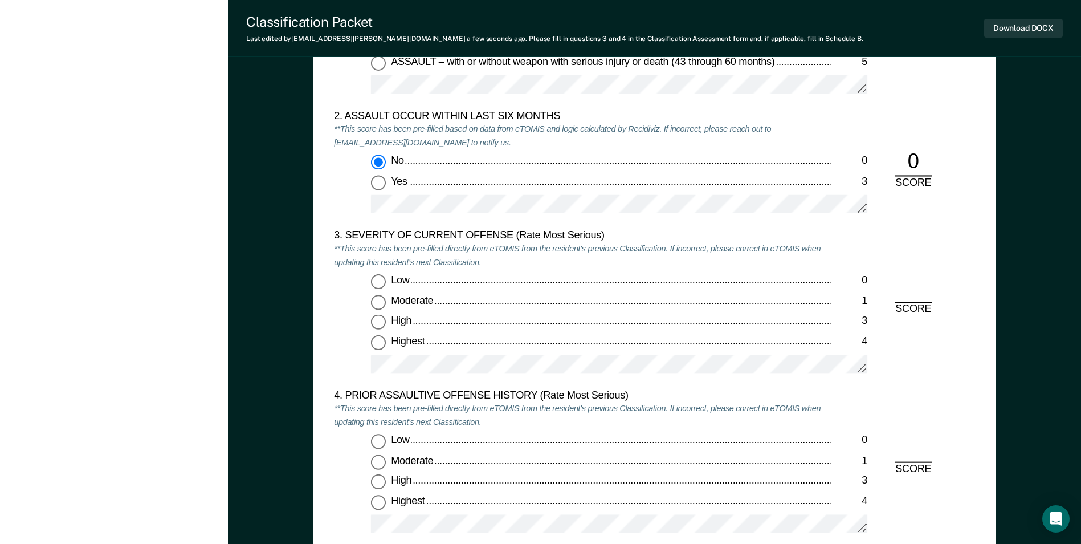
click at [375, 344] on input "Highest 4" at bounding box center [378, 342] width 15 height 15
type textarea "x"
radio input "true"
click at [382, 439] on input "Low 0" at bounding box center [378, 441] width 15 height 15
type textarea "x"
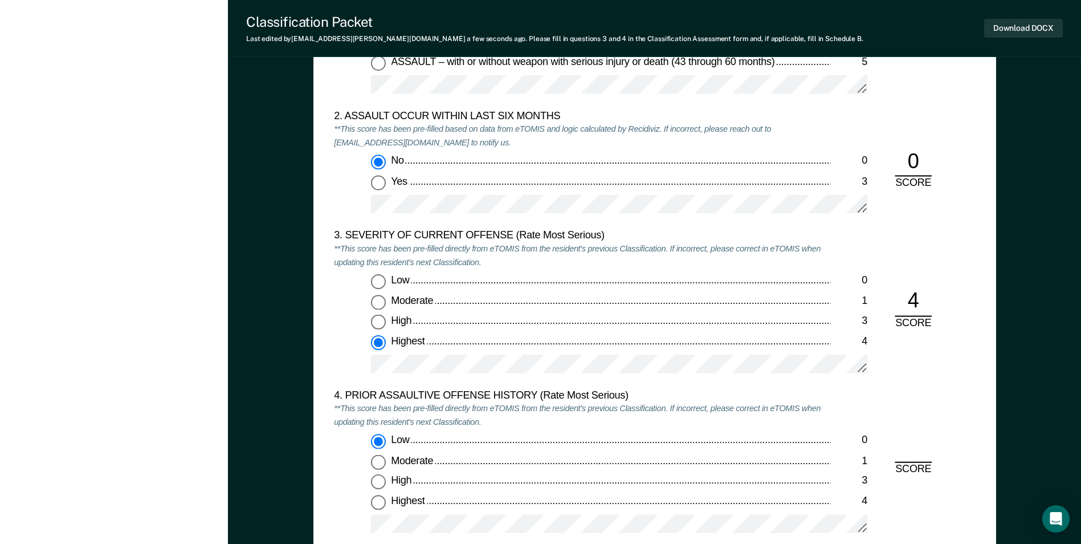
radio input "true"
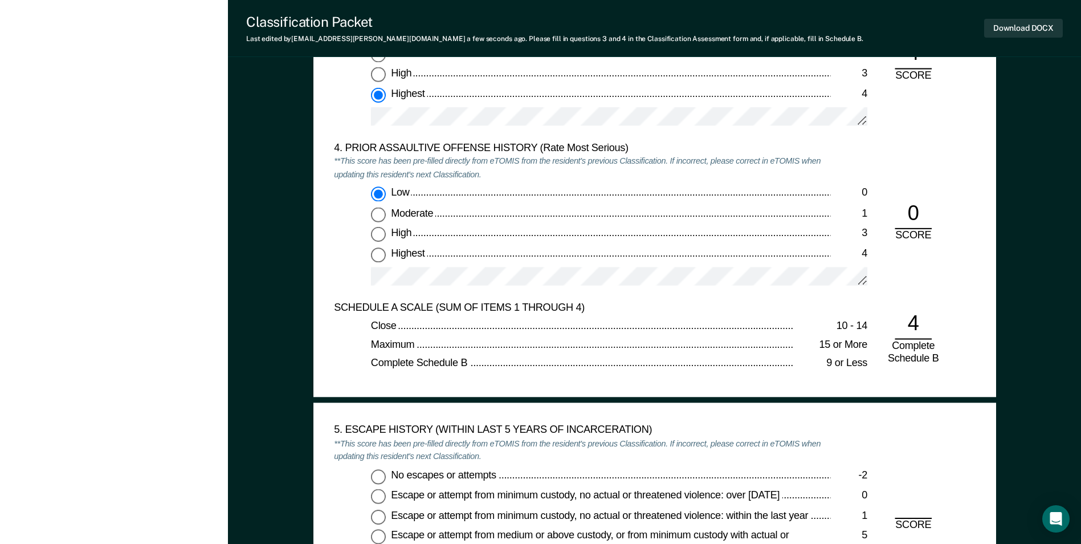
scroll to position [1653, 0]
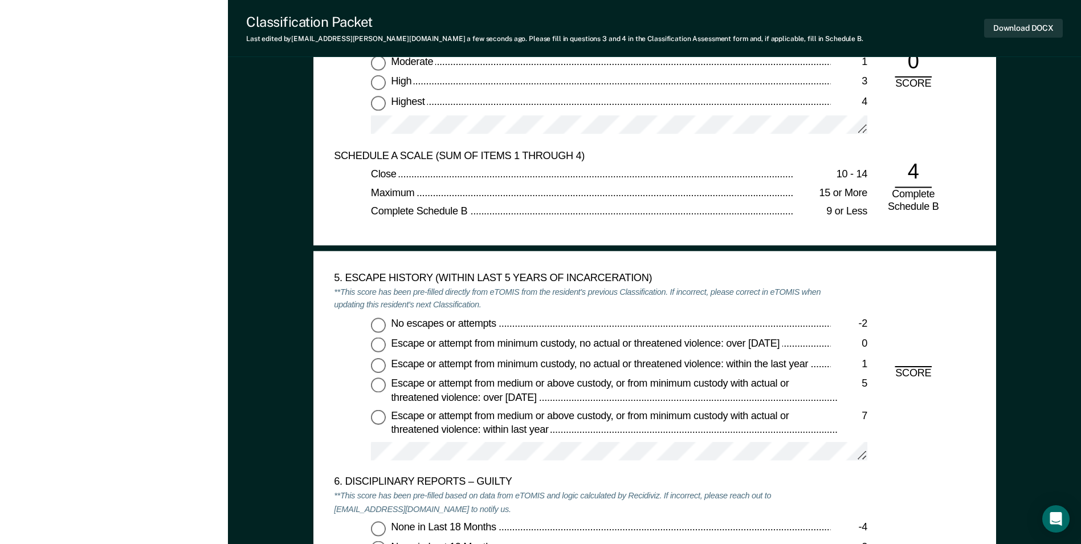
click at [374, 328] on input "No escapes or attempts -2" at bounding box center [378, 324] width 15 height 15
type textarea "x"
radio input "true"
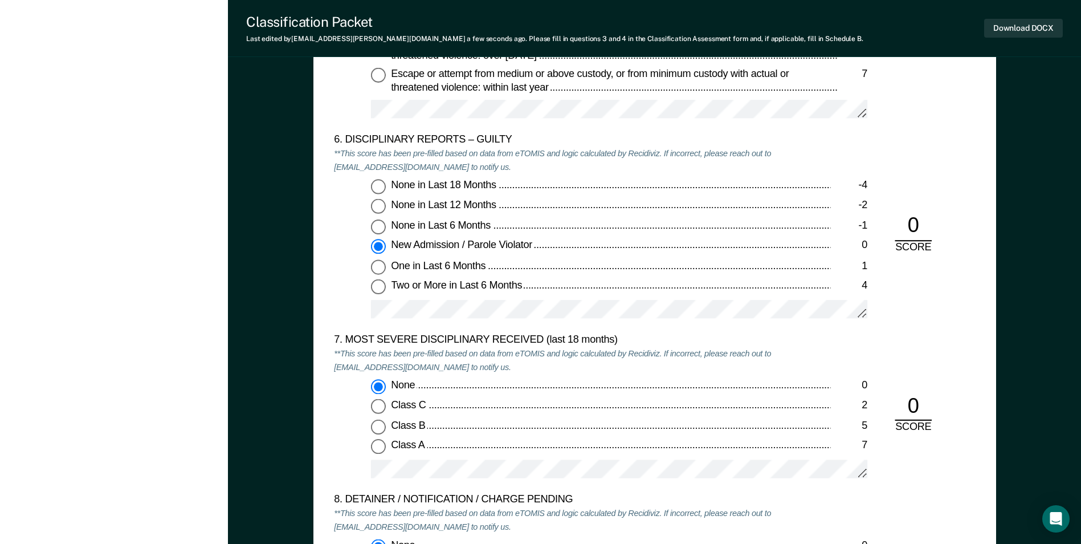
scroll to position [2280, 0]
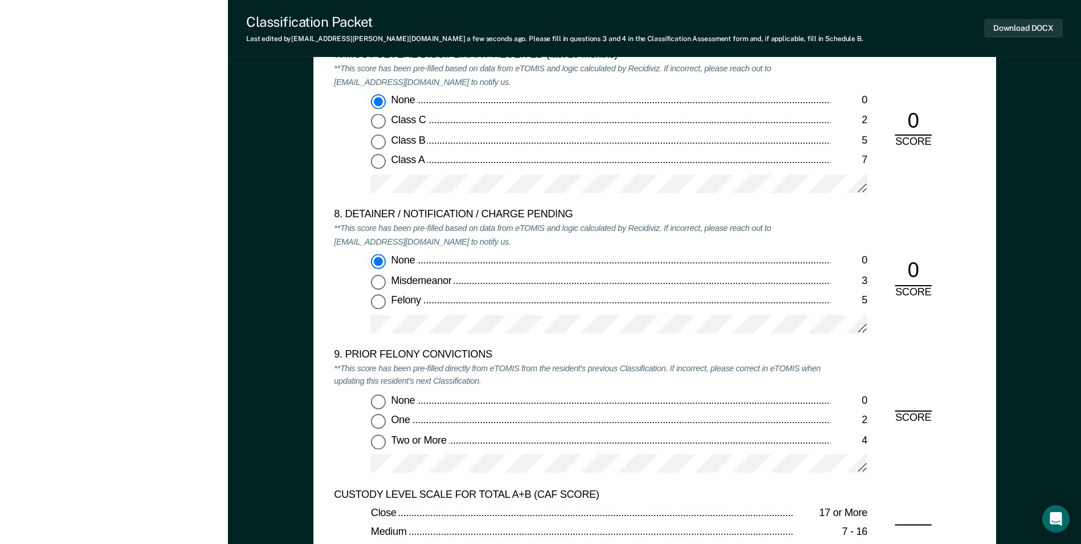
click at [377, 403] on input "None 0" at bounding box center [378, 400] width 15 height 15
type textarea "x"
radio input "true"
click at [997, 31] on button "Download DOCX" at bounding box center [1023, 28] width 79 height 19
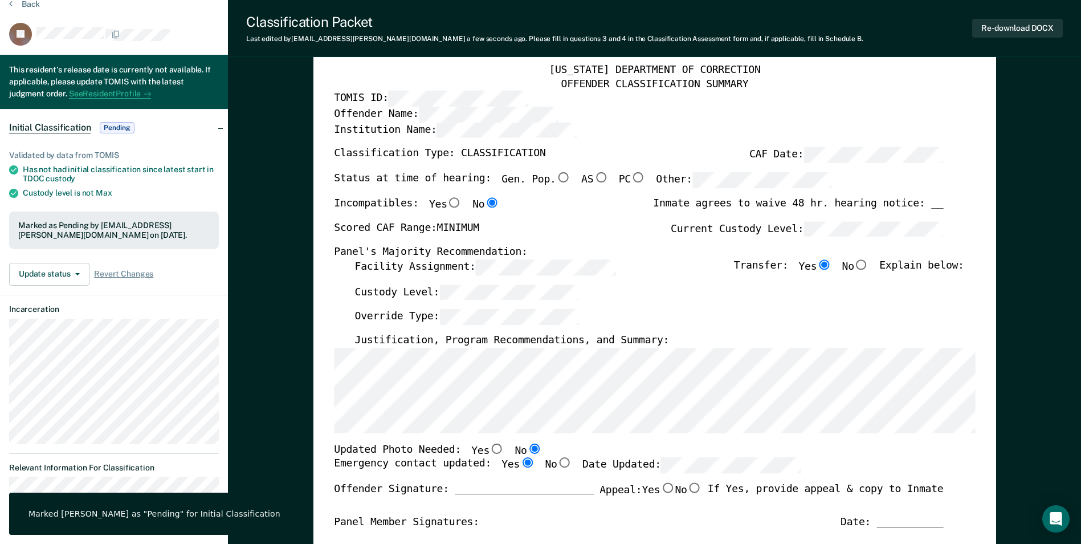
scroll to position [0, 0]
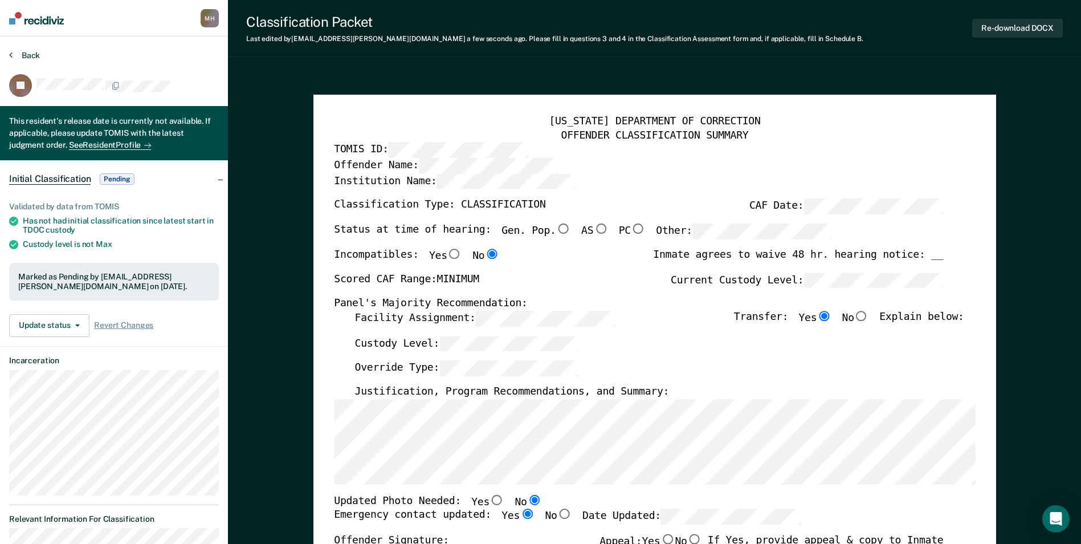
click at [31, 58] on button "Back" at bounding box center [24, 55] width 31 height 10
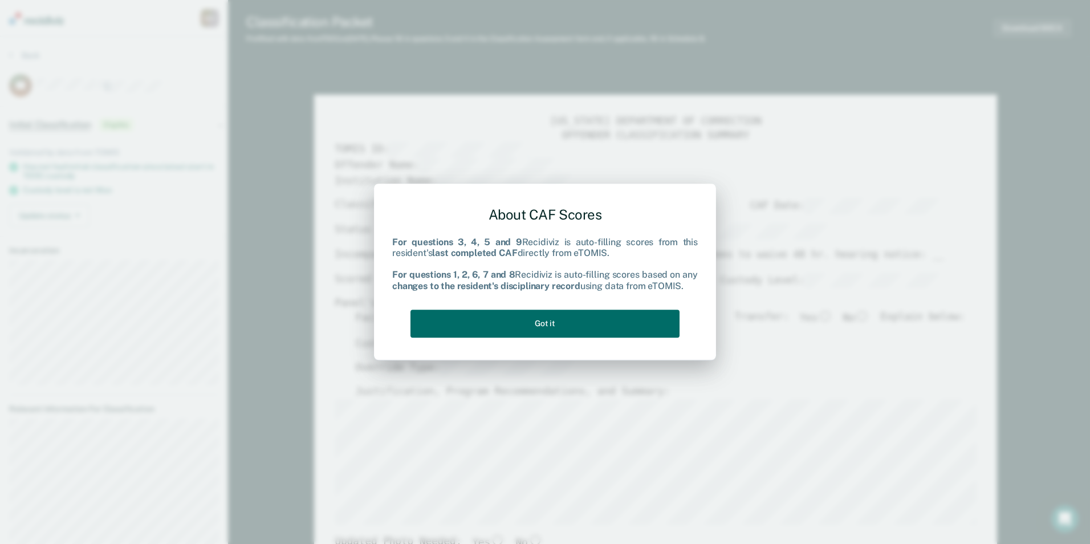
click at [483, 340] on div "About CAF Scores For questions 3, 4, 5 and 9 Recidiviz is auto-filling scores f…" at bounding box center [544, 269] width 305 height 145
click at [513, 308] on div "About CAF Scores For questions 3, 4, 5 and 9 Recidiviz is auto-filling scores f…" at bounding box center [544, 269] width 305 height 145
click at [510, 327] on button "Got it" at bounding box center [544, 323] width 269 height 28
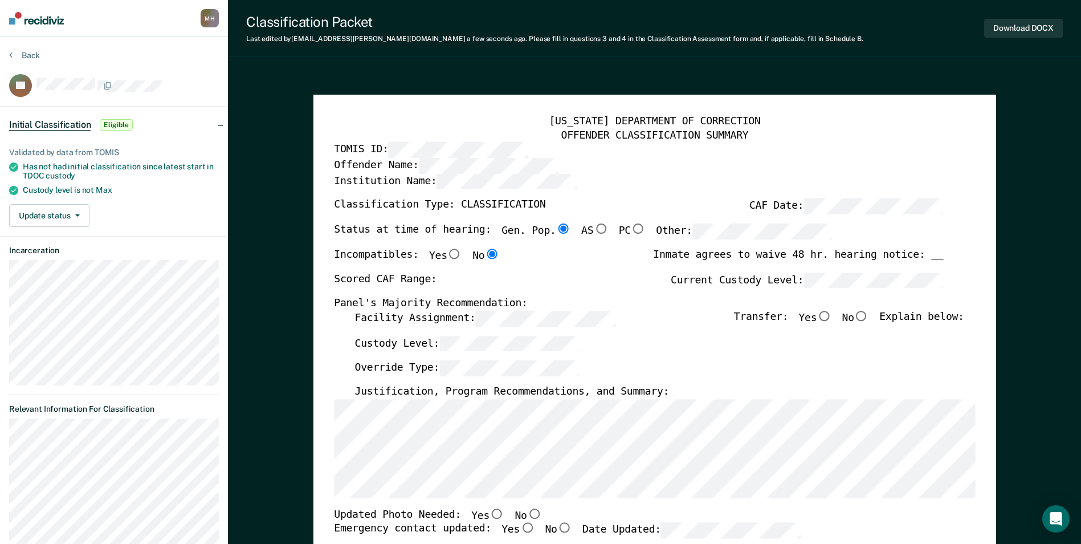
click at [832, 315] on input "Yes" at bounding box center [824, 316] width 15 height 10
type textarea "x"
radio input "true"
click at [493, 279] on div "Scored CAF Range: Current Custody Level:" at bounding box center [638, 284] width 609 height 25
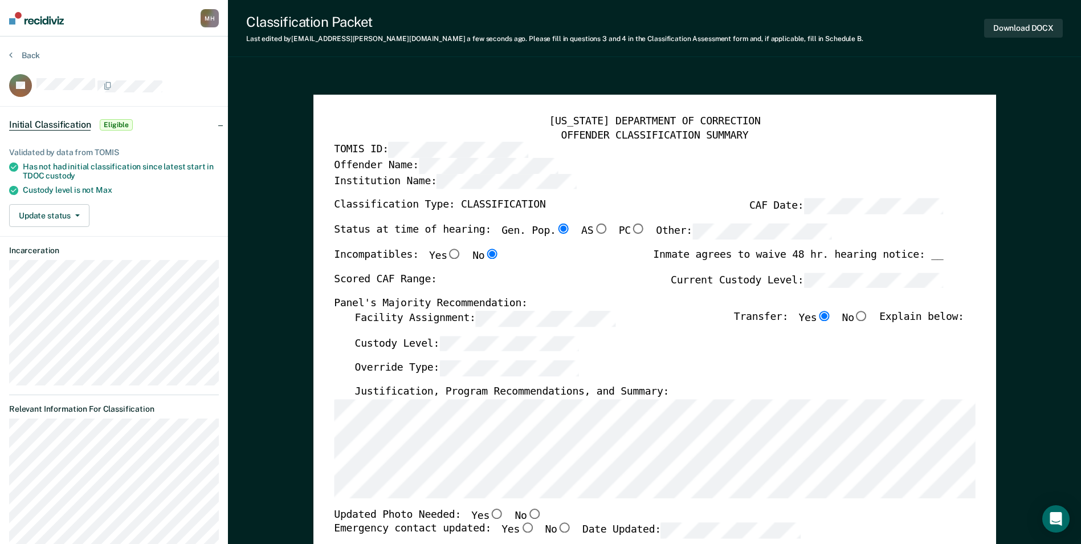
type textarea "x"
radio input "false"
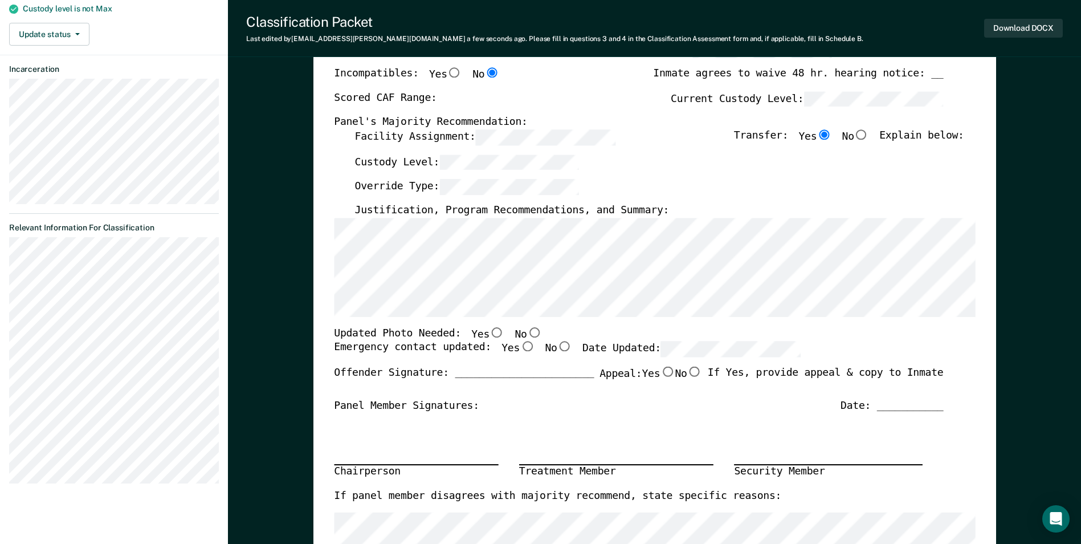
scroll to position [171, 0]
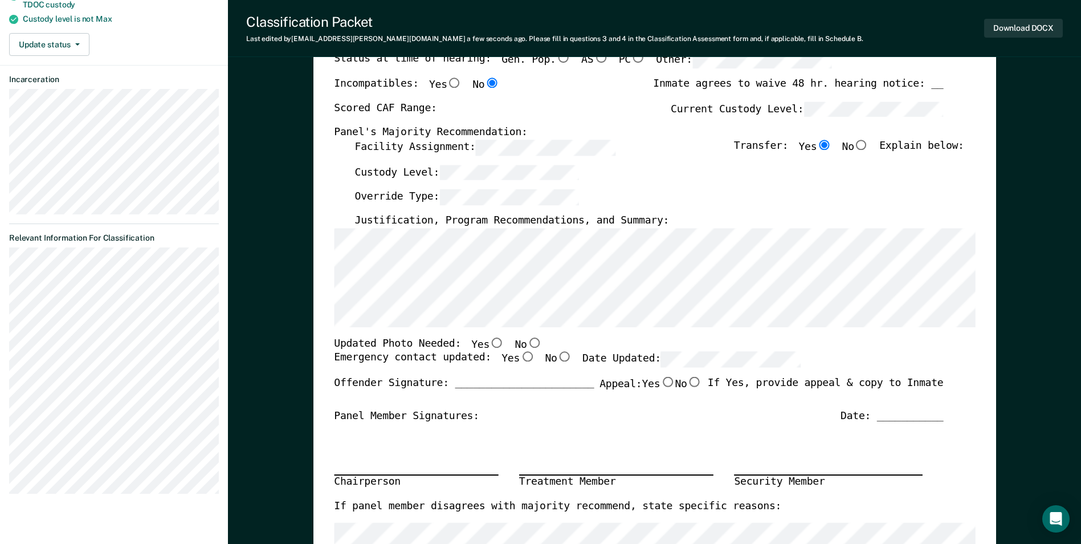
click at [527, 343] on input "No" at bounding box center [534, 342] width 15 height 10
type textarea "x"
radio input "true"
click at [520, 358] on input "Yes" at bounding box center [527, 357] width 15 height 10
type textarea "x"
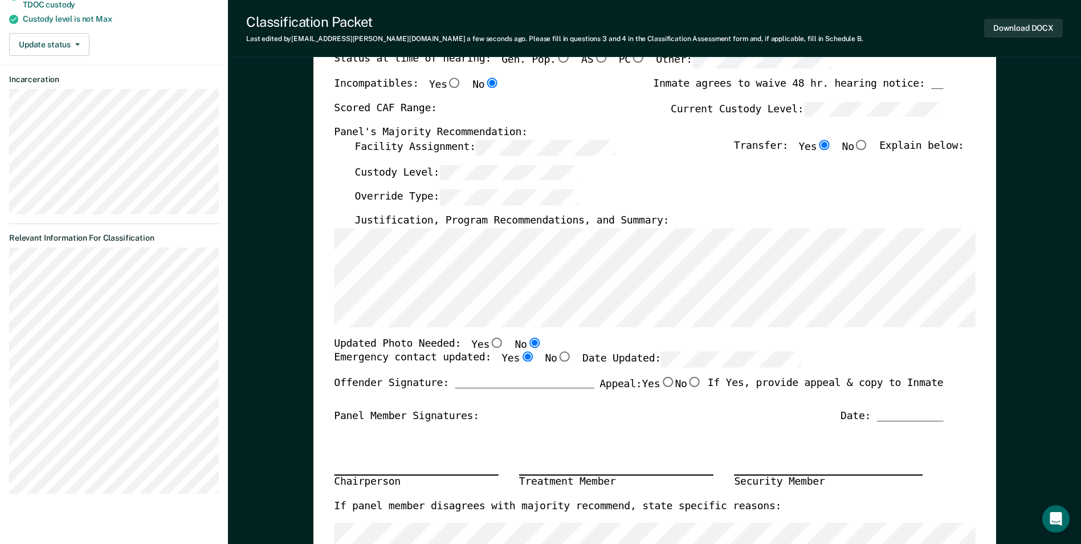
radio input "true"
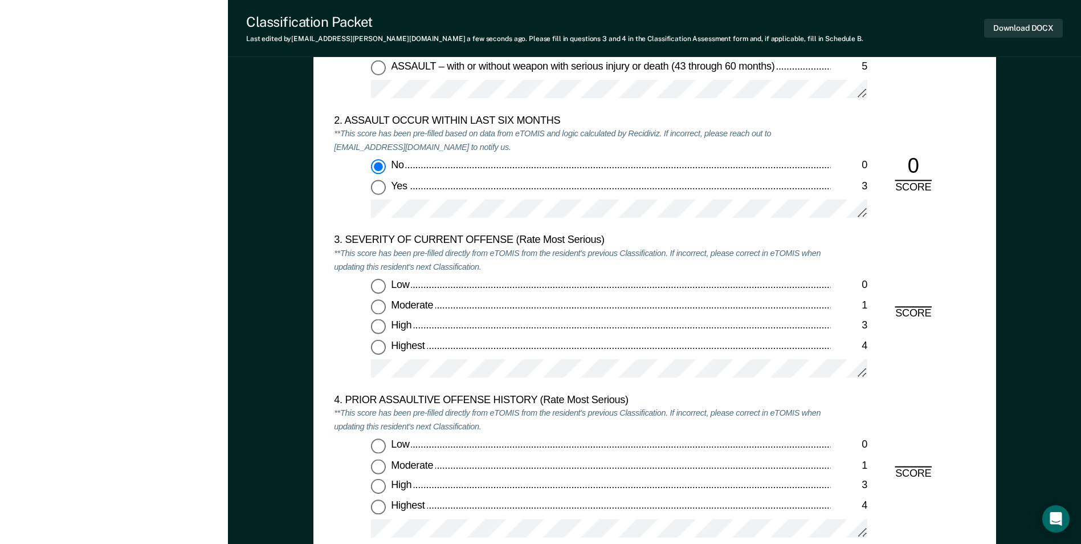
scroll to position [1254, 0]
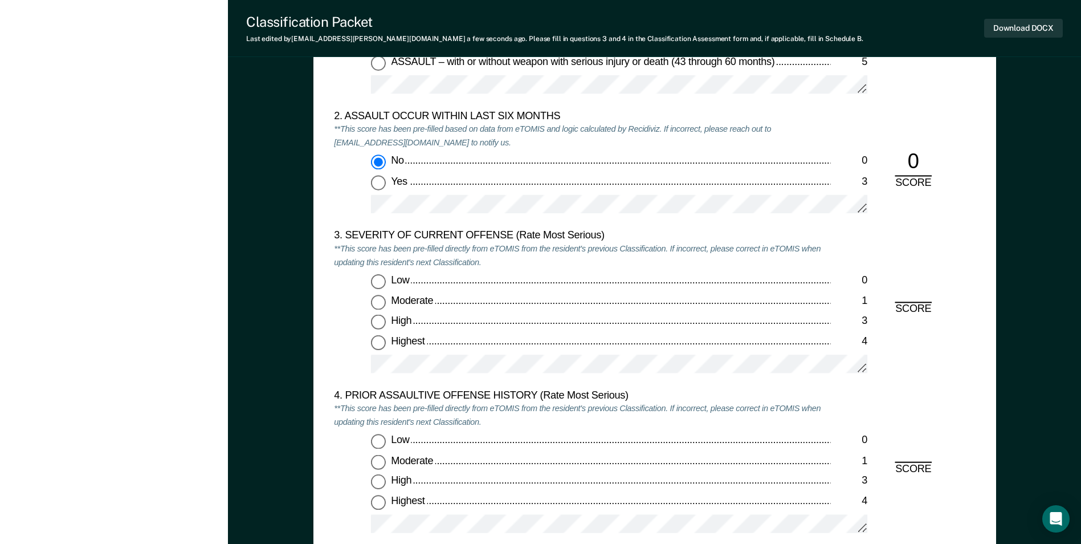
click at [384, 305] on input "Moderate 1" at bounding box center [378, 302] width 15 height 15
type textarea "x"
radio input "true"
click at [382, 442] on input "Low 0" at bounding box center [378, 441] width 15 height 15
type textarea "x"
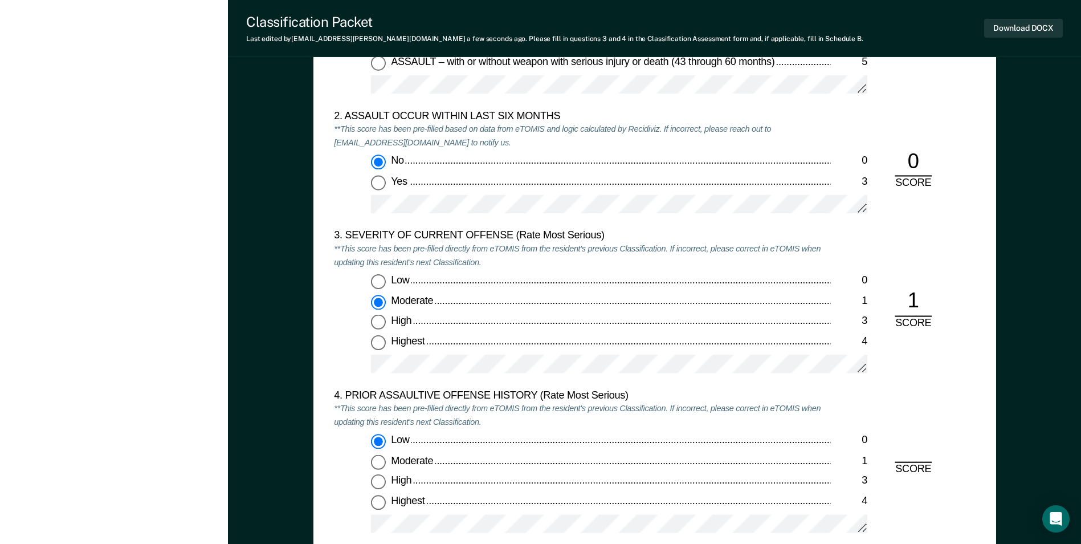
radio input "true"
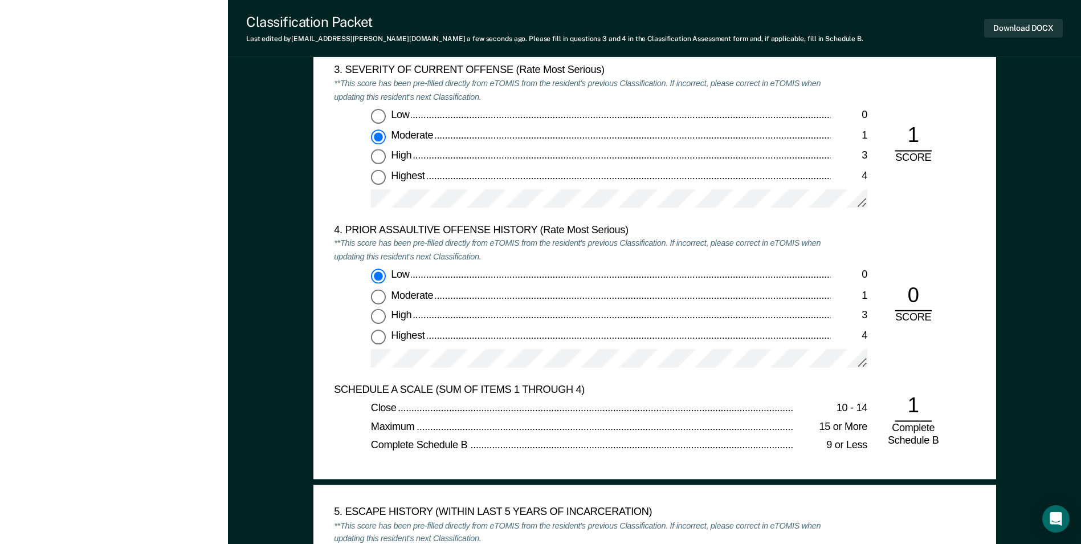
scroll to position [1596, 0]
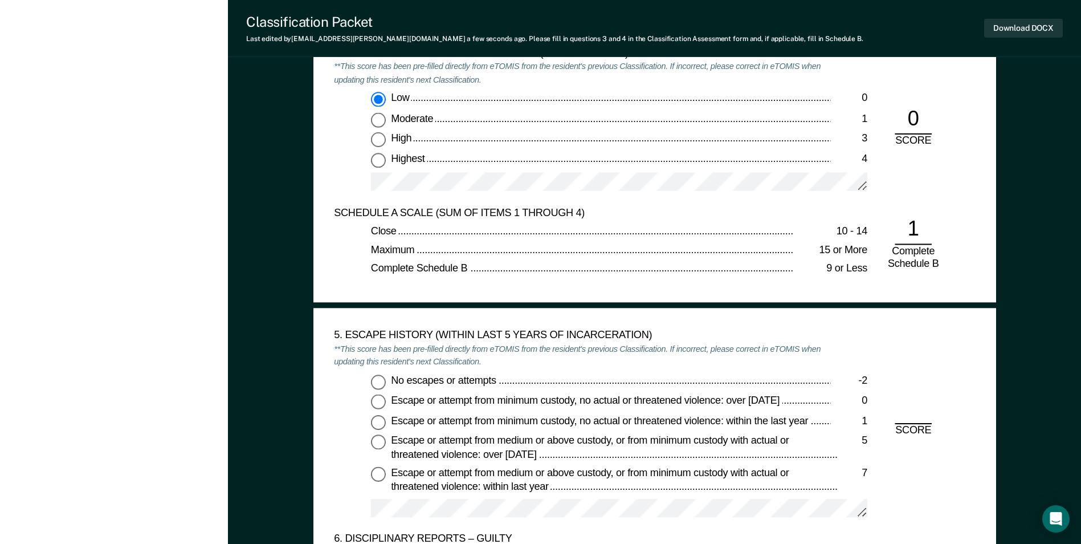
click at [386, 385] on input "No escapes or attempts -2" at bounding box center [378, 381] width 15 height 15
type textarea "x"
radio input "true"
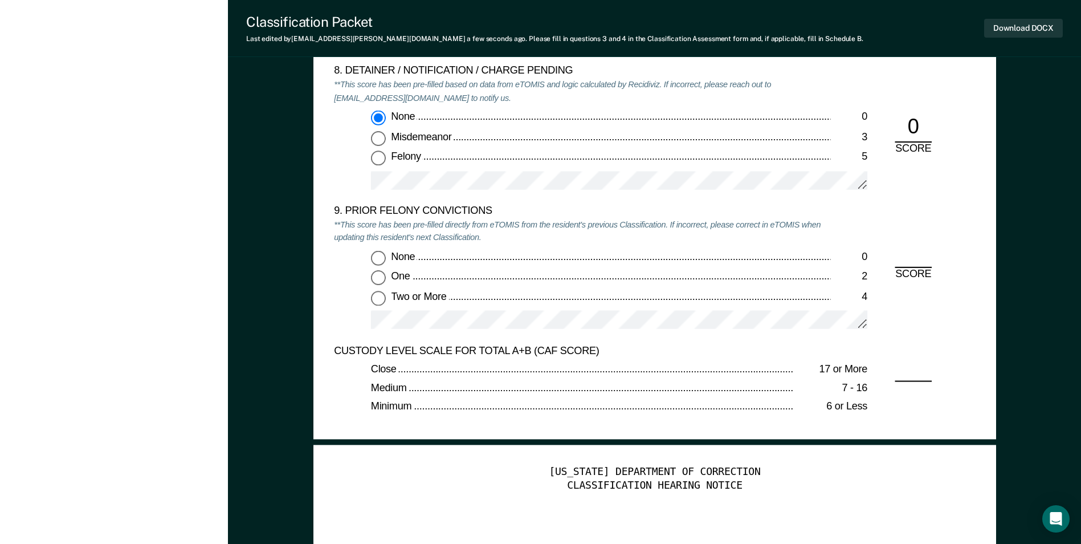
scroll to position [2451, 0]
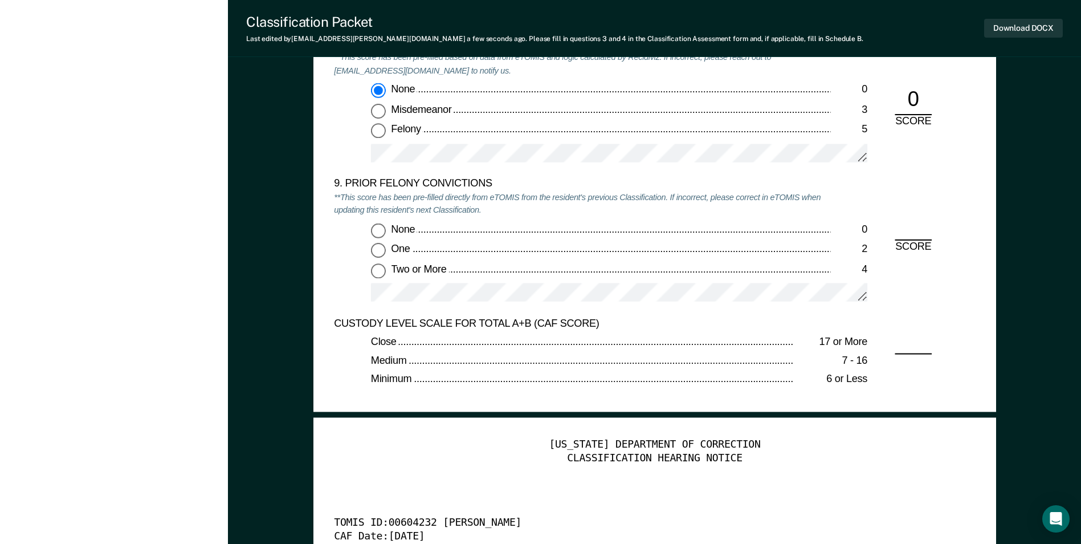
click at [375, 271] on input "Two or More 4" at bounding box center [378, 270] width 15 height 15
type textarea "x"
radio input "true"
click at [1043, 28] on button "Download DOCX" at bounding box center [1023, 28] width 79 height 19
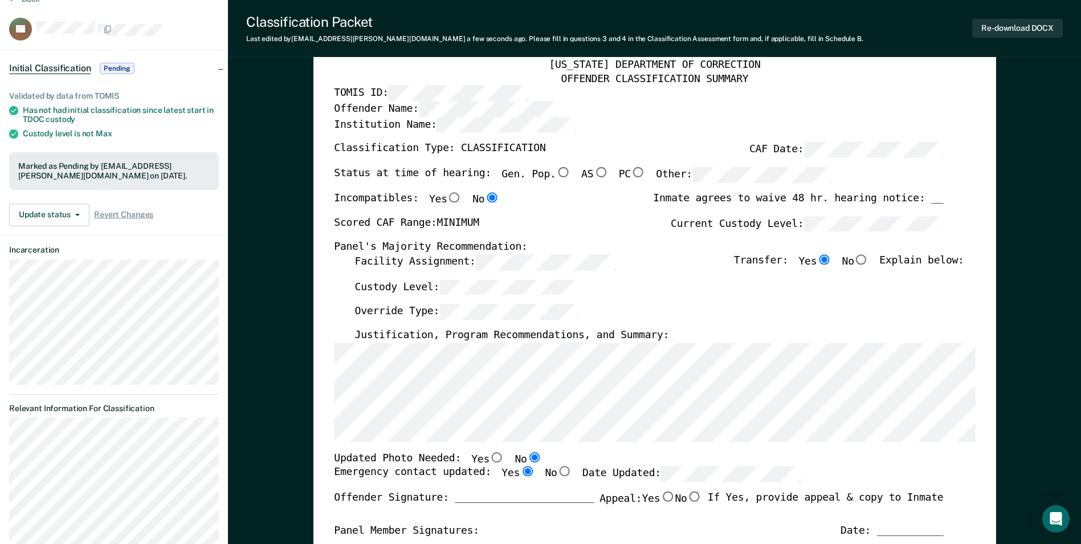
scroll to position [0, 0]
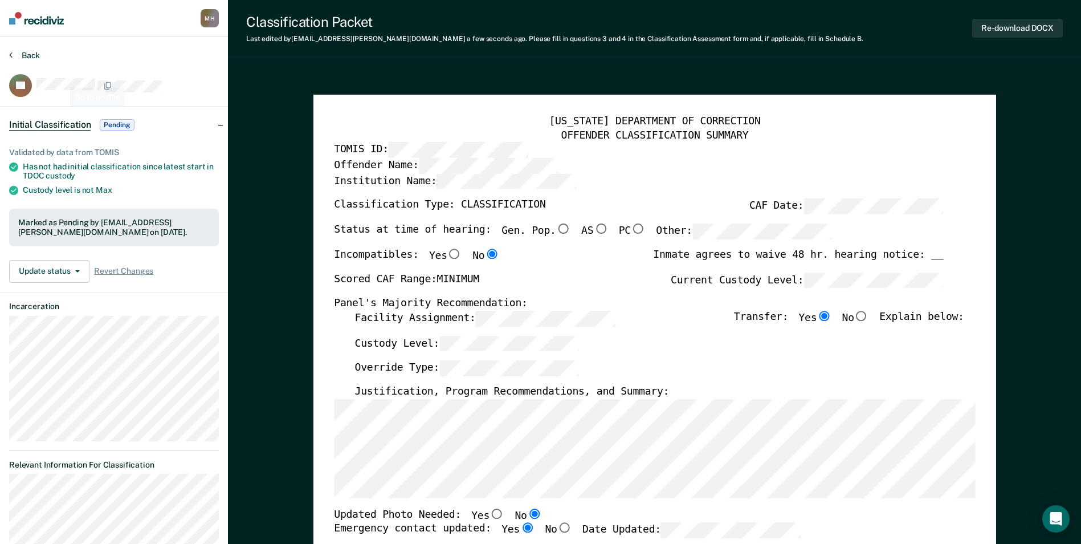
click at [36, 56] on button "Back" at bounding box center [24, 55] width 31 height 10
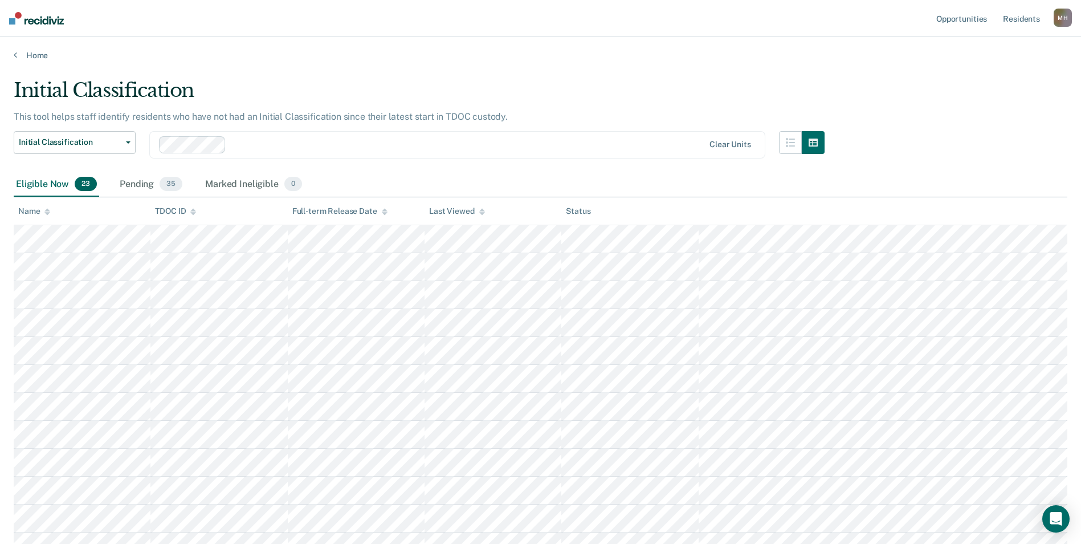
scroll to position [406, 0]
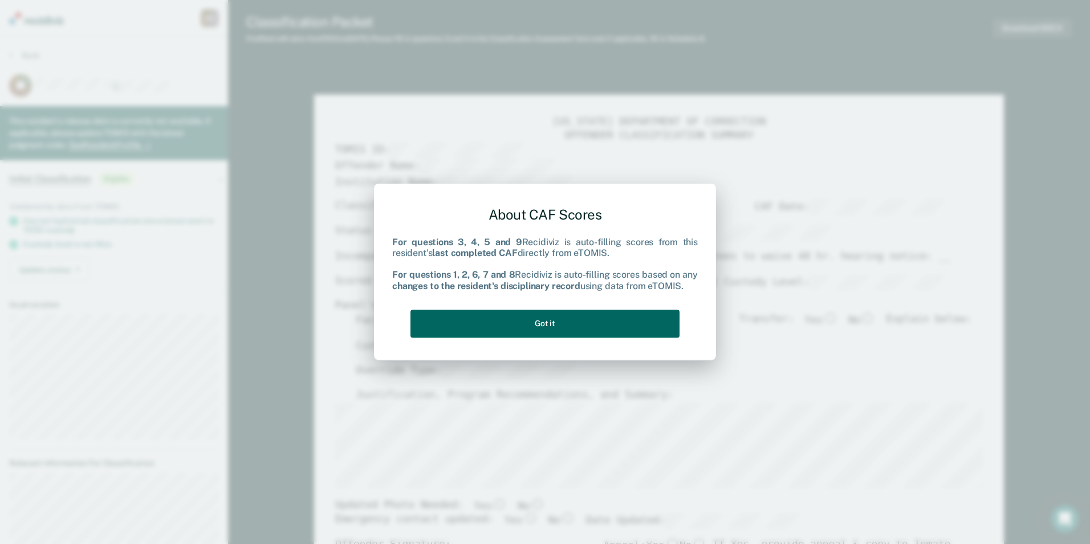
click at [626, 316] on button "Got it" at bounding box center [544, 323] width 269 height 28
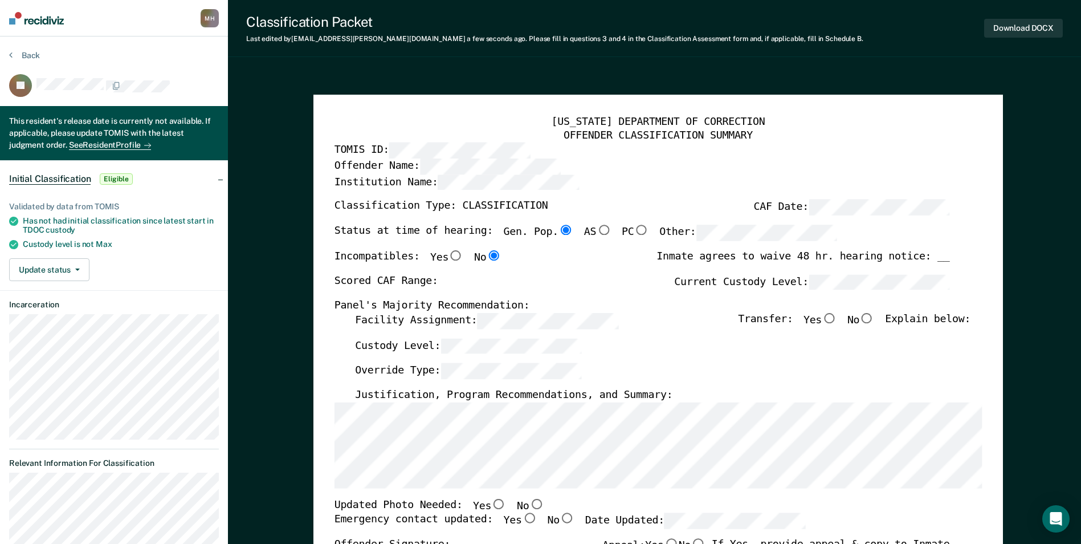
click at [408, 324] on label "Facility Assignment:" at bounding box center [486, 321] width 263 height 16
click at [693, 288] on label "Current Custody Level:" at bounding box center [811, 282] width 275 height 16
type textarea "x"
radio input "false"
click at [835, 317] on input "Yes" at bounding box center [829, 318] width 15 height 10
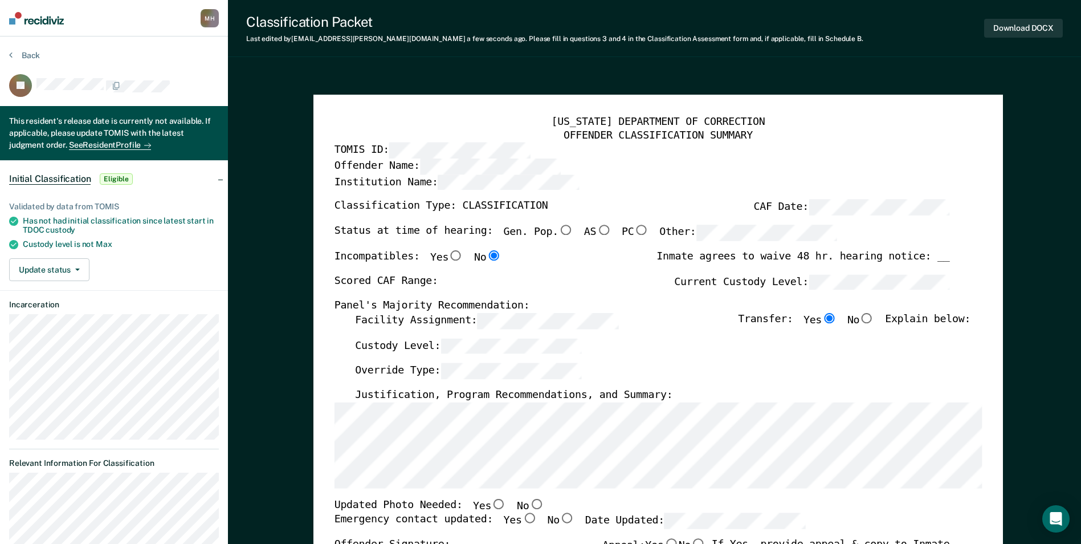
type textarea "x"
radio input "true"
click at [462, 354] on div "Custody Level:" at bounding box center [663, 350] width 616 height 25
click at [529, 505] on input "No" at bounding box center [536, 503] width 15 height 10
type textarea "x"
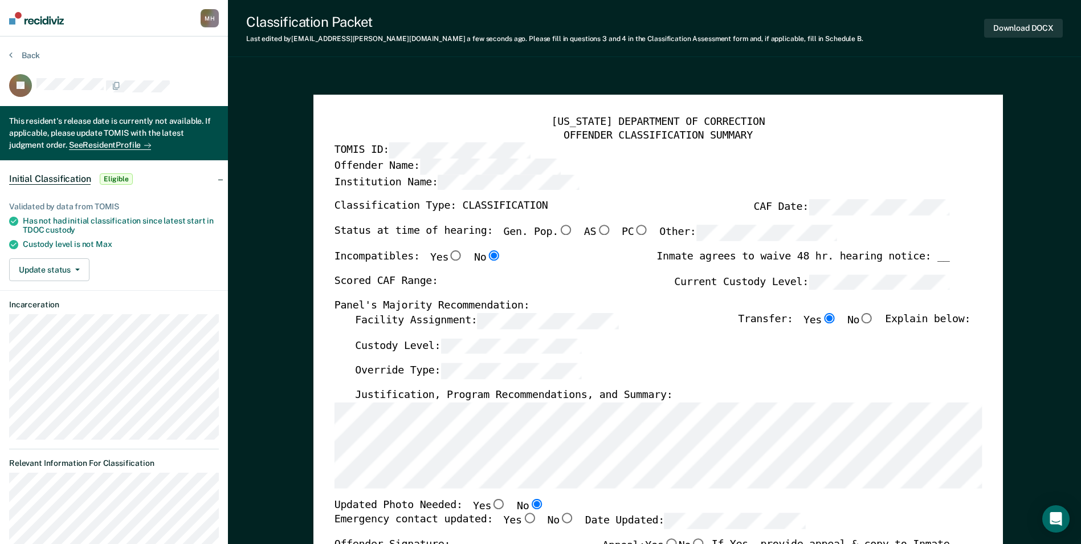
radio input "true"
click at [521, 517] on input "Yes" at bounding box center [528, 518] width 15 height 10
type textarea "x"
radio input "true"
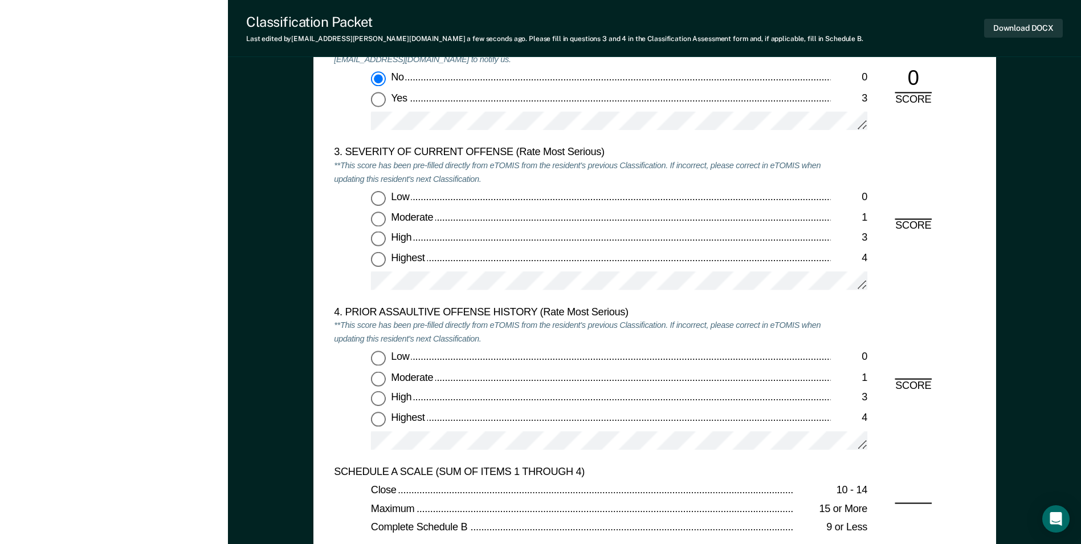
scroll to position [1368, 0]
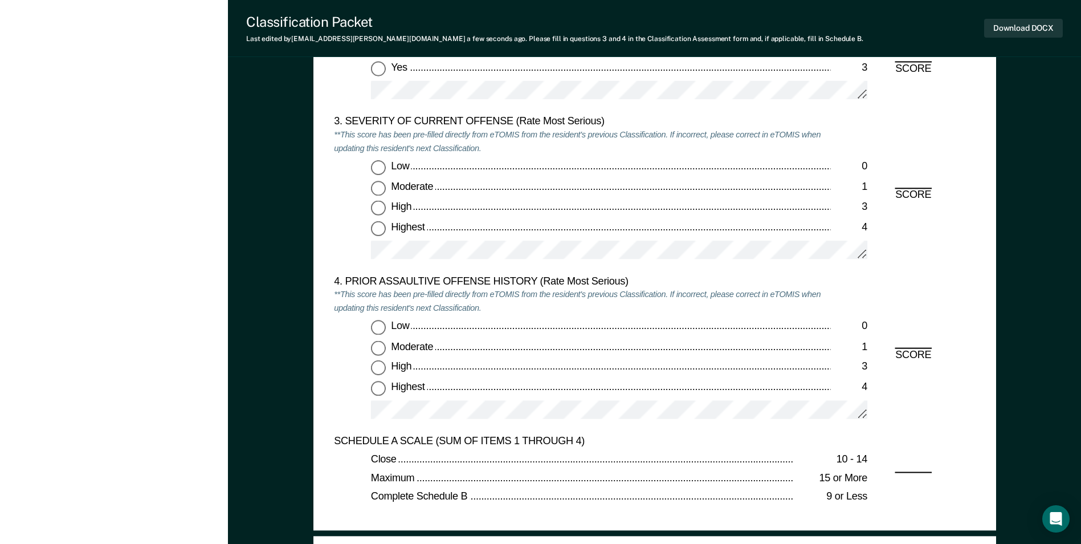
click at [374, 187] on input "Moderate 1" at bounding box center [378, 188] width 15 height 15
type textarea "x"
radio input "true"
click at [380, 328] on input "Low 0" at bounding box center [378, 327] width 15 height 15
type textarea "x"
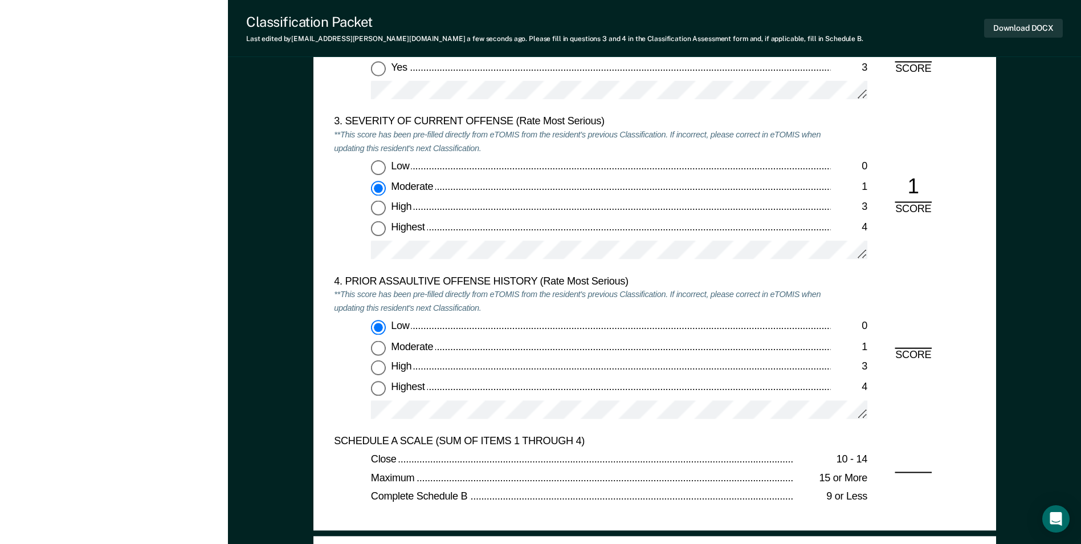
radio input "true"
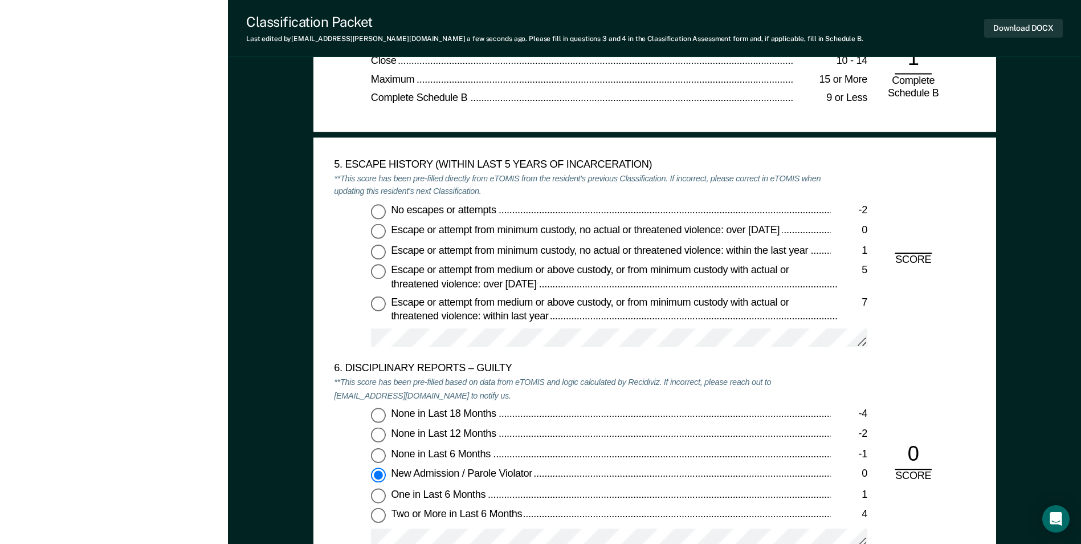
scroll to position [1767, 0]
click at [378, 213] on input "No escapes or attempts -2" at bounding box center [378, 210] width 15 height 15
type textarea "x"
radio input "true"
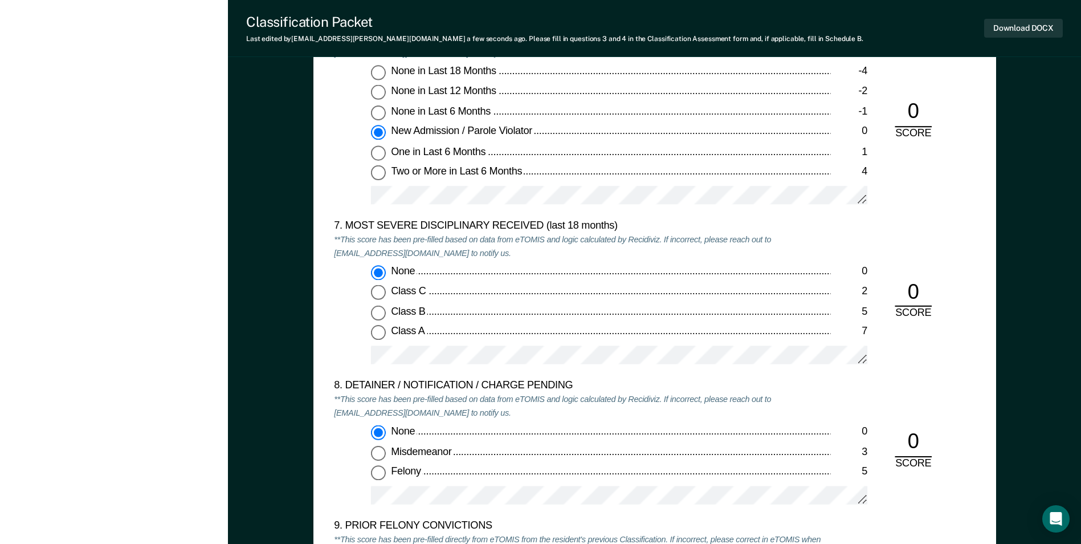
scroll to position [2280, 0]
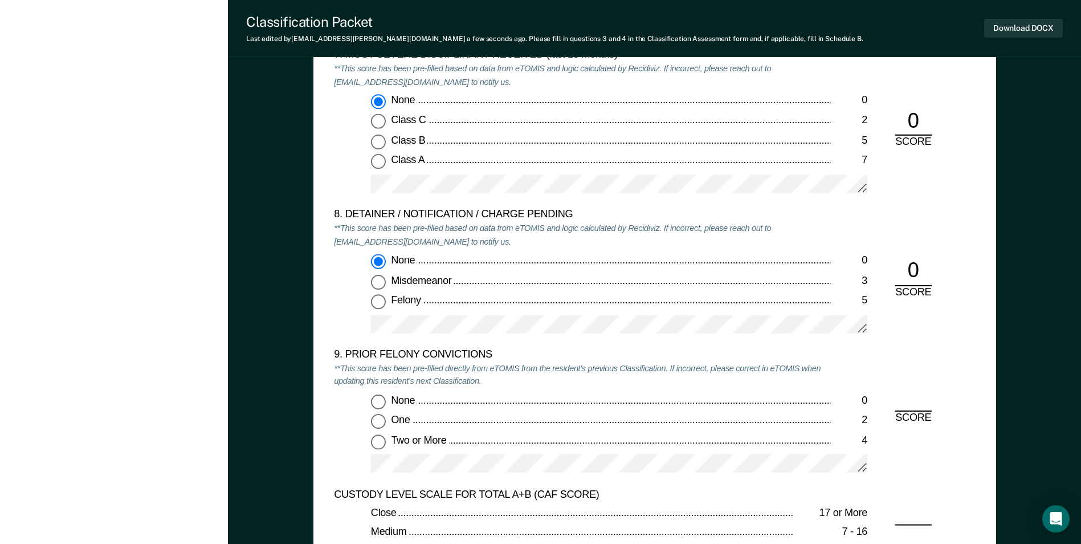
click at [381, 441] on input "Two or More 4" at bounding box center [378, 441] width 15 height 15
type textarea "x"
radio input "true"
click at [1037, 27] on button "Download DOCX" at bounding box center [1023, 28] width 79 height 19
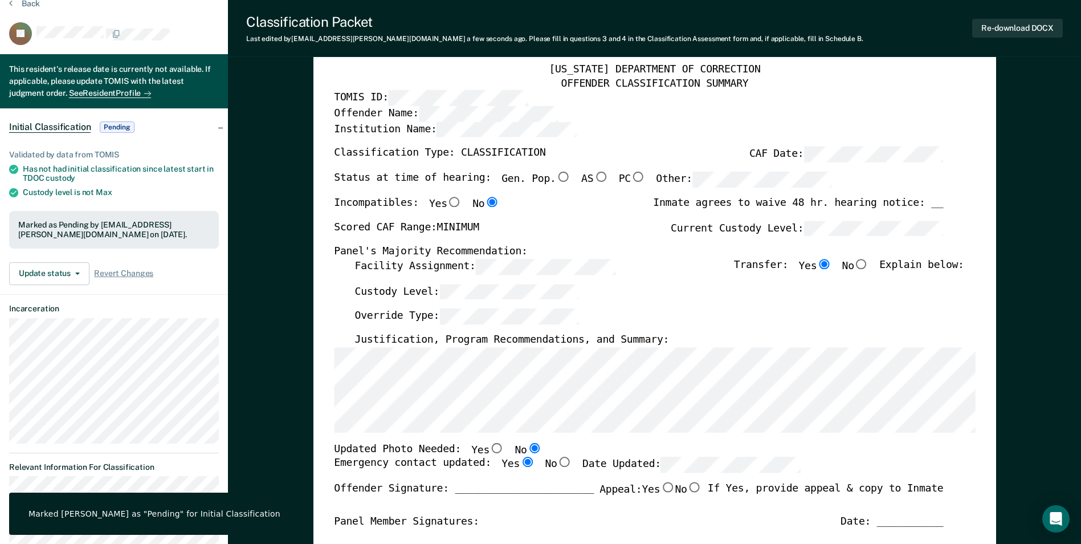
scroll to position [0, 0]
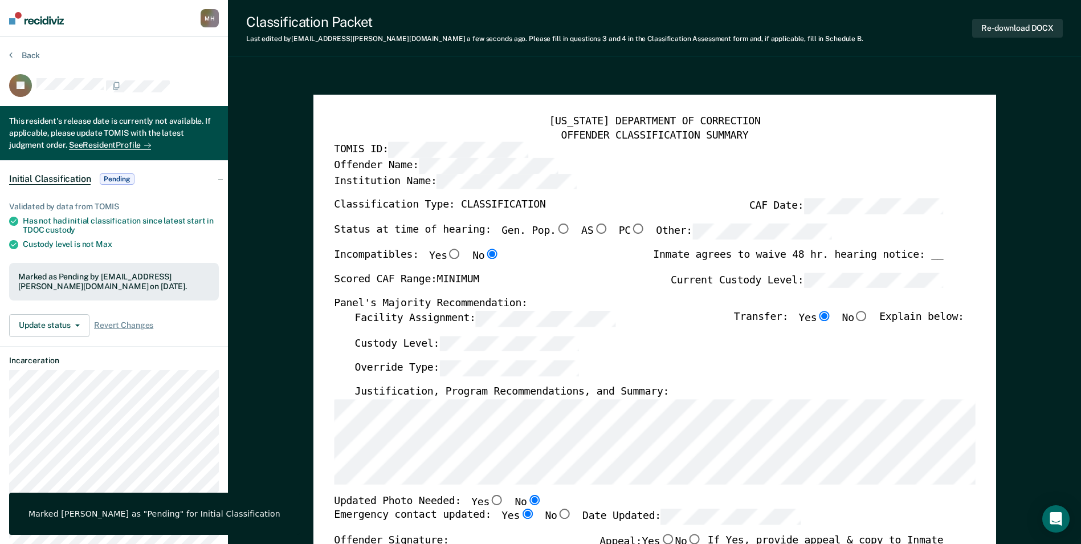
click at [26, 60] on div "Back" at bounding box center [114, 62] width 210 height 24
click at [28, 55] on button "Back" at bounding box center [24, 55] width 31 height 10
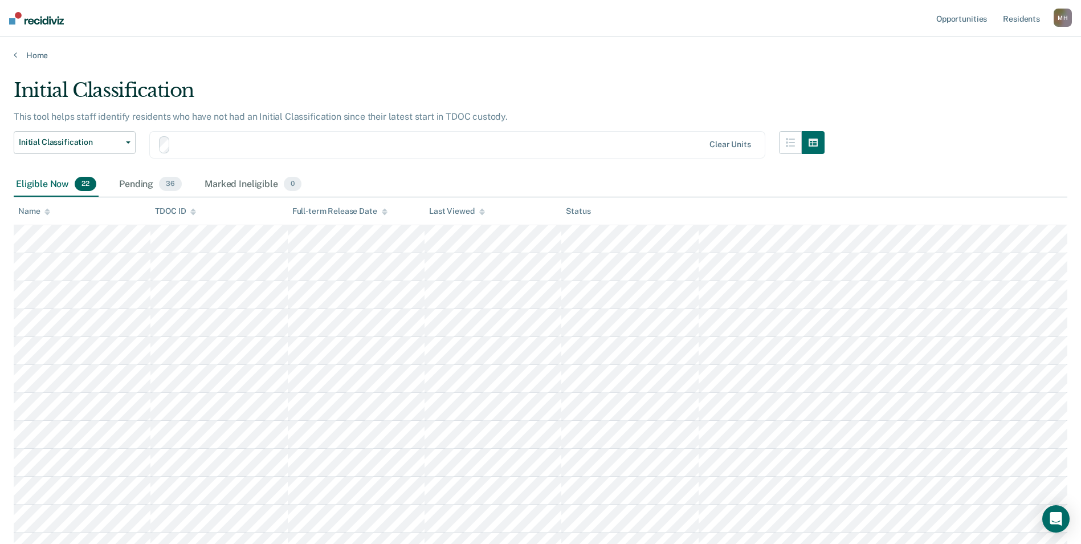
scroll to position [378, 0]
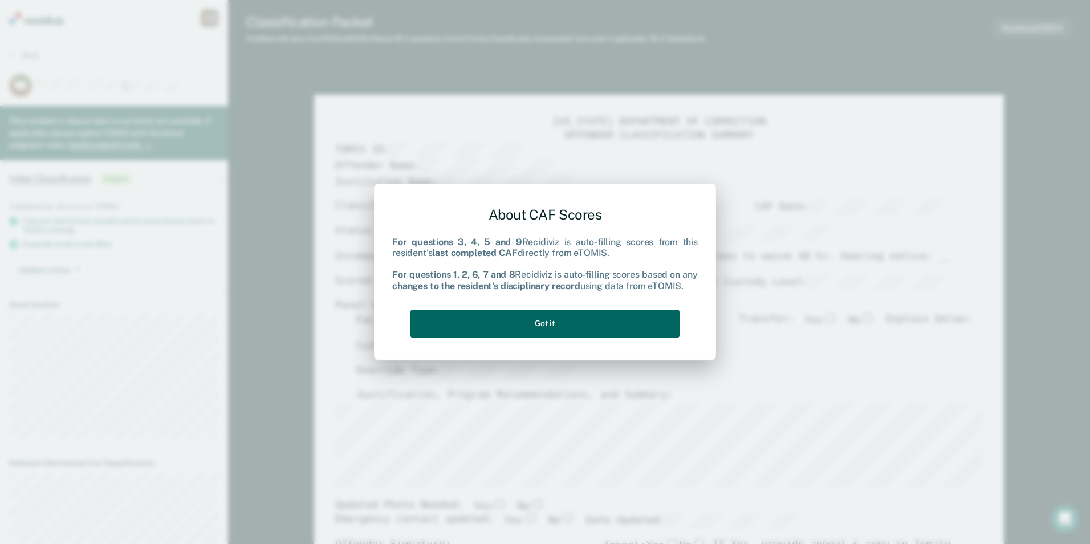
click at [581, 331] on button "Got it" at bounding box center [544, 323] width 269 height 28
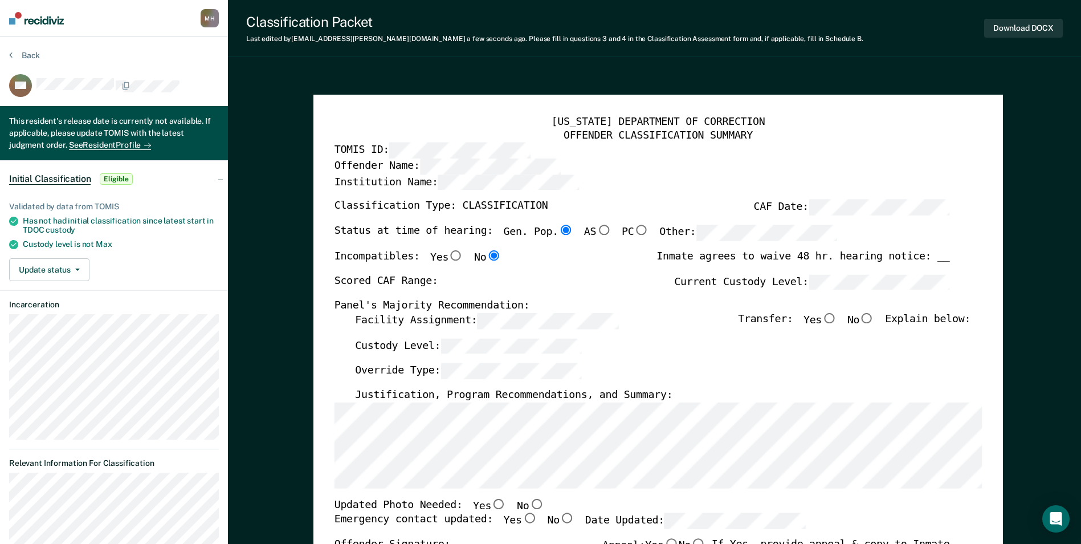
click at [449, 322] on label "Facility Assignment:" at bounding box center [486, 321] width 263 height 16
click at [748, 283] on label "Current Custody Level:" at bounding box center [811, 282] width 275 height 16
type textarea "x"
radio input "false"
click at [833, 321] on input "Yes" at bounding box center [829, 318] width 15 height 10
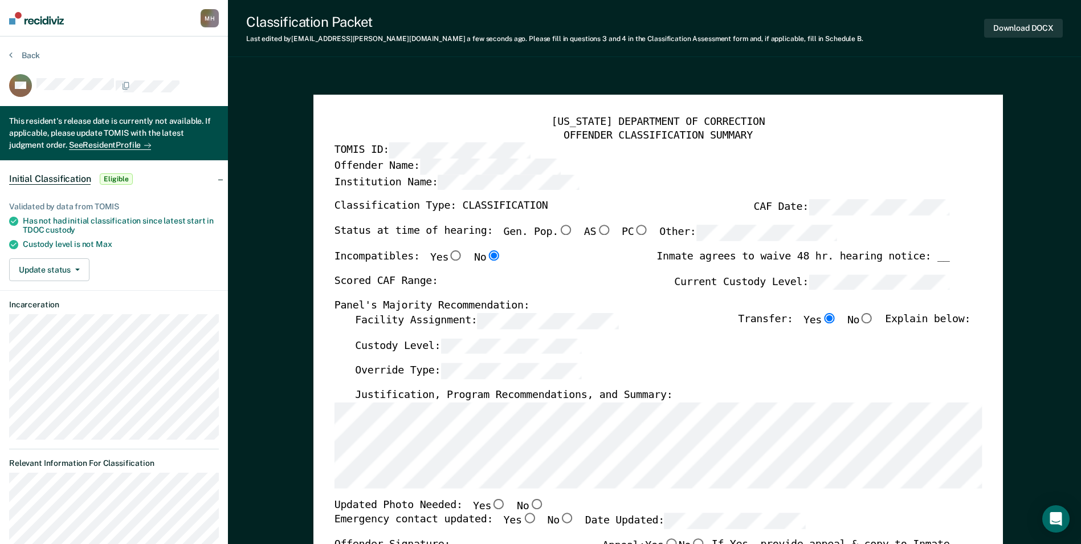
type textarea "x"
radio input "true"
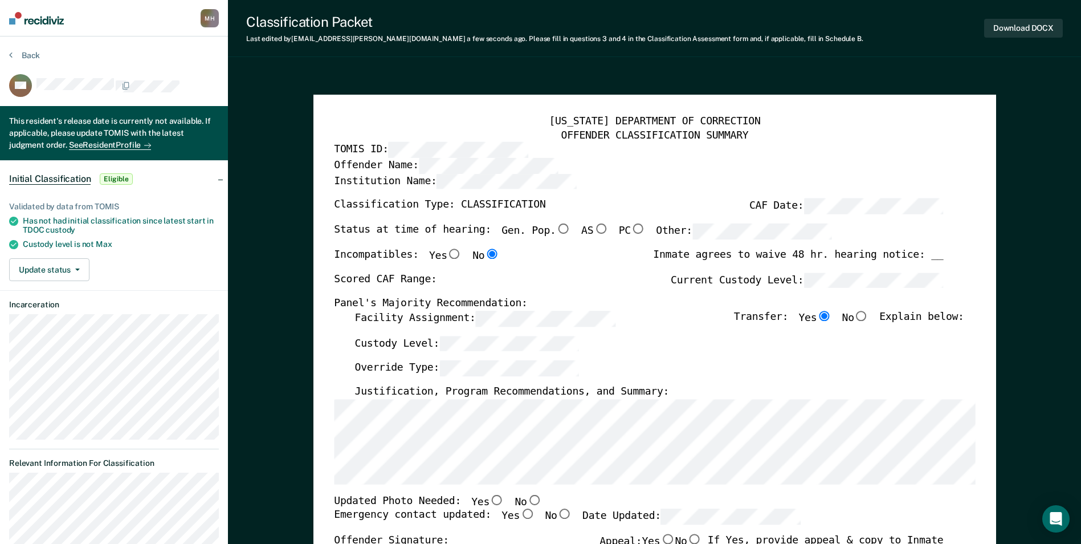
scroll to position [171, 0]
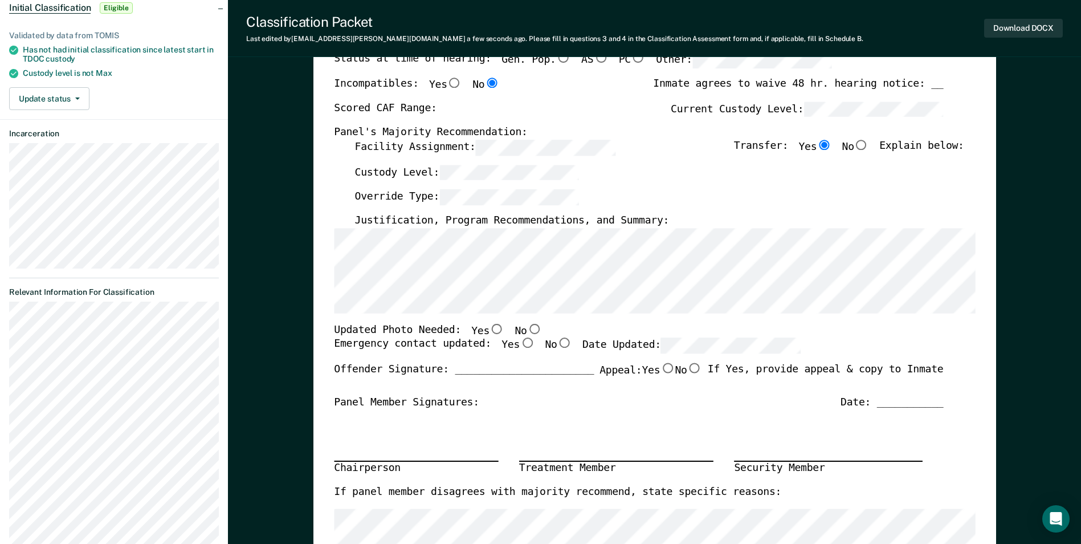
click at [527, 327] on input "No" at bounding box center [534, 328] width 15 height 10
type textarea "x"
radio input "true"
click at [520, 341] on input "Yes" at bounding box center [527, 343] width 15 height 10
type textarea "x"
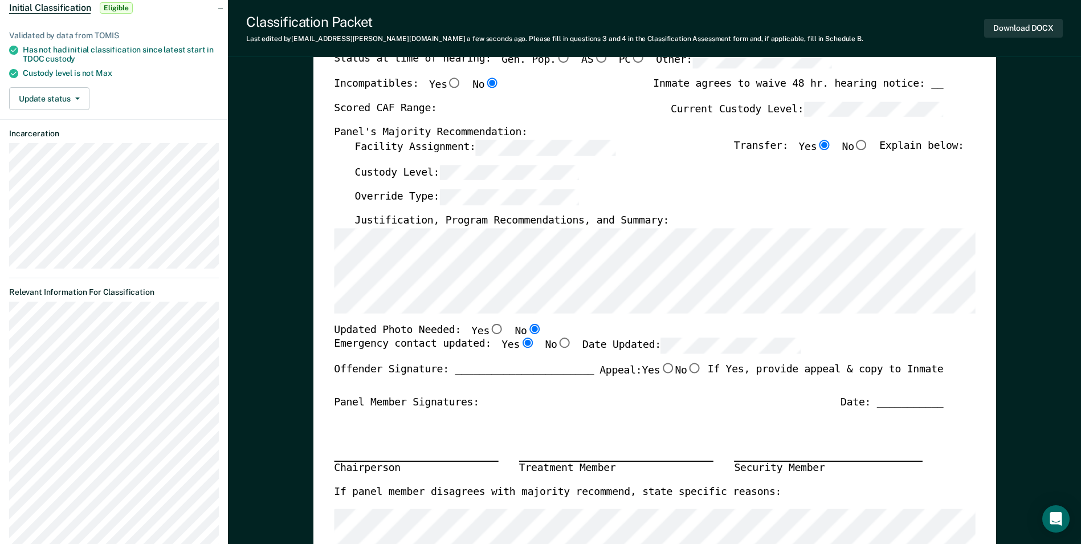
radio input "true"
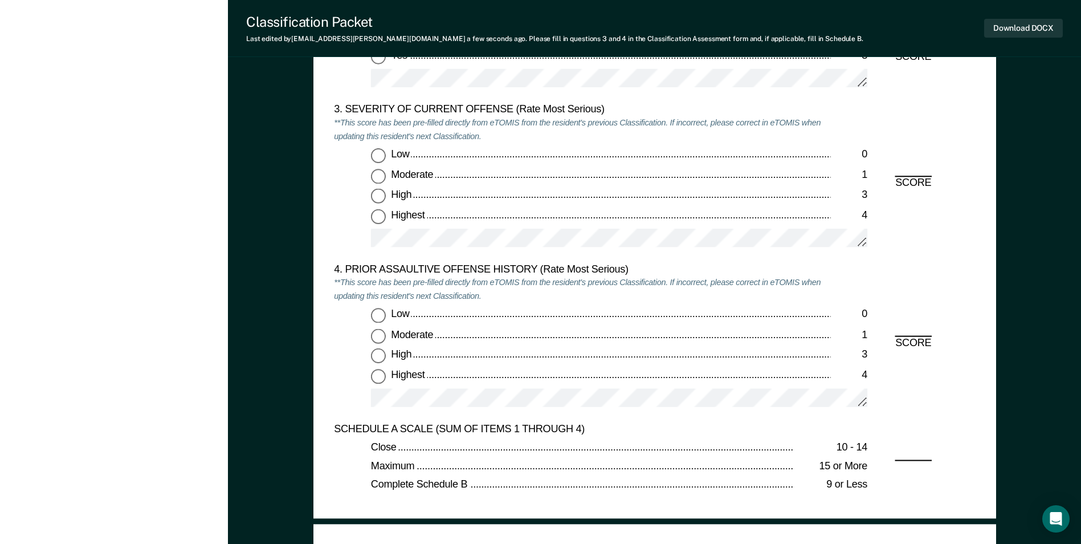
scroll to position [1368, 0]
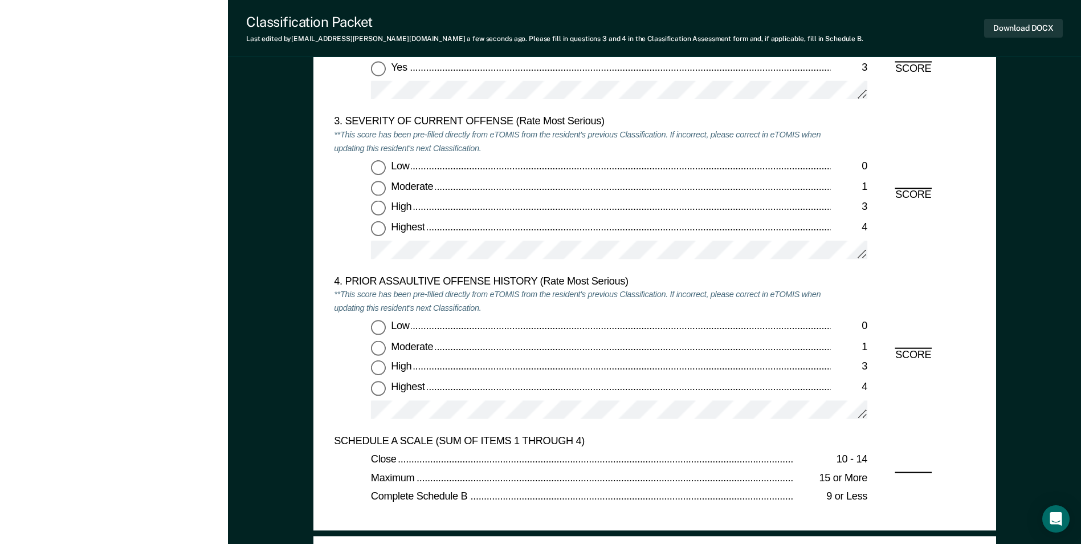
click at [376, 168] on input "Low 0" at bounding box center [378, 168] width 15 height 15
type textarea "x"
radio input "true"
click at [385, 326] on input "Low 0" at bounding box center [378, 327] width 15 height 15
type textarea "x"
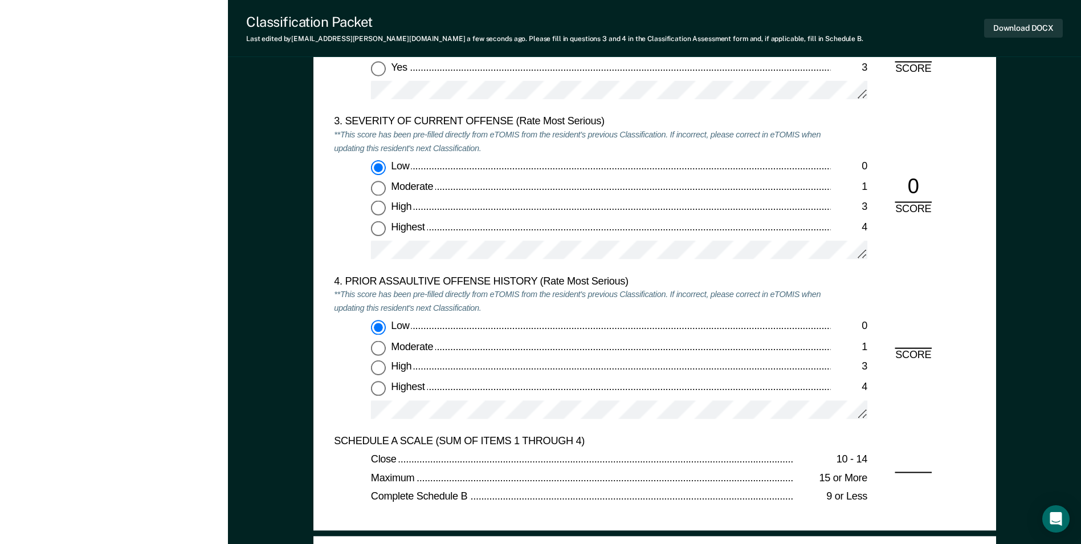
radio input "true"
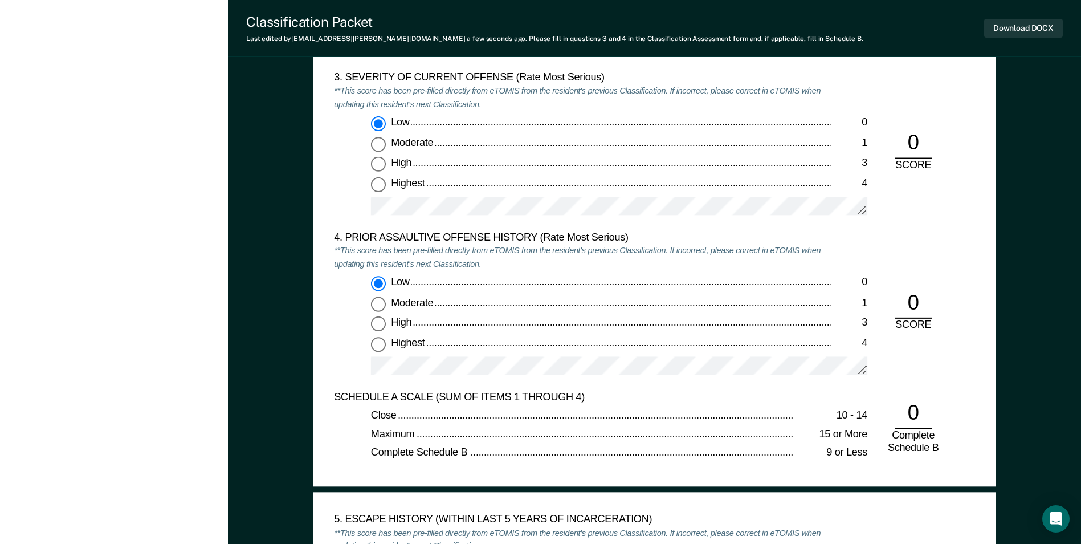
scroll to position [1653, 0]
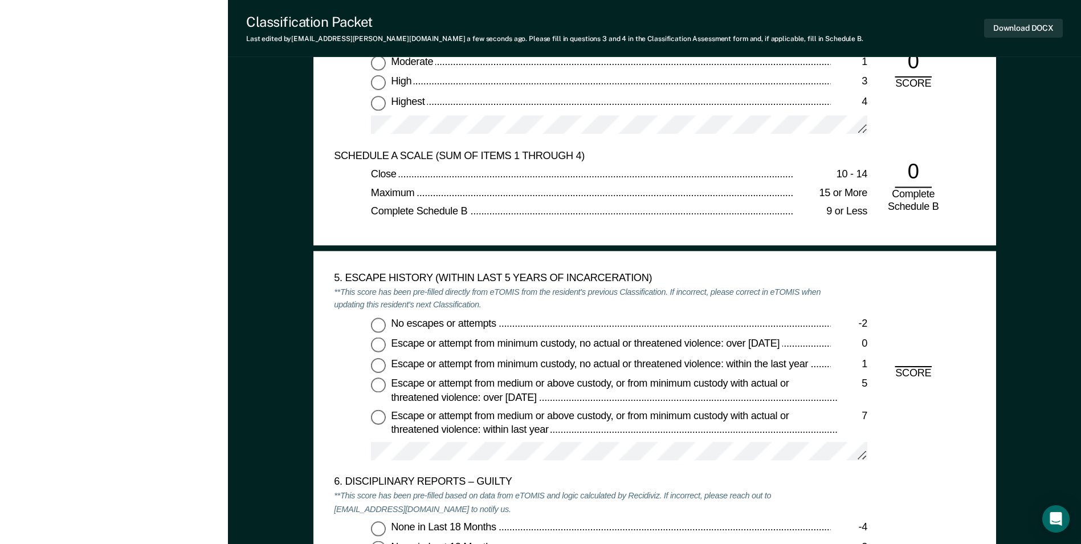
click at [386, 328] on input "No escapes or attempts -2" at bounding box center [378, 324] width 15 height 15
type textarea "x"
radio input "true"
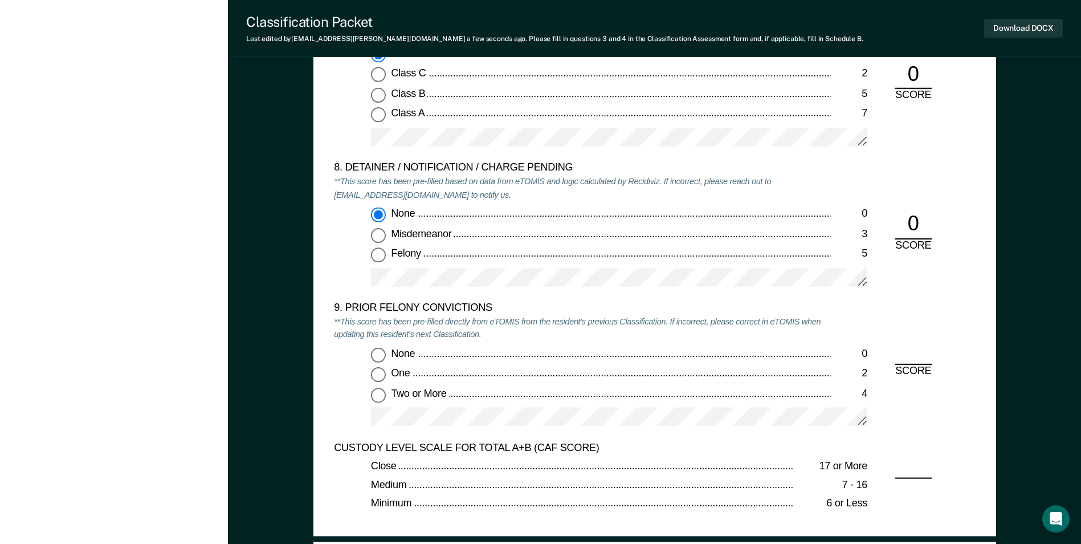
scroll to position [2337, 0]
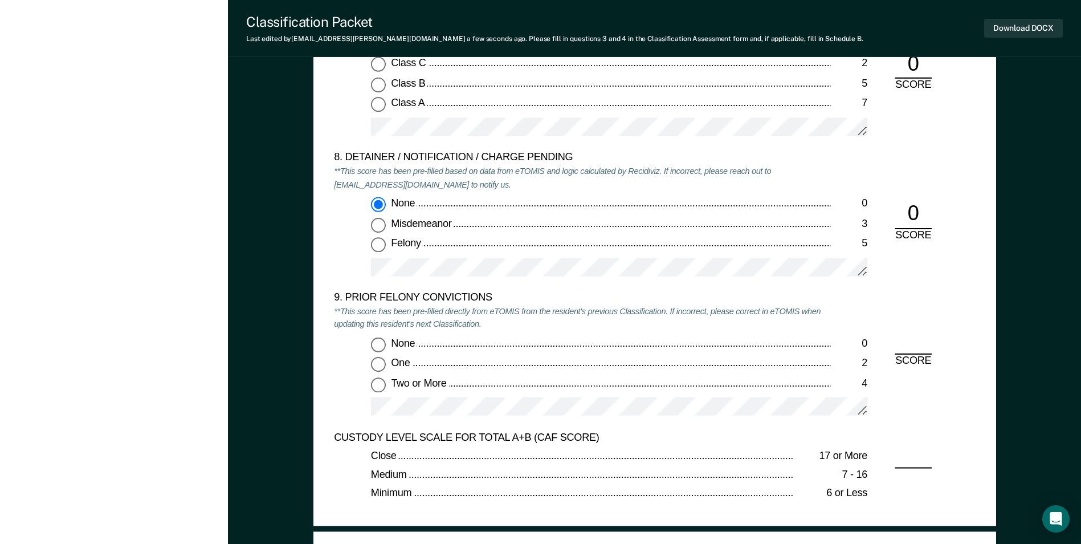
click at [376, 386] on input "Two or More 4" at bounding box center [378, 384] width 15 height 15
type textarea "x"
radio input "true"
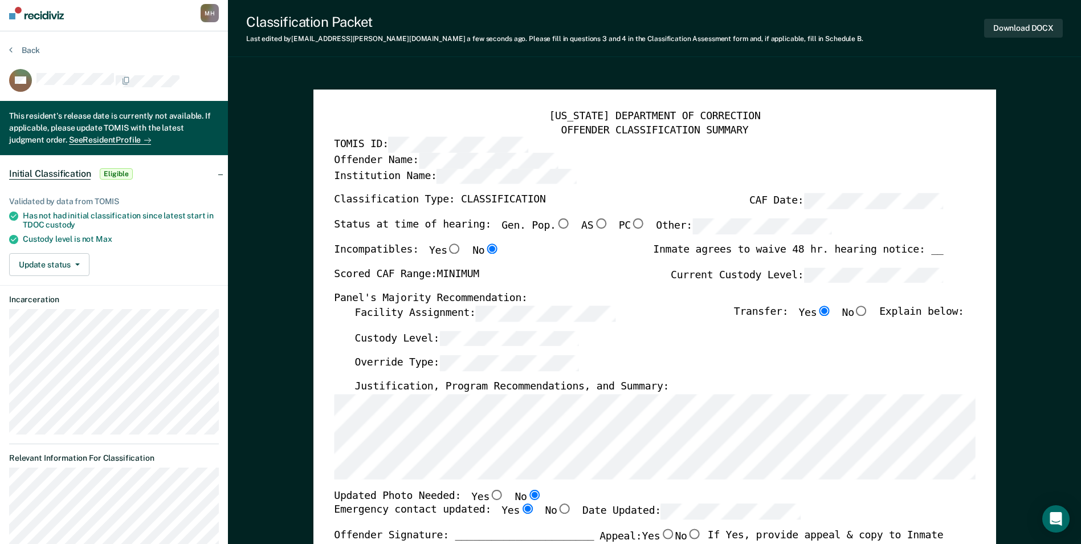
scroll to position [0, 0]
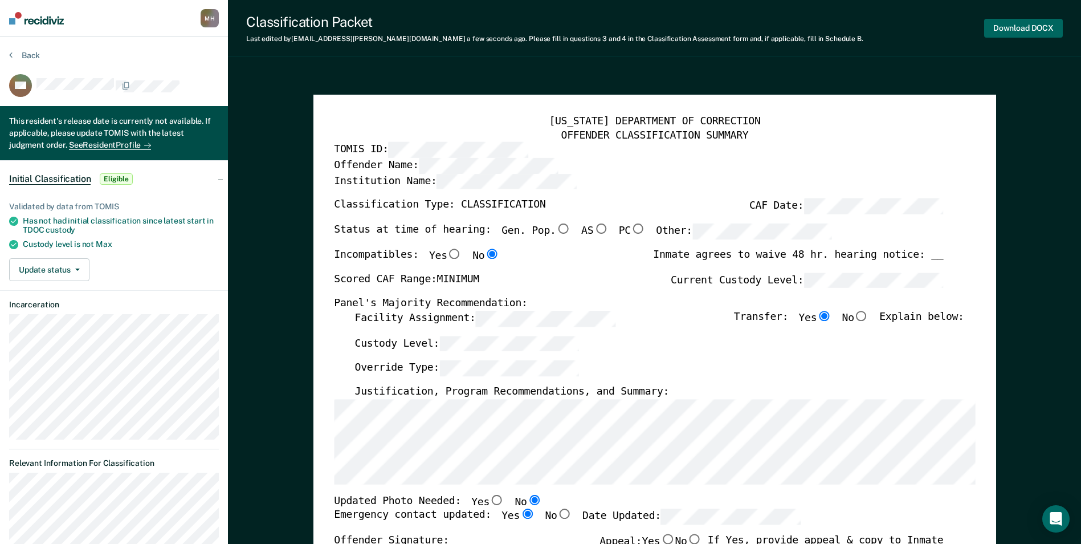
click at [1004, 35] on button "Download DOCX" at bounding box center [1023, 28] width 79 height 19
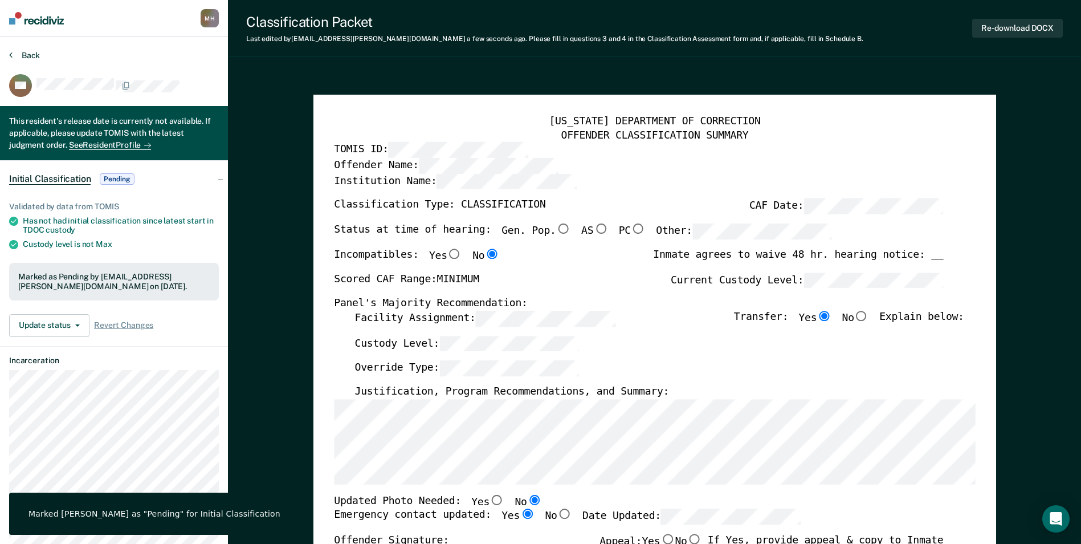
click at [27, 58] on button "Back" at bounding box center [24, 55] width 31 height 10
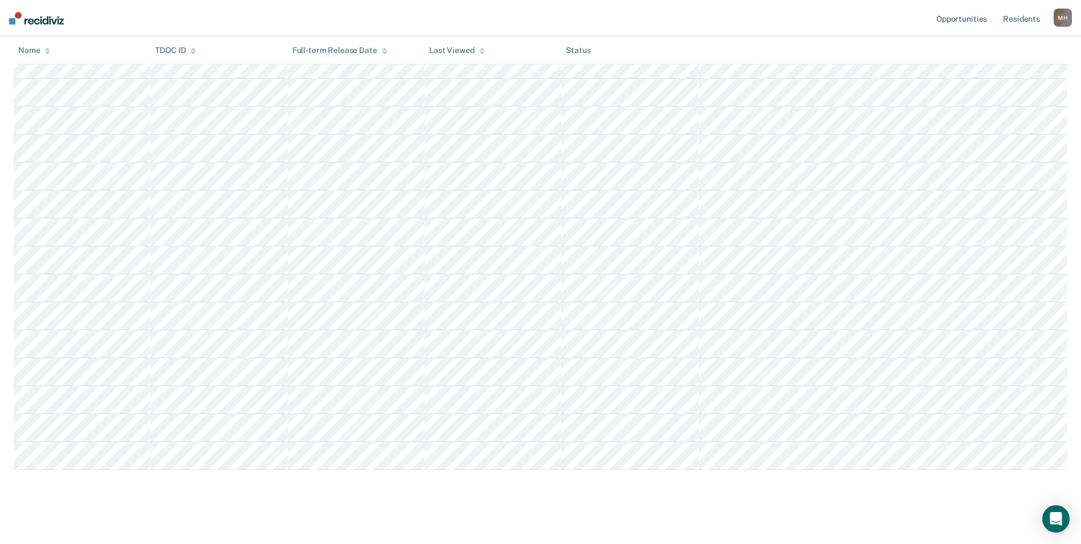
scroll to position [350, 0]
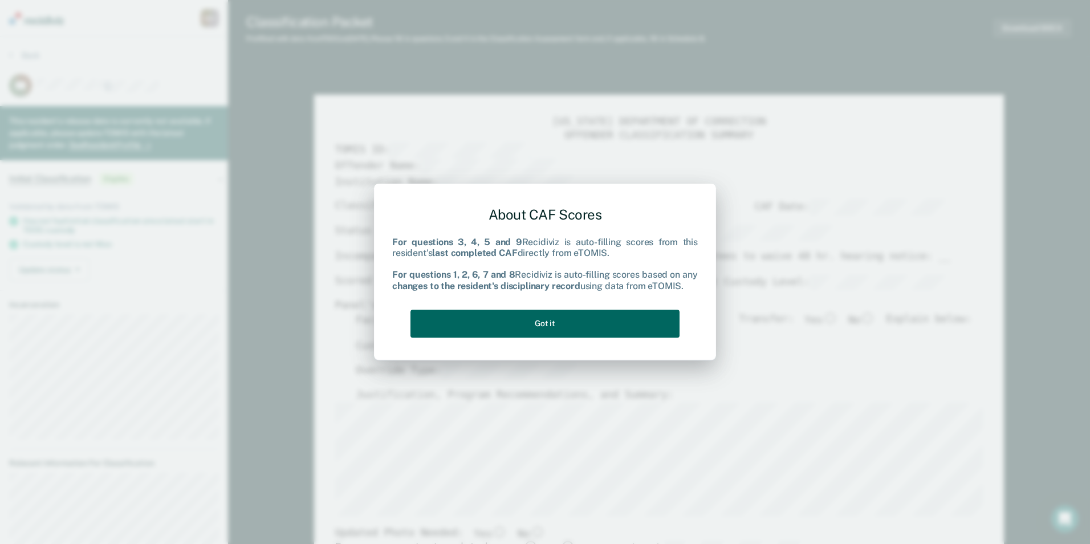
click at [601, 321] on button "Got it" at bounding box center [544, 323] width 269 height 28
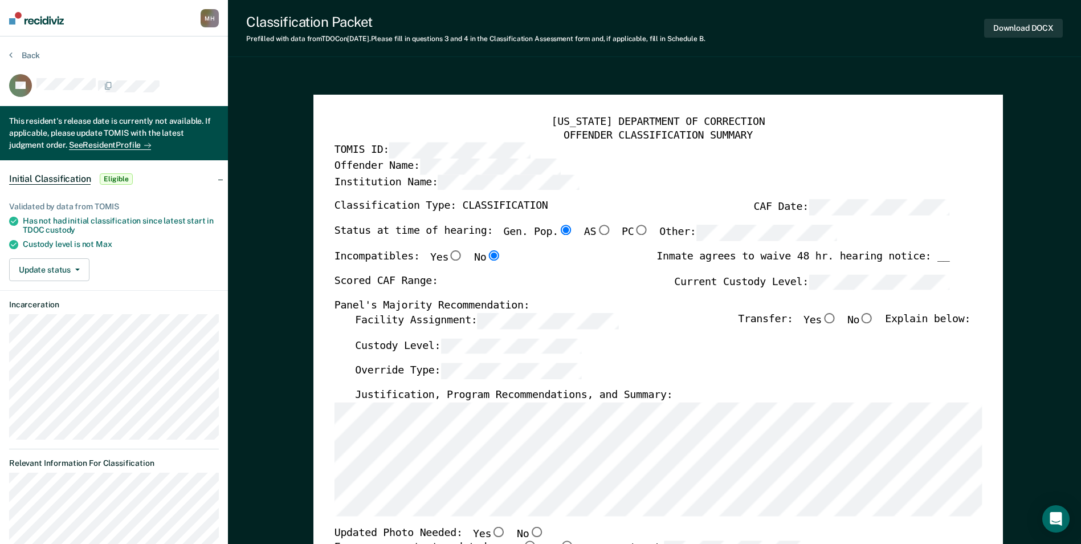
click at [329, 401] on div "[US_STATE] DEPARTMENT OF CORRECTION OFFENDER CLASSIFICATION SUMMARY TOMIS ID: O…" at bounding box center [658, 544] width 690 height 899
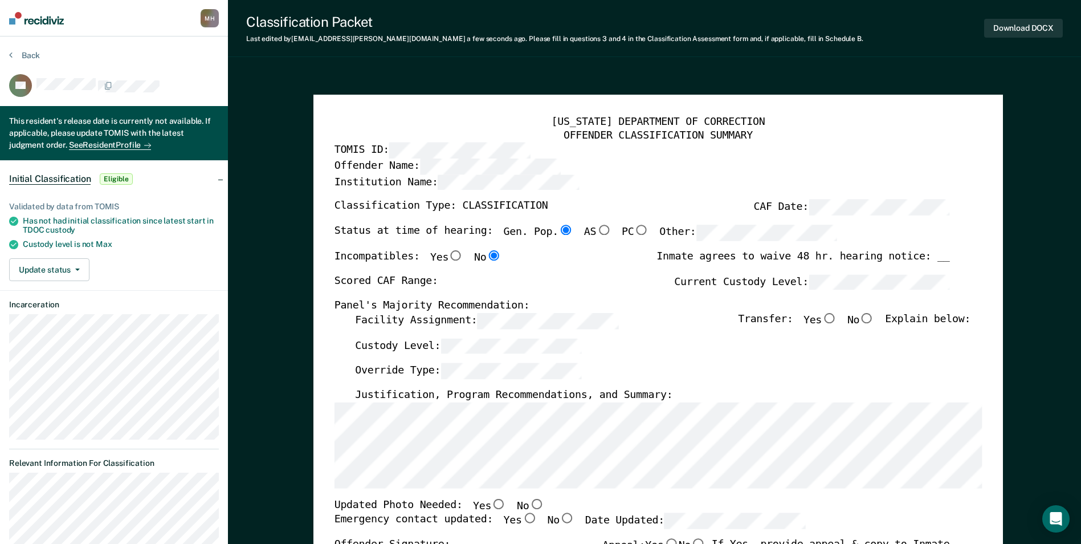
click at [350, 490] on div "[US_STATE] DEPARTMENT OF CORRECTION OFFENDER CLASSIFICATION SUMMARY TOMIS ID: O…" at bounding box center [658, 523] width 648 height 815
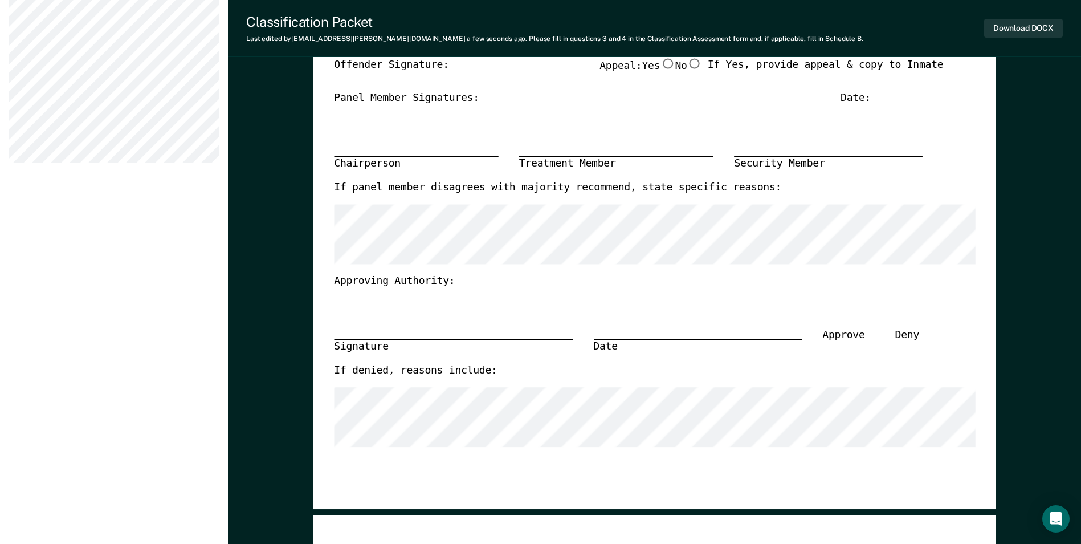
scroll to position [190, 0]
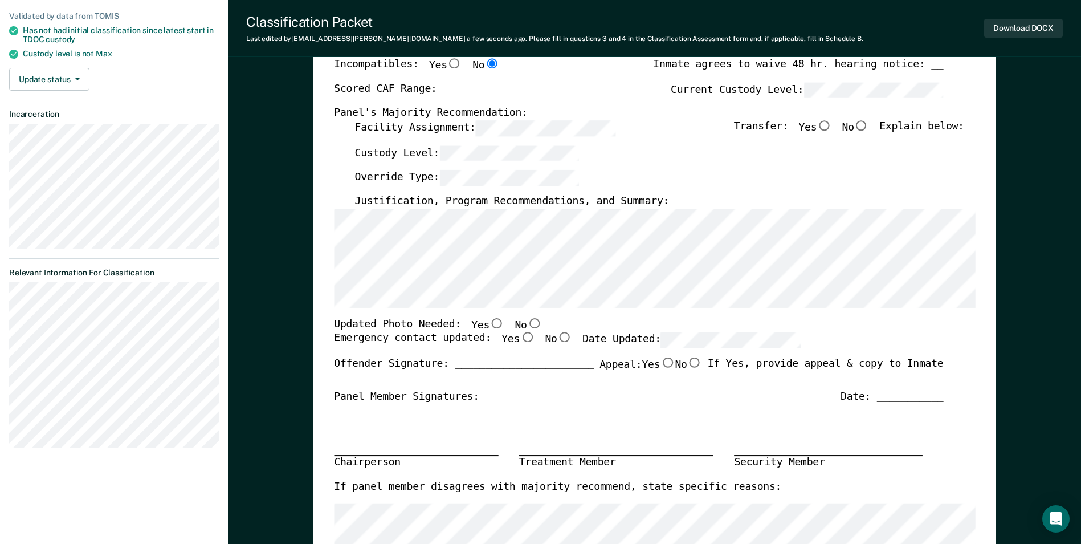
click at [460, 126] on label "Facility Assignment:" at bounding box center [484, 128] width 260 height 16
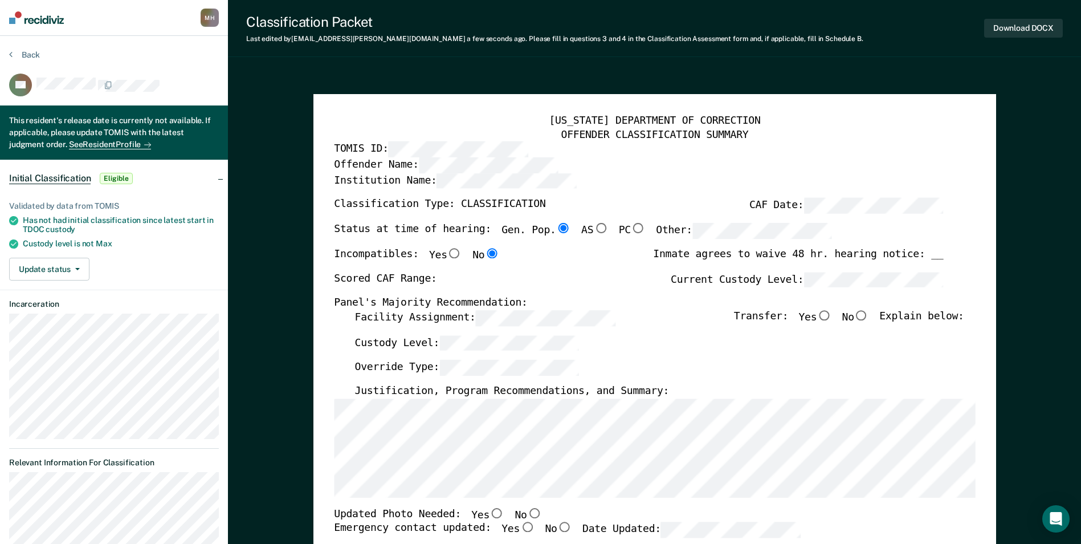
scroll to position [0, 0]
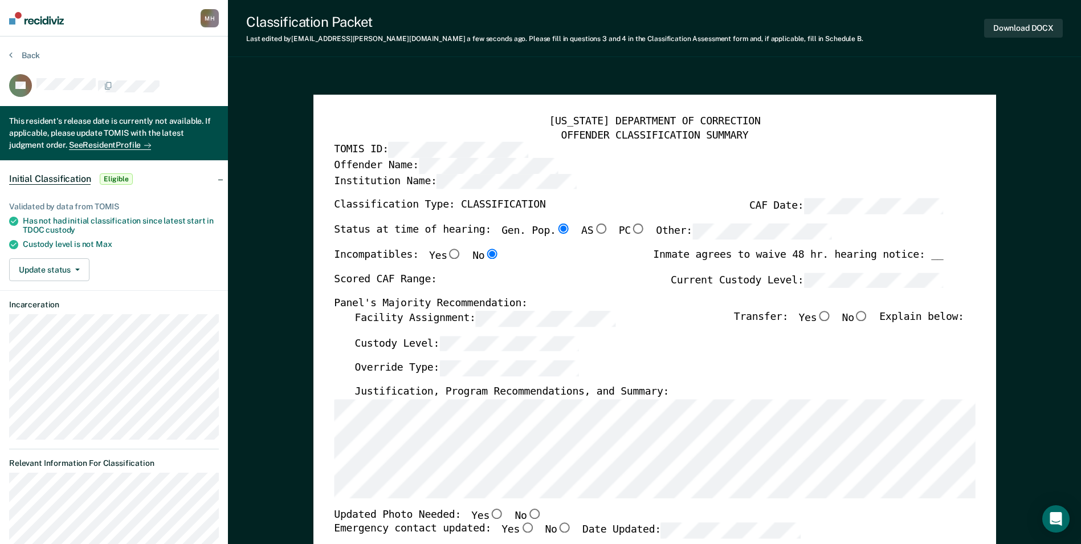
type textarea "x"
radio input "false"
click at [814, 290] on div "Scored CAF Range: Current Custody Level:" at bounding box center [638, 284] width 609 height 25
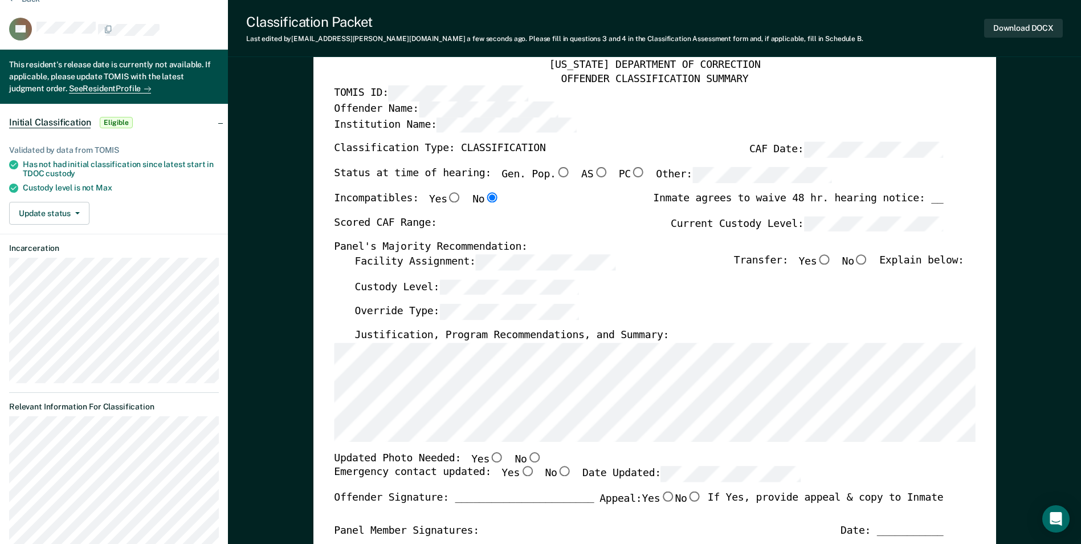
scroll to position [57, 0]
click at [527, 452] on input "No" at bounding box center [534, 456] width 15 height 10
type textarea "x"
radio input "true"
click at [520, 468] on input "Yes" at bounding box center [527, 471] width 15 height 10
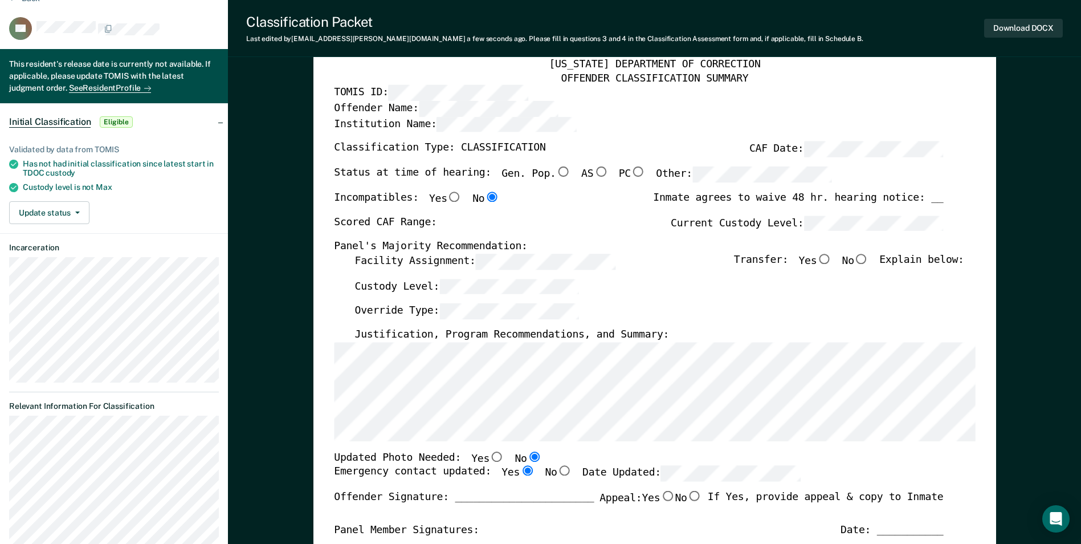
type textarea "x"
radio input "true"
click at [679, 483] on div "Emergency contact updated: Yes No Date Updated:" at bounding box center [567, 478] width 467 height 25
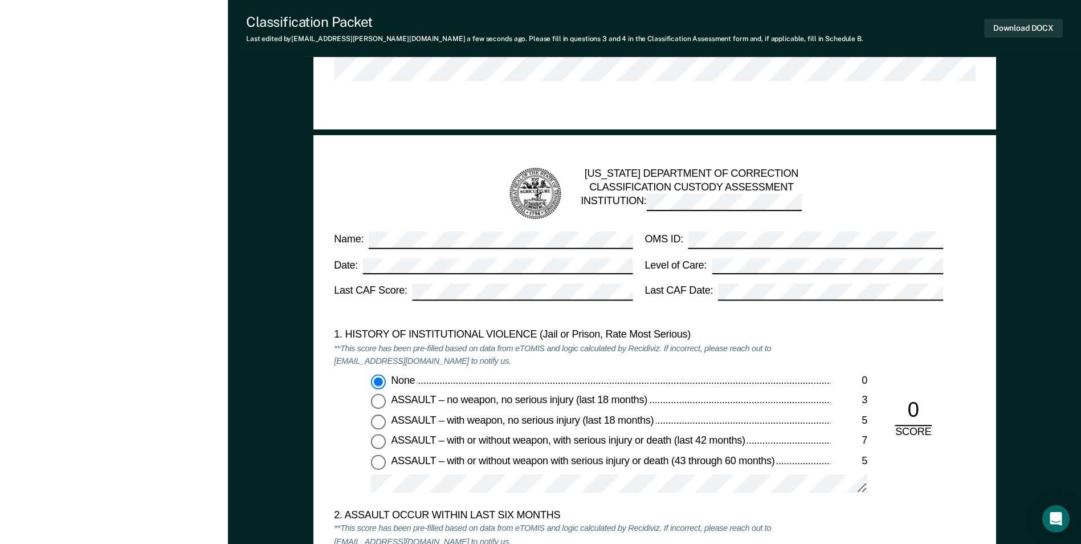
scroll to position [1140, 0]
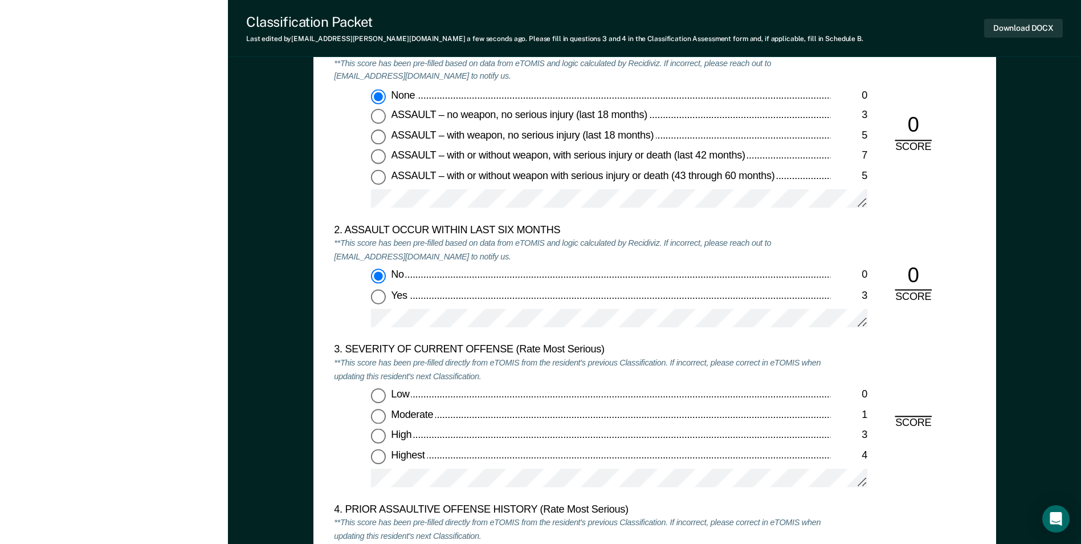
click at [381, 419] on input "Moderate 1" at bounding box center [378, 416] width 15 height 15
type textarea "x"
radio input "true"
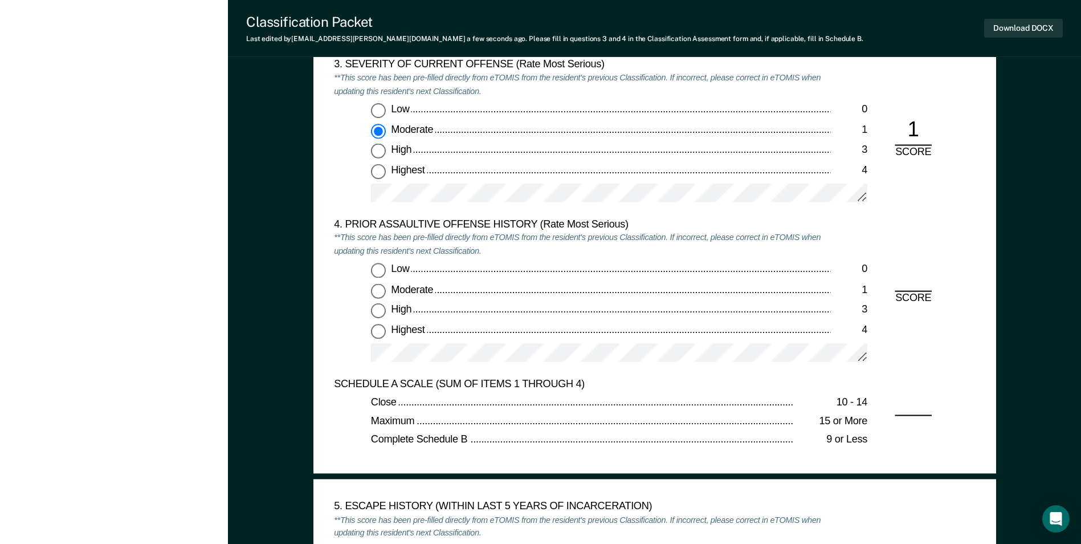
drag, startPoint x: 381, startPoint y: 272, endPoint x: 382, endPoint y: 282, distance: 10.3
click at [381, 271] on input "Low 0" at bounding box center [378, 270] width 15 height 15
type textarea "x"
radio input "true"
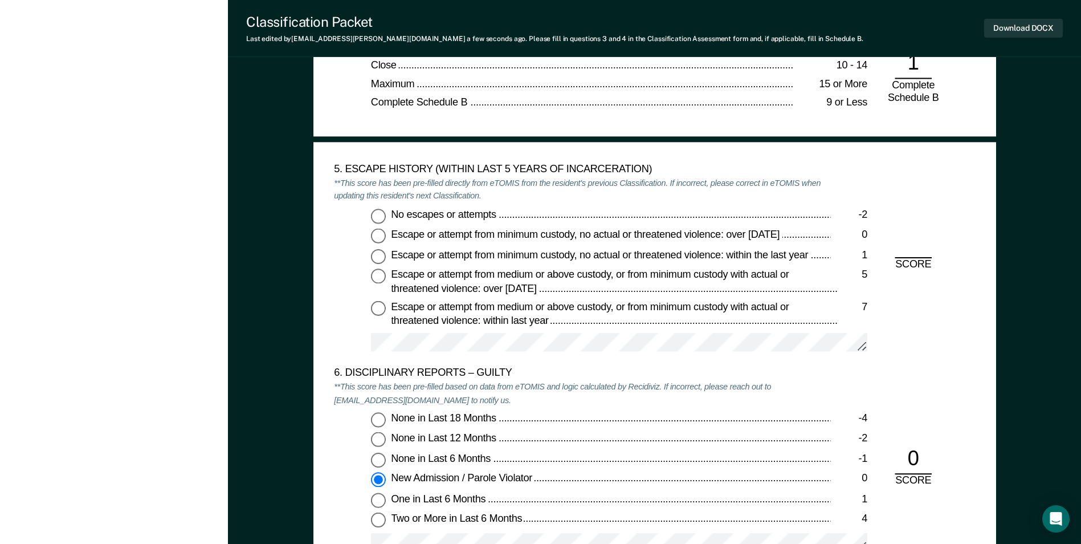
scroll to position [1767, 0]
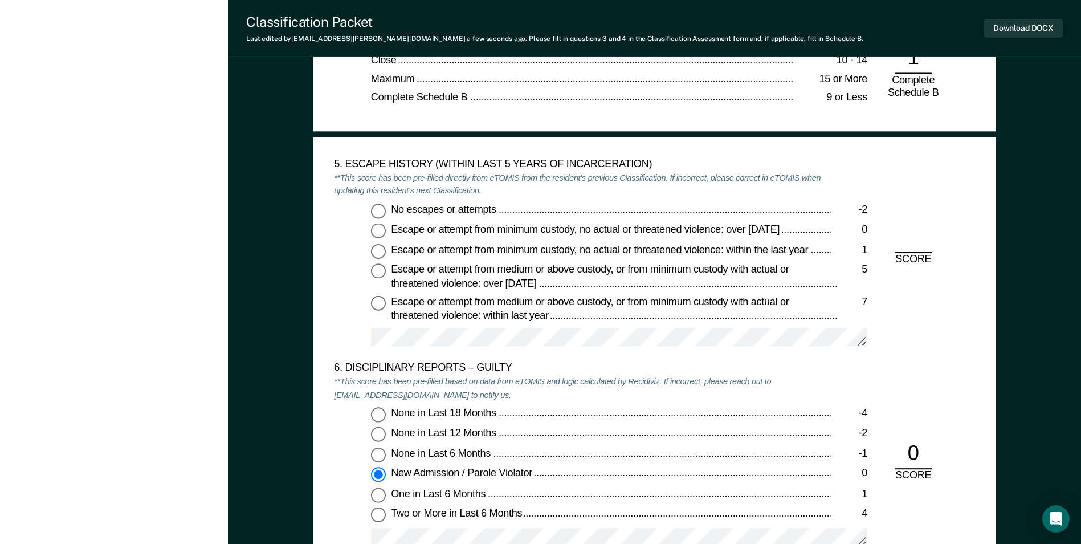
click at [381, 210] on input "No escapes or attempts -2" at bounding box center [378, 210] width 15 height 15
type textarea "x"
radio input "true"
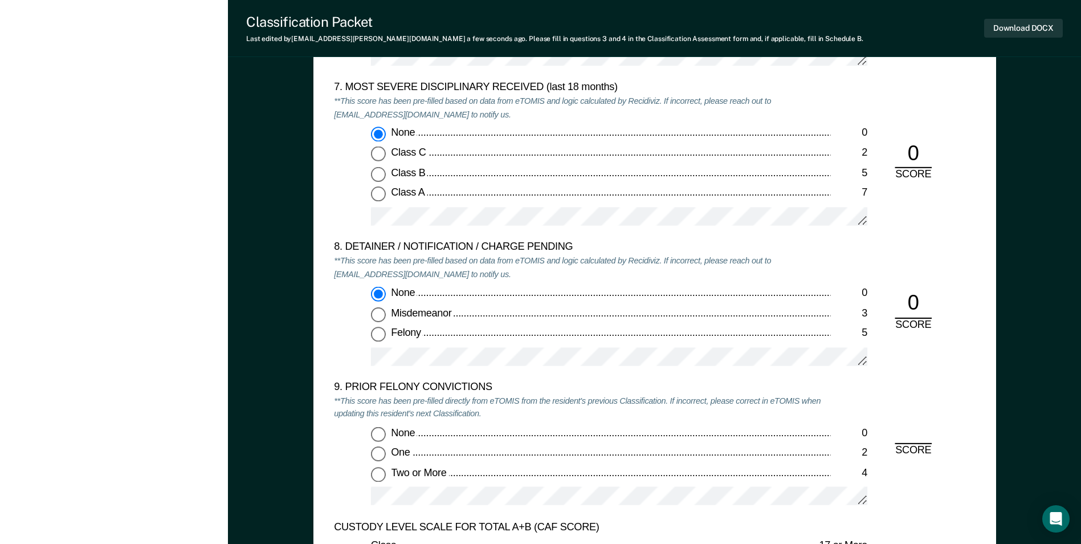
scroll to position [2394, 0]
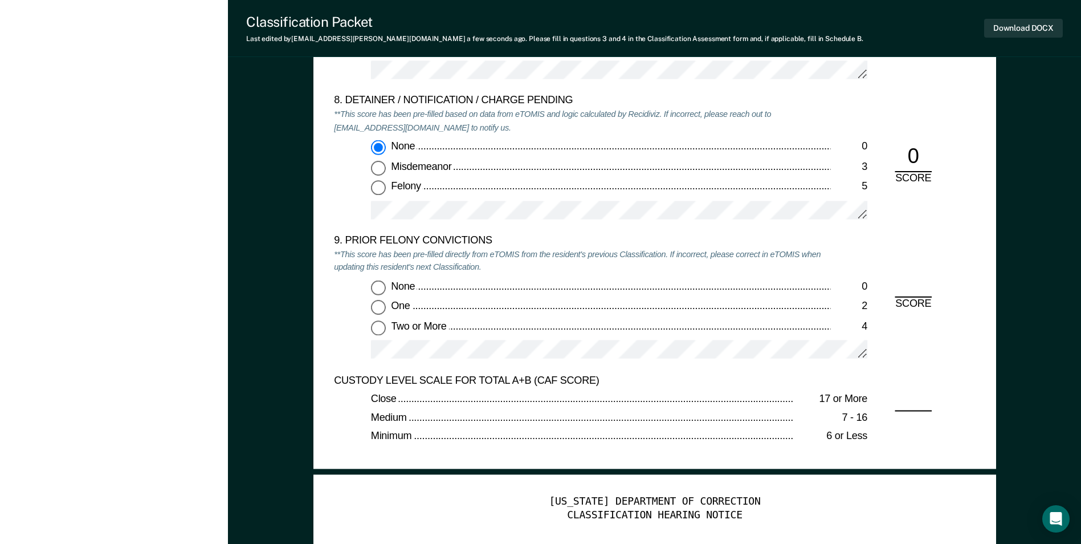
click at [377, 311] on input "One 2" at bounding box center [378, 307] width 15 height 15
type textarea "x"
radio input "true"
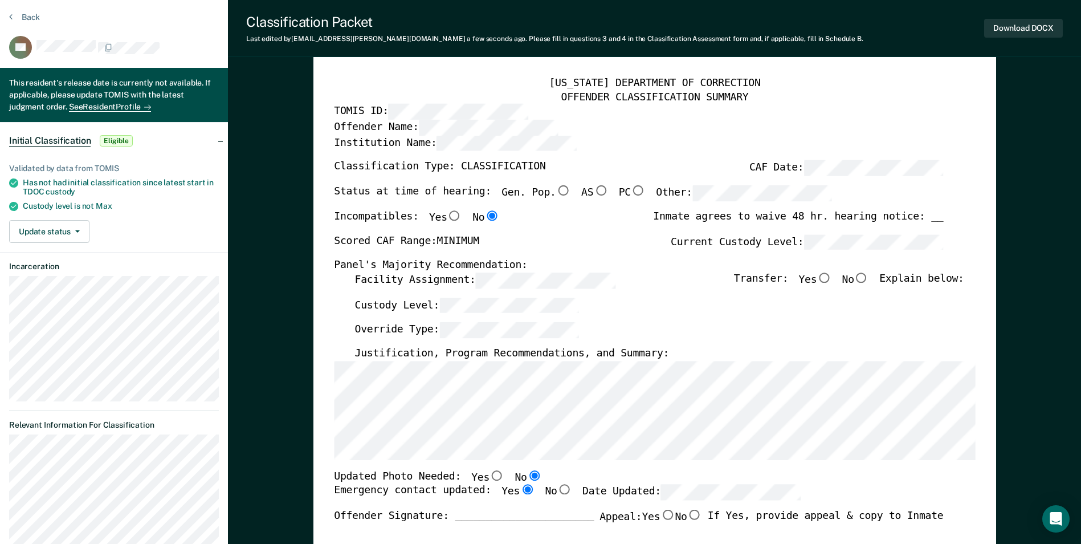
scroll to position [0, 0]
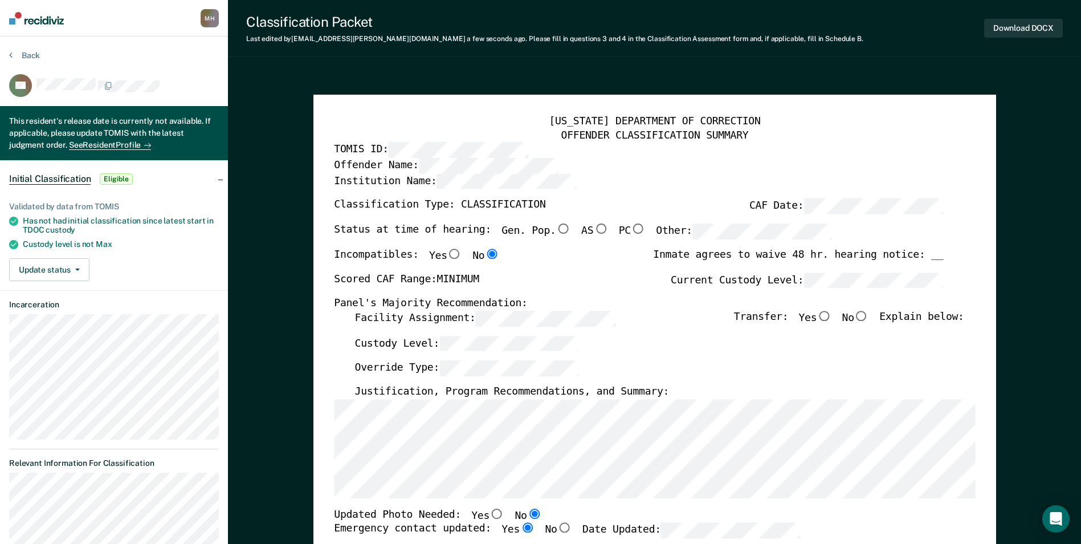
drag, startPoint x: 832, startPoint y: 317, endPoint x: 850, endPoint y: 305, distance: 22.0
click at [832, 316] on input "Yes" at bounding box center [824, 316] width 15 height 10
type textarea "x"
radio input "true"
click at [1016, 27] on button "Download DOCX" at bounding box center [1023, 28] width 79 height 19
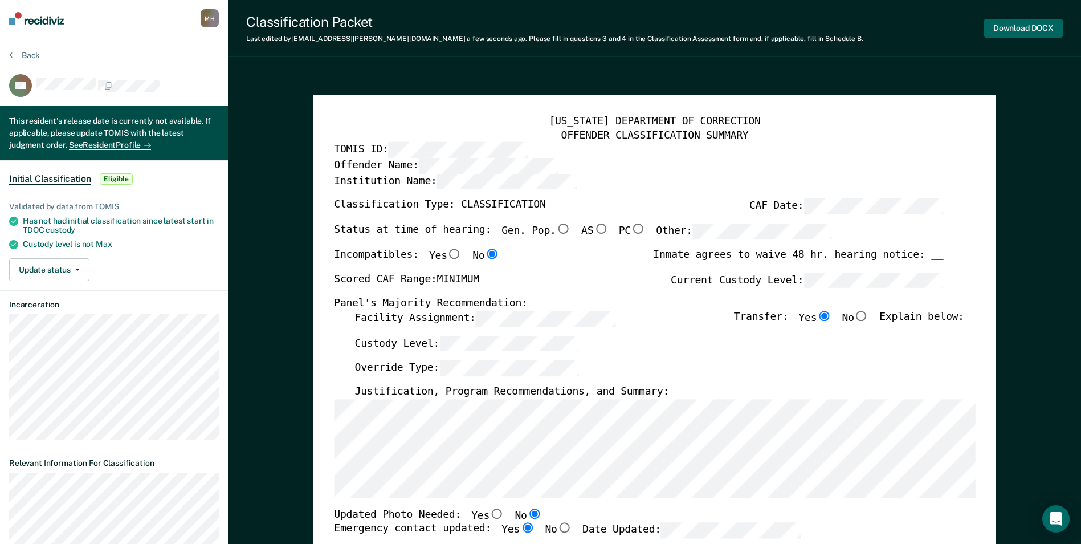
type textarea "x"
